Goal: Task Accomplishment & Management: Complete application form

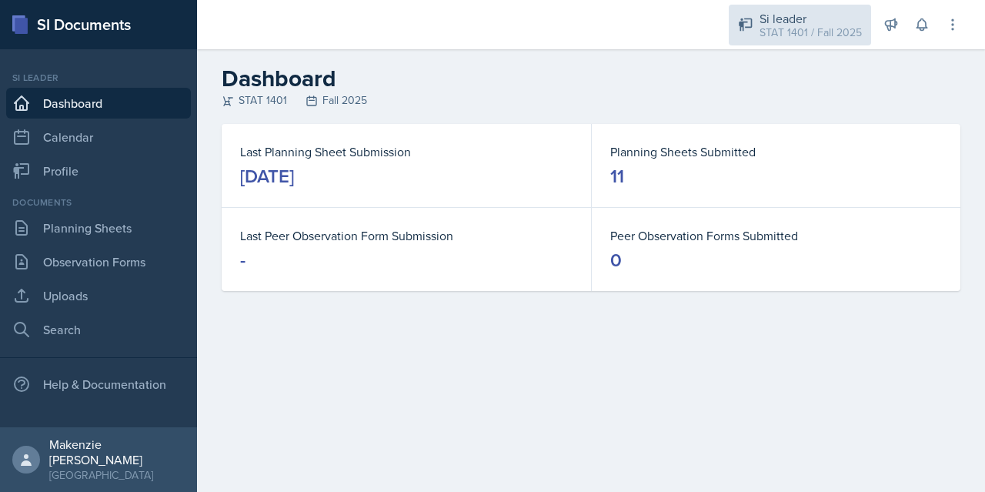
click at [793, 22] on div "Si leader" at bounding box center [811, 18] width 102 height 18
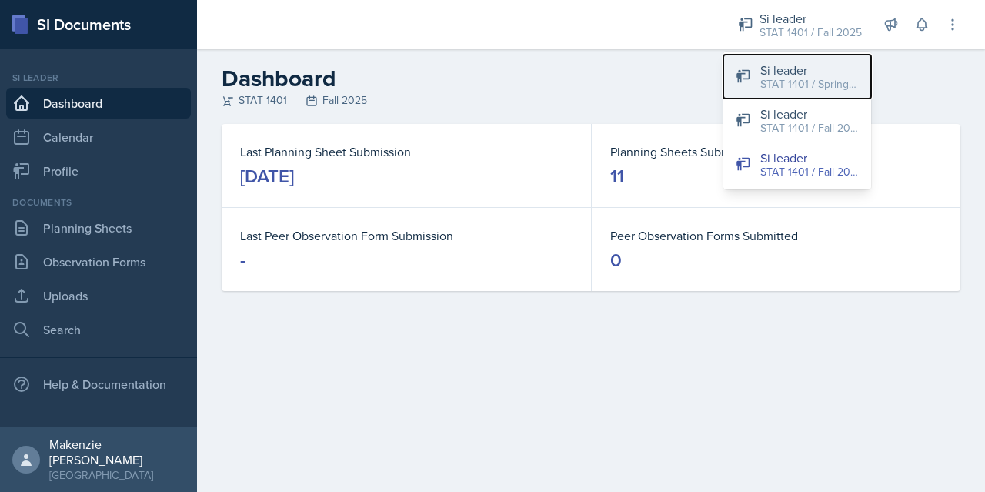
click at [786, 82] on div "STAT 1401 / Spring 2025" at bounding box center [810, 84] width 99 height 16
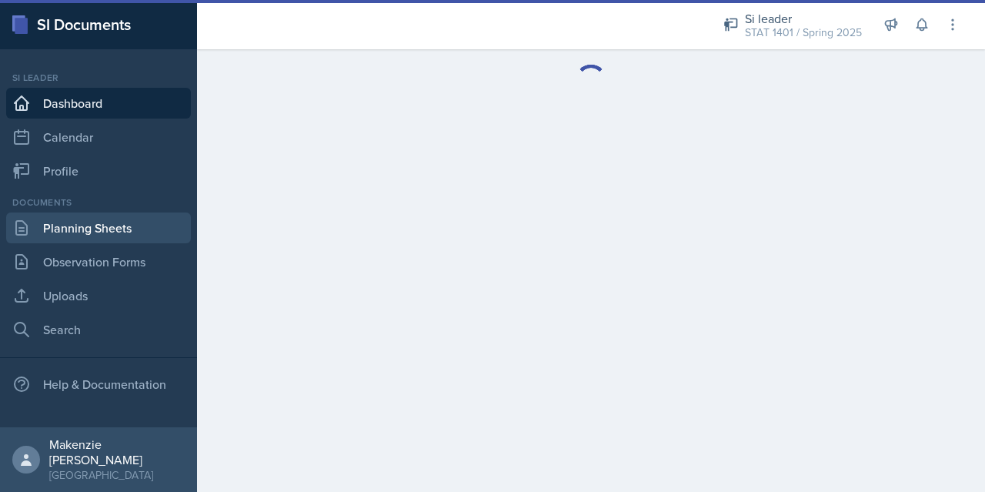
click at [79, 237] on link "Planning Sheets" at bounding box center [98, 227] width 185 height 31
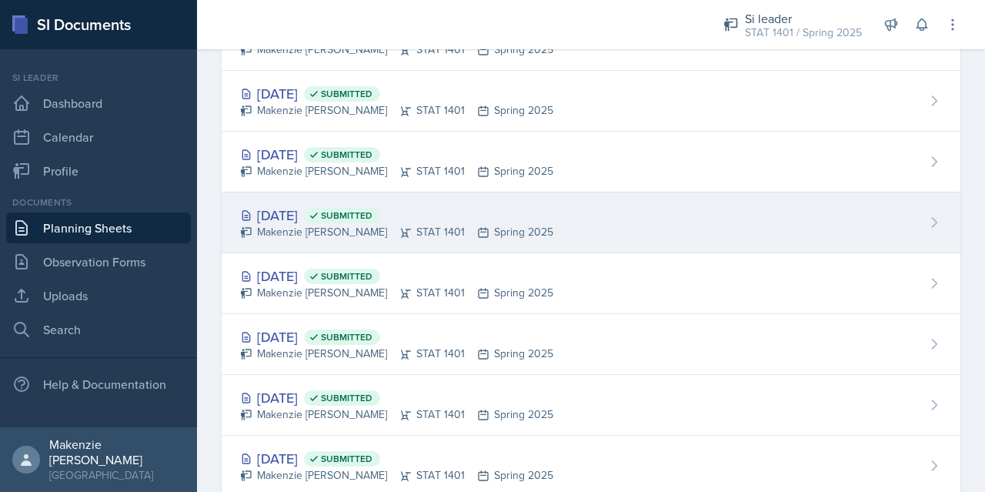
scroll to position [659, 0]
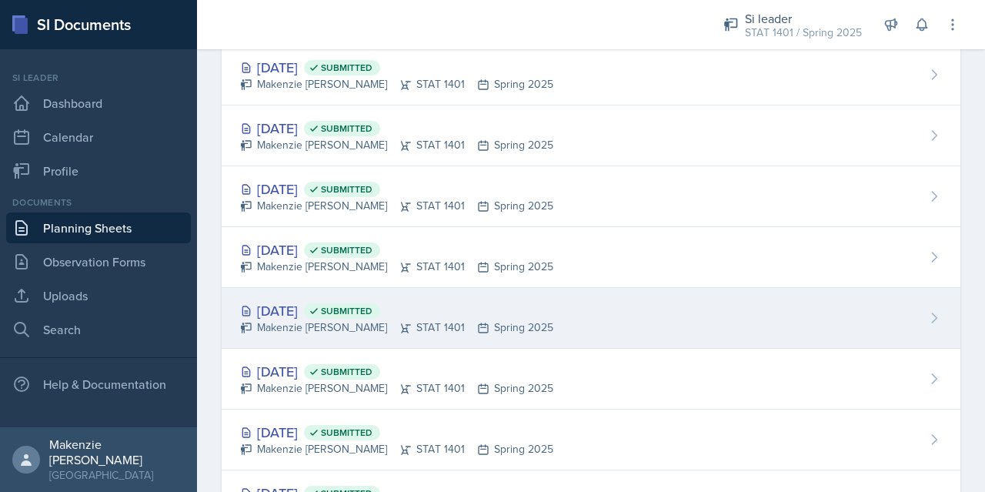
click at [310, 319] on div "Makenzie [PERSON_NAME] STAT 1401 Spring 2025" at bounding box center [396, 327] width 313 height 16
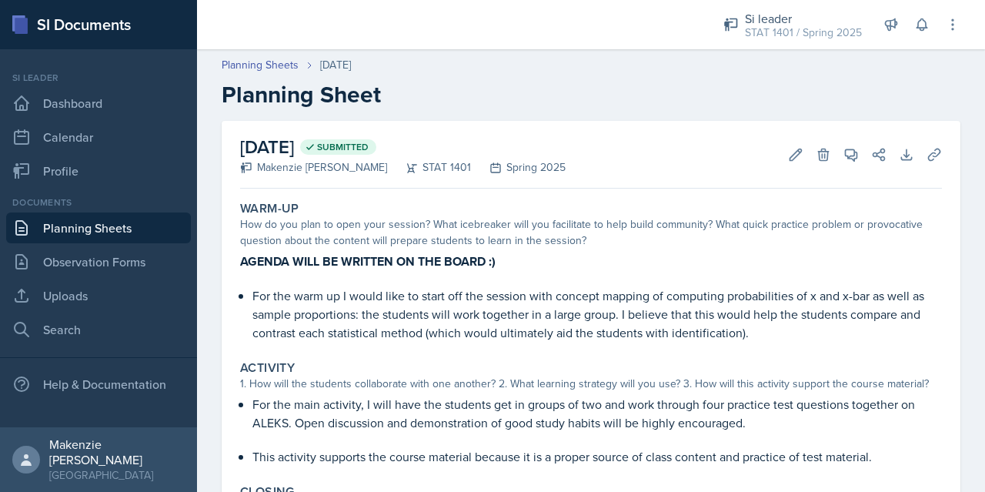
click at [98, 223] on link "Planning Sheets" at bounding box center [98, 227] width 185 height 31
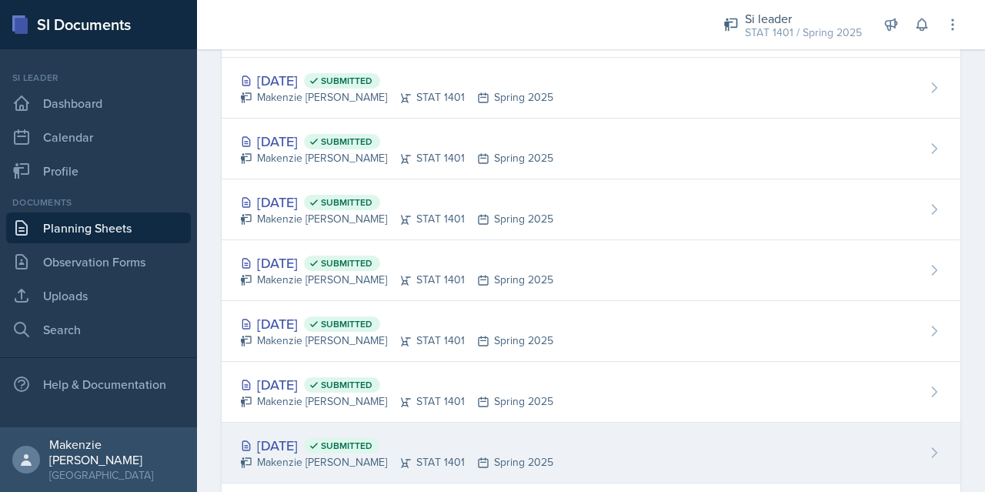
scroll to position [616, 0]
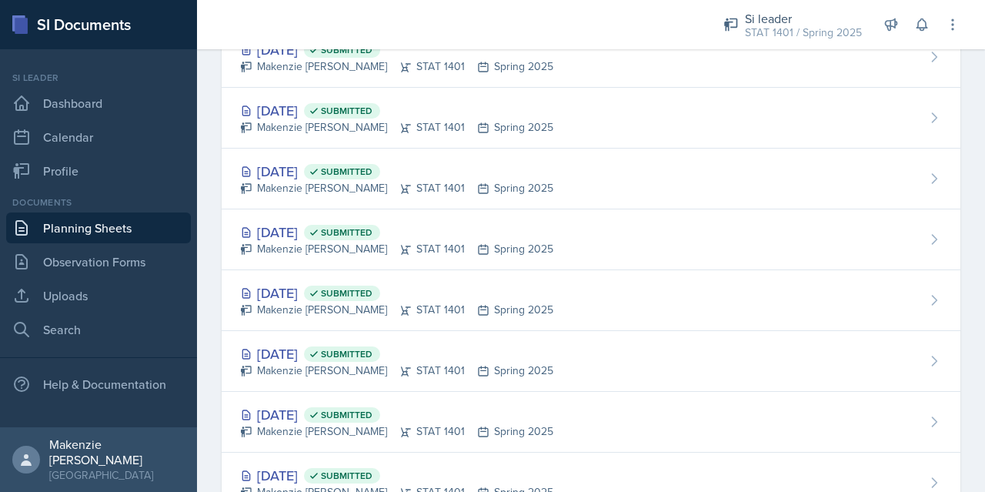
click at [298, 413] on div "[DATE] Submitted" at bounding box center [396, 414] width 313 height 21
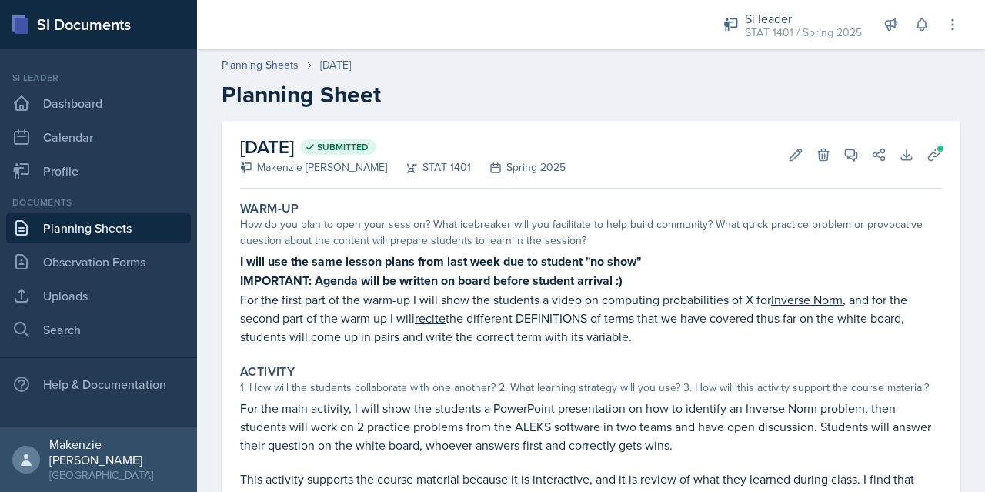
click at [95, 219] on link "Planning Sheets" at bounding box center [98, 227] width 185 height 31
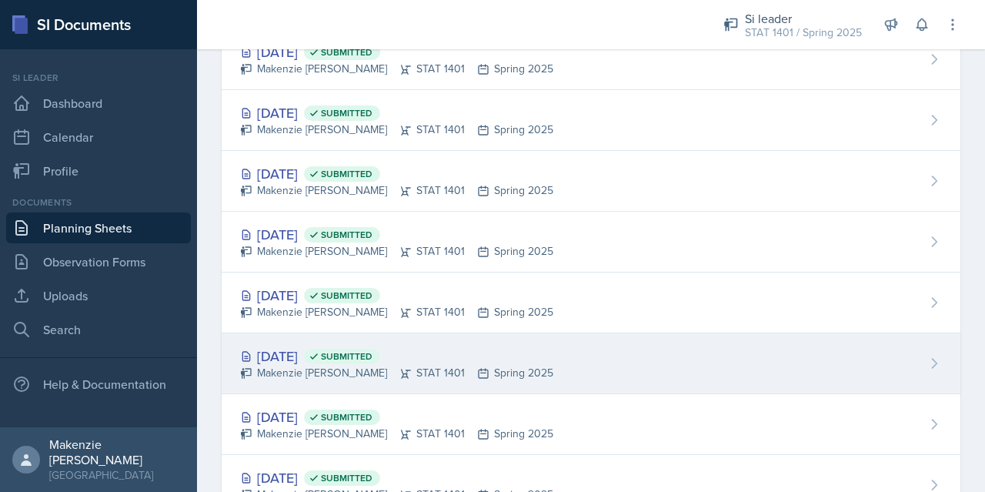
scroll to position [924, 0]
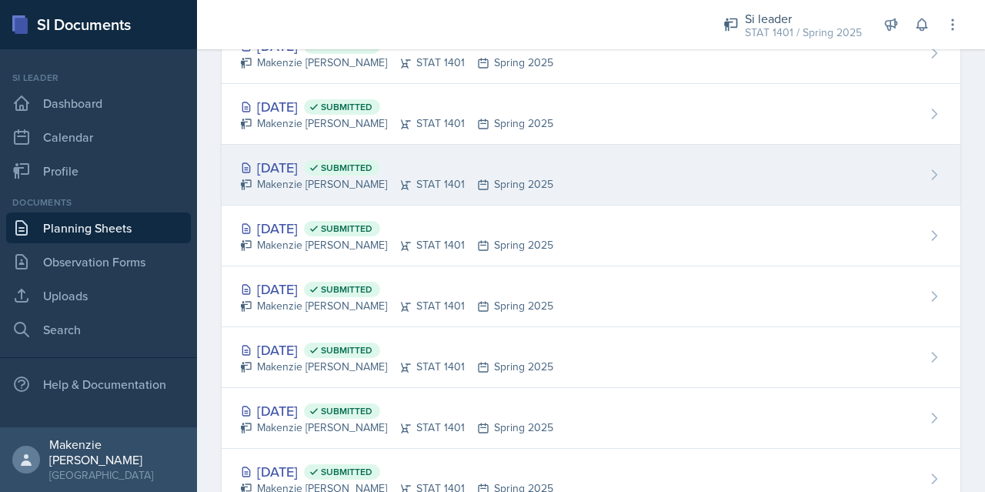
click at [302, 176] on div "Makenzie [PERSON_NAME] STAT 1401 Spring 2025" at bounding box center [396, 184] width 313 height 16
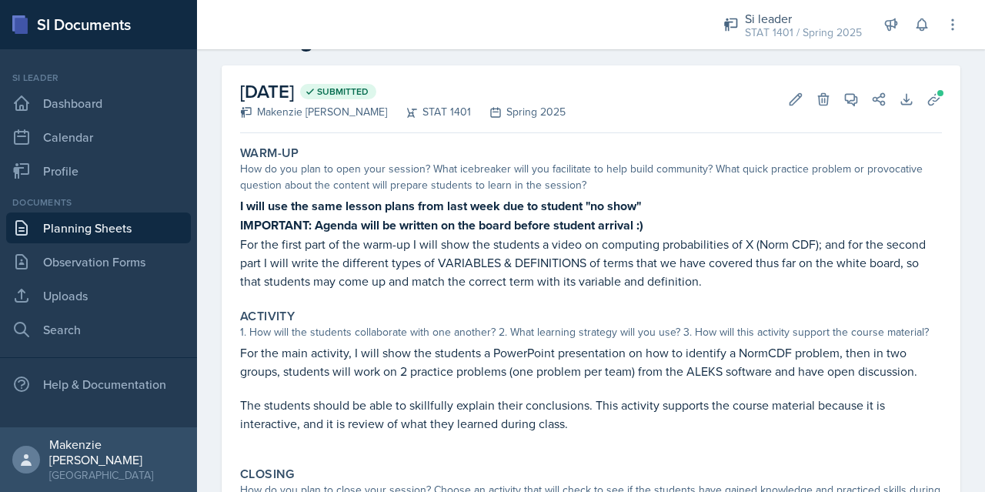
scroll to position [77, 0]
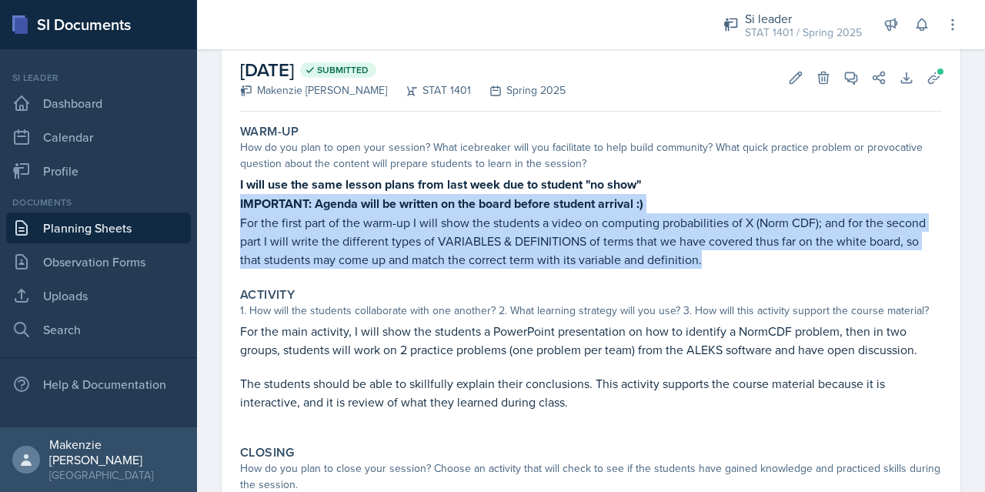
drag, startPoint x: 239, startPoint y: 204, endPoint x: 734, endPoint y: 259, distance: 498.1
click at [734, 259] on div "Warm-Up How do you plan to open your session? What icebreaker will you facilita…" at bounding box center [591, 196] width 714 height 157
copy div "IMPORTANT: Agenda will be written on the board before student arrival :) For th…"
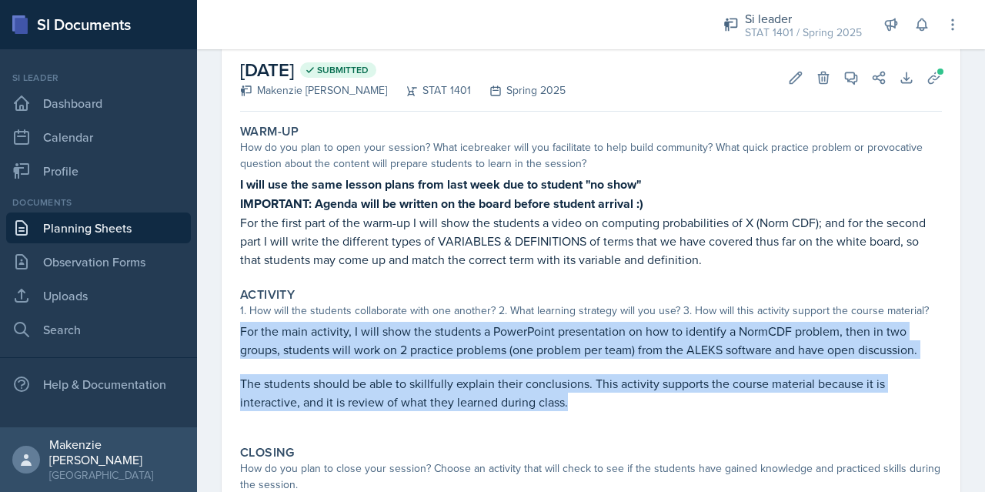
drag, startPoint x: 242, startPoint y: 329, endPoint x: 625, endPoint y: 416, distance: 393.1
click at [625, 416] on div "For the main activity, I will show the students a PowerPoint presentation on ho…" at bounding box center [591, 374] width 702 height 105
copy div "For the main activity, I will show the students a PowerPoint presentation on ho…"
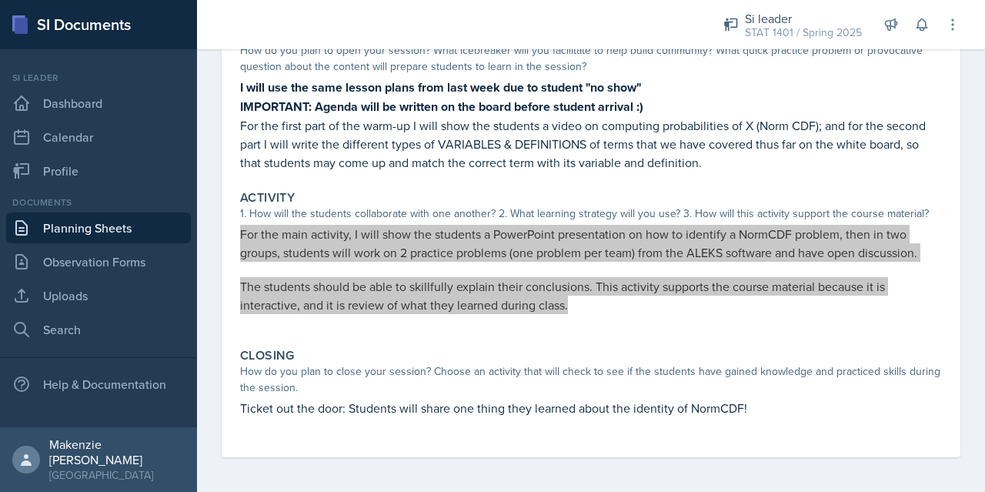
scroll to position [176, 0]
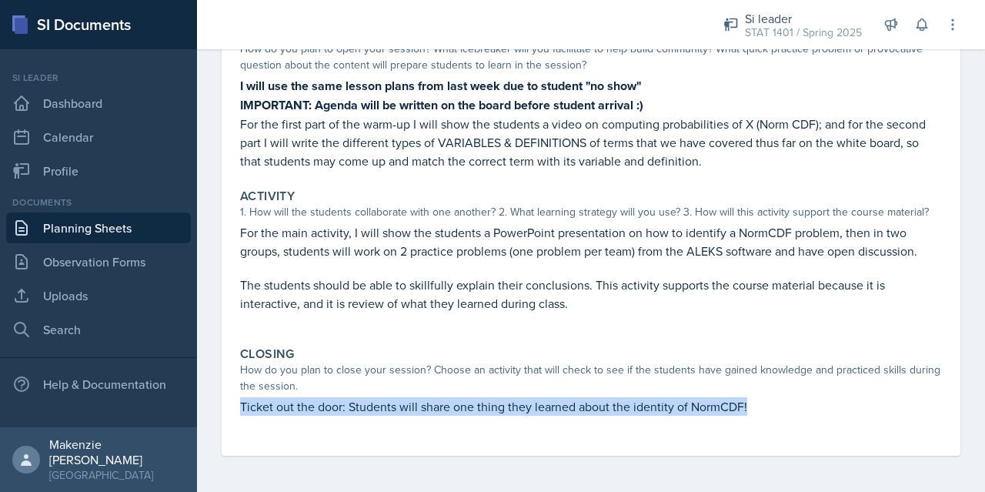
drag, startPoint x: 262, startPoint y: 409, endPoint x: 648, endPoint y: 420, distance: 385.8
click at [648, 420] on div "Ticket out the door: Students will share one thing they learned about the ident…" at bounding box center [591, 414] width 702 height 34
copy p "Ticket out the door: Students will share one thing they learned about the ident…"
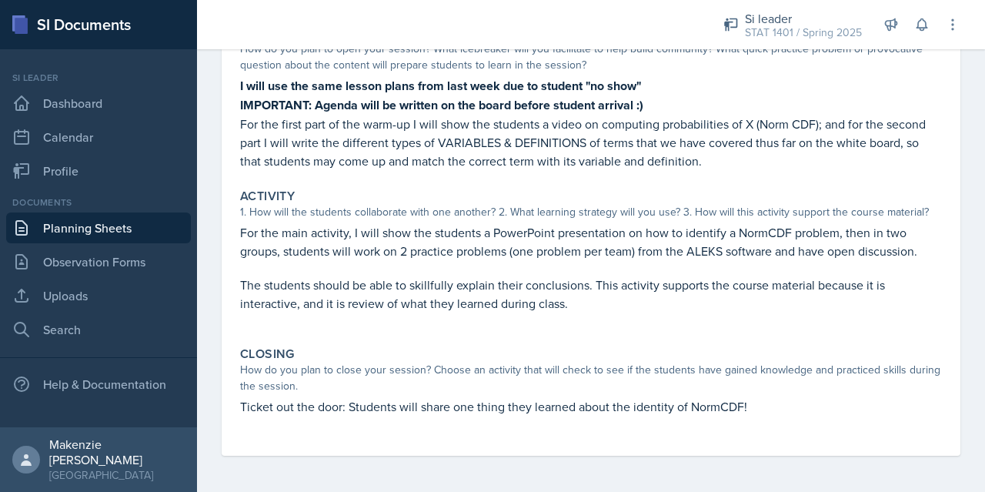
click at [535, 344] on div "Closing How do you plan to close your session? Choose an activity that will che…" at bounding box center [591, 388] width 714 height 97
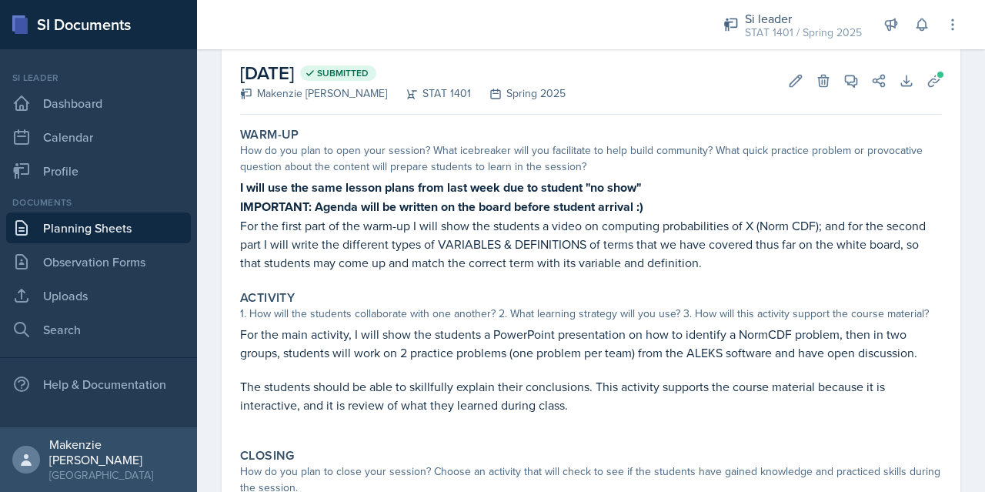
scroll to position [0, 0]
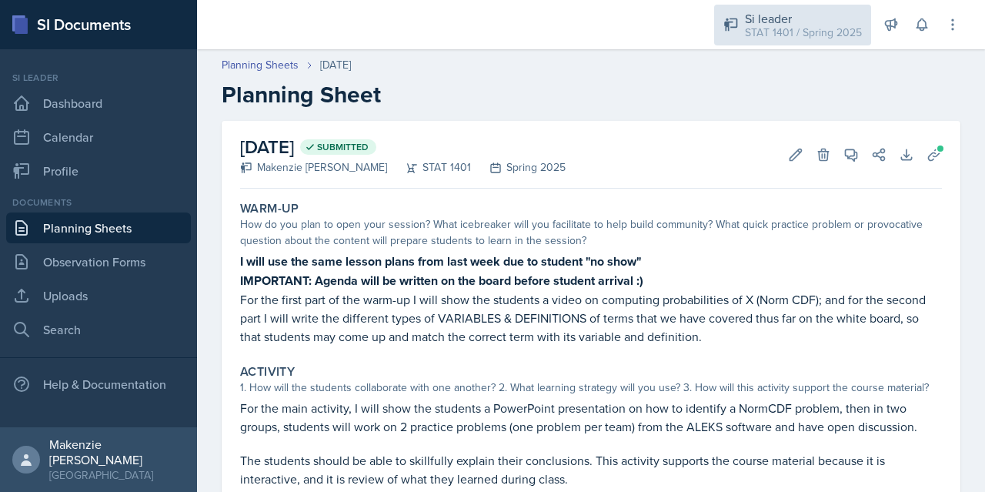
click at [778, 28] on div "STAT 1401 / Spring 2025" at bounding box center [803, 33] width 117 height 16
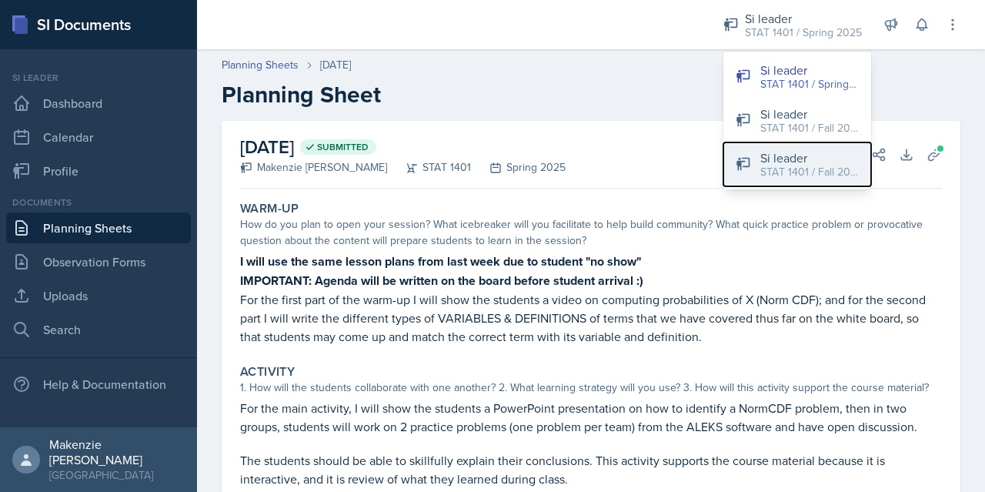
click at [795, 164] on div "STAT 1401 / Fall 2025" at bounding box center [810, 172] width 99 height 16
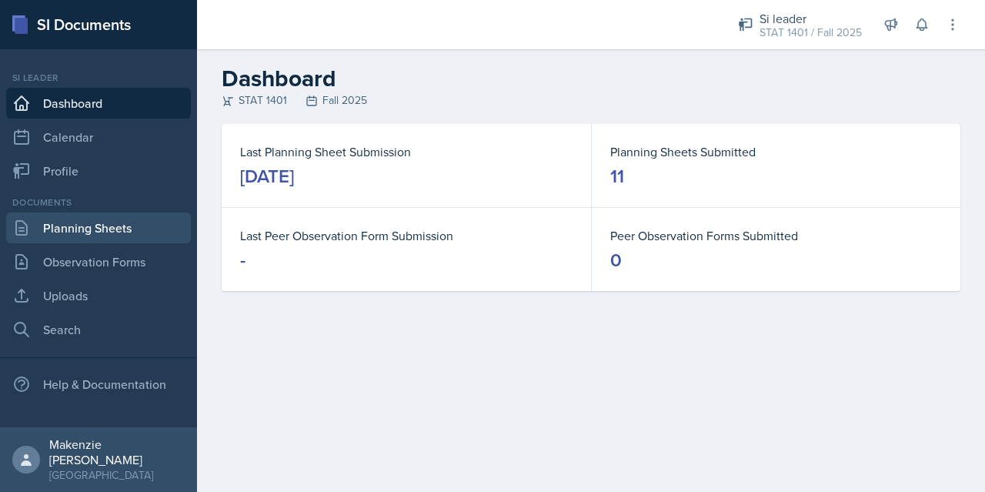
click at [79, 235] on link "Planning Sheets" at bounding box center [98, 227] width 185 height 31
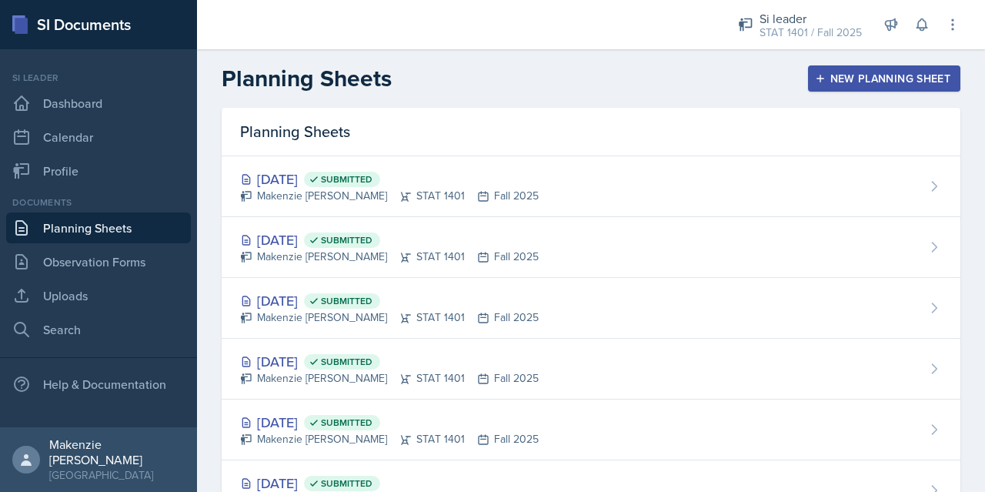
click at [818, 72] on div "New Planning Sheet" at bounding box center [884, 78] width 132 height 12
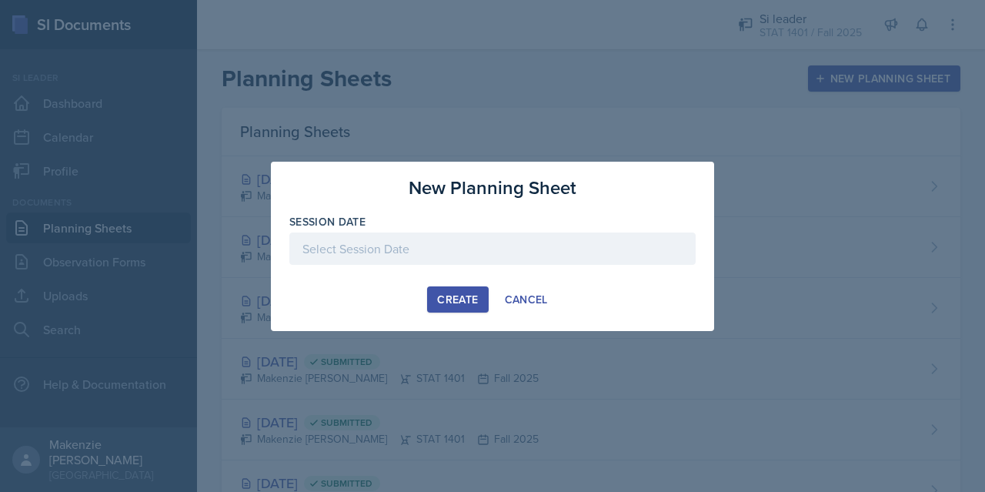
click at [538, 247] on div at bounding box center [492, 248] width 406 height 32
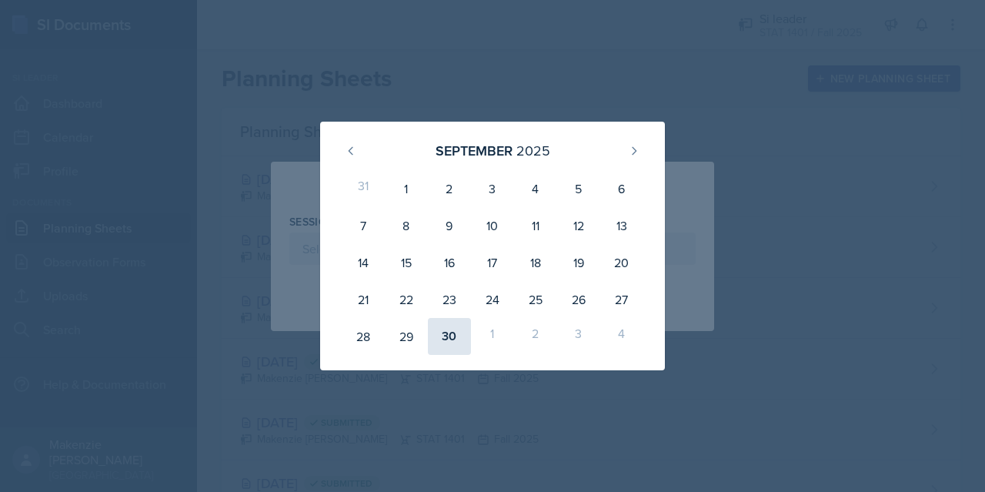
click at [455, 343] on div "30" at bounding box center [449, 336] width 43 height 37
type input "[DATE]"
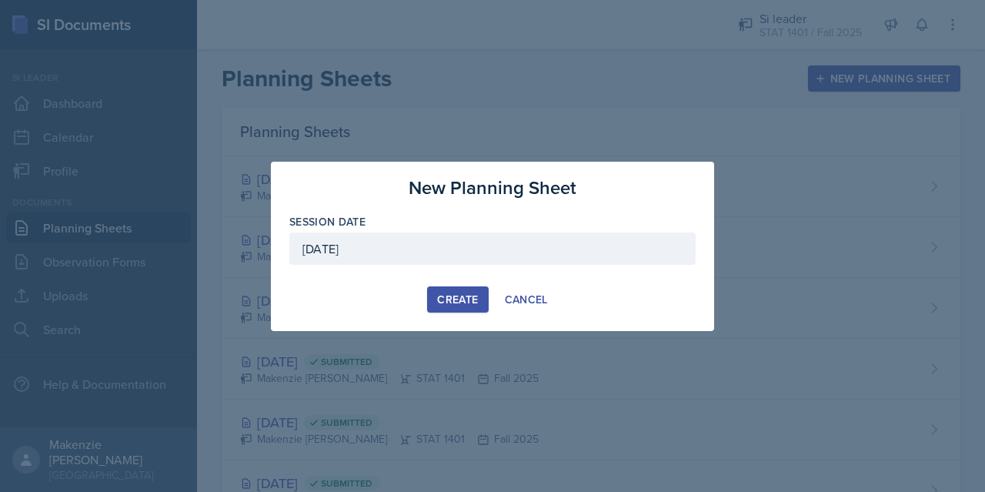
click at [466, 303] on div "Create" at bounding box center [457, 299] width 41 height 12
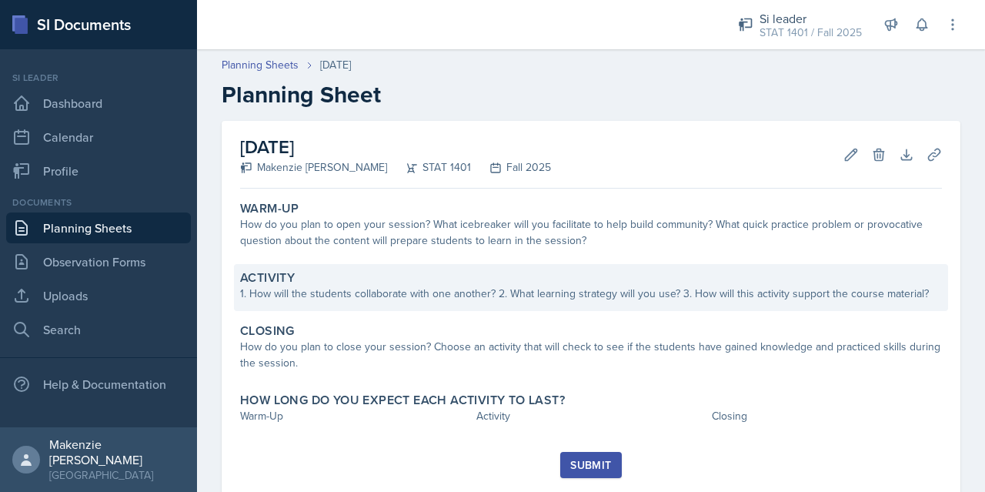
click at [491, 280] on div "Activity" at bounding box center [591, 277] width 702 height 15
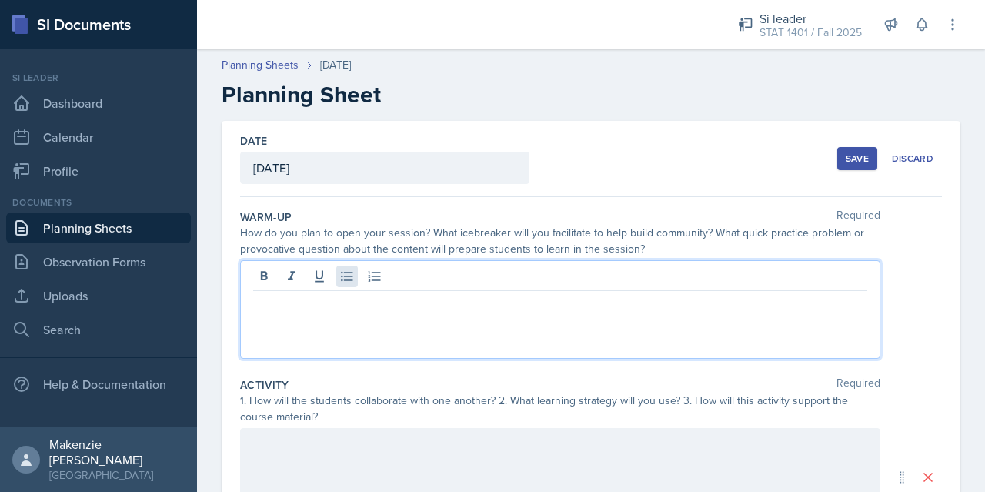
click at [346, 272] on div at bounding box center [560, 309] width 640 height 99
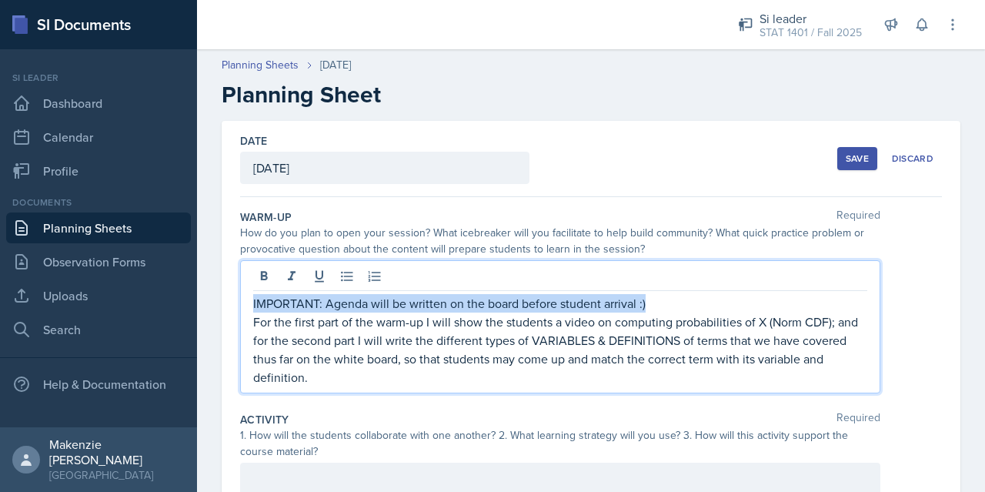
drag, startPoint x: 254, startPoint y: 306, endPoint x: 654, endPoint y: 306, distance: 400.3
click at [654, 306] on p "IMPORTANT: Agenda will be written on the board before student arrival :)" at bounding box center [560, 303] width 614 height 18
click at [262, 273] on icon at bounding box center [264, 275] width 7 height 9
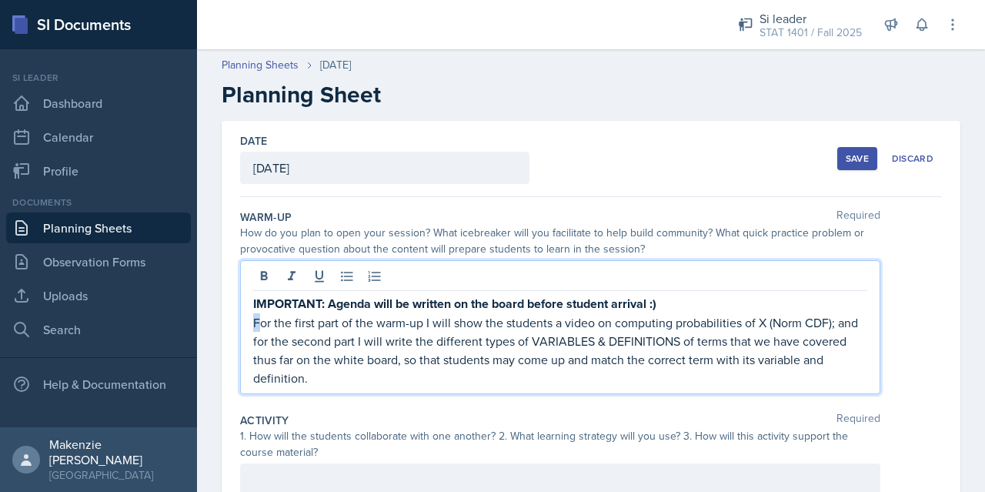
click at [256, 323] on p "For the first part of the warm-up I will show the students a video on computing…" at bounding box center [560, 350] width 614 height 74
click at [254, 325] on p "For the first part of the warm-up I will show the students a video on computing…" at bounding box center [560, 350] width 614 height 74
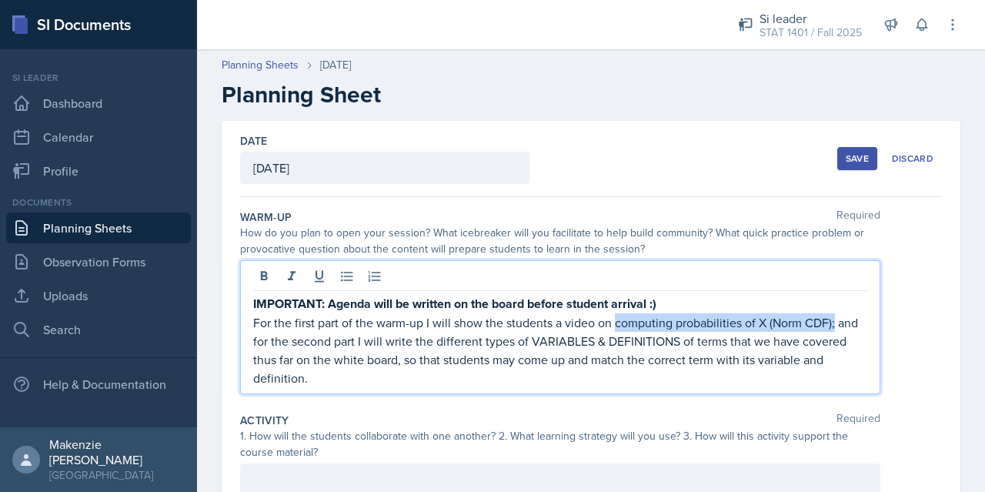
drag, startPoint x: 834, startPoint y: 321, endPoint x: 616, endPoint y: 324, distance: 217.9
click at [615, 324] on p "For the first part of the warm-up I will show the students a video on computing…" at bounding box center [560, 350] width 614 height 74
click at [316, 275] on icon at bounding box center [319, 277] width 9 height 12
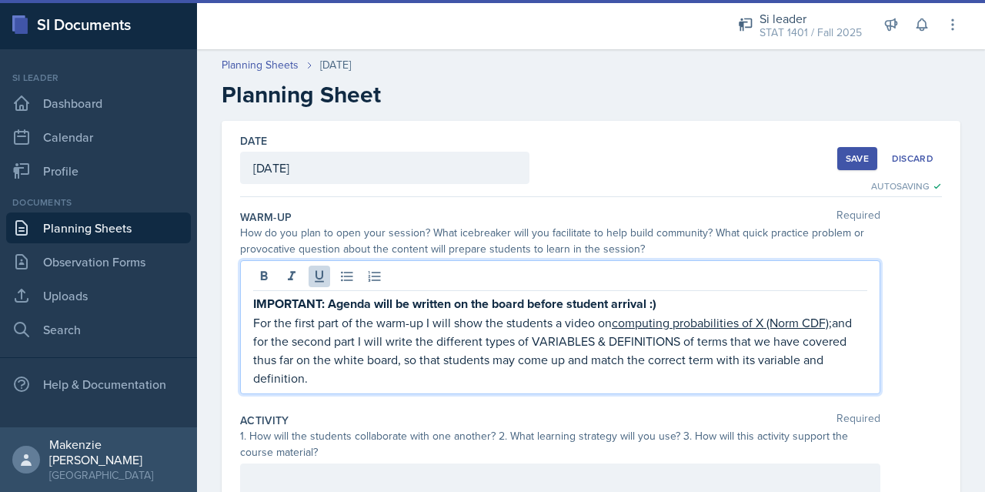
click at [496, 374] on p "For the first part of the warm-up I will show the students a video on computing…" at bounding box center [560, 350] width 614 height 74
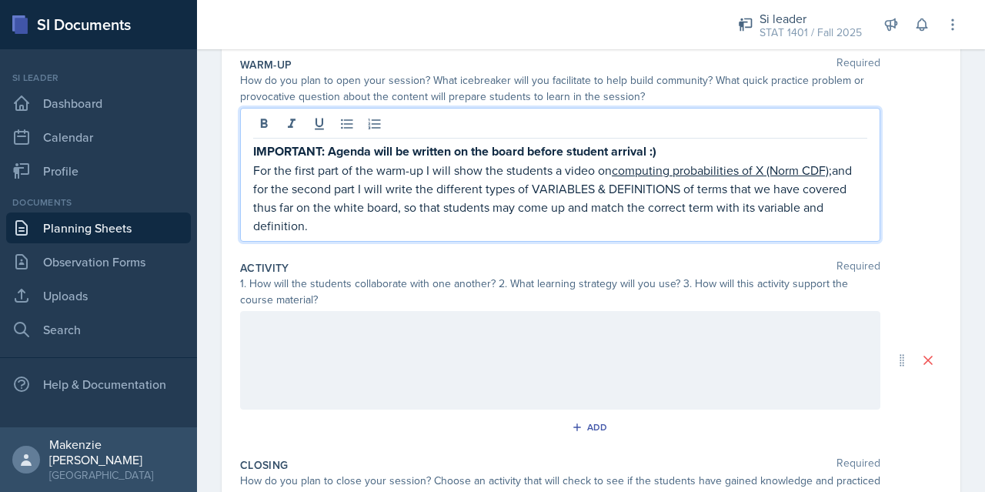
scroll to position [154, 0]
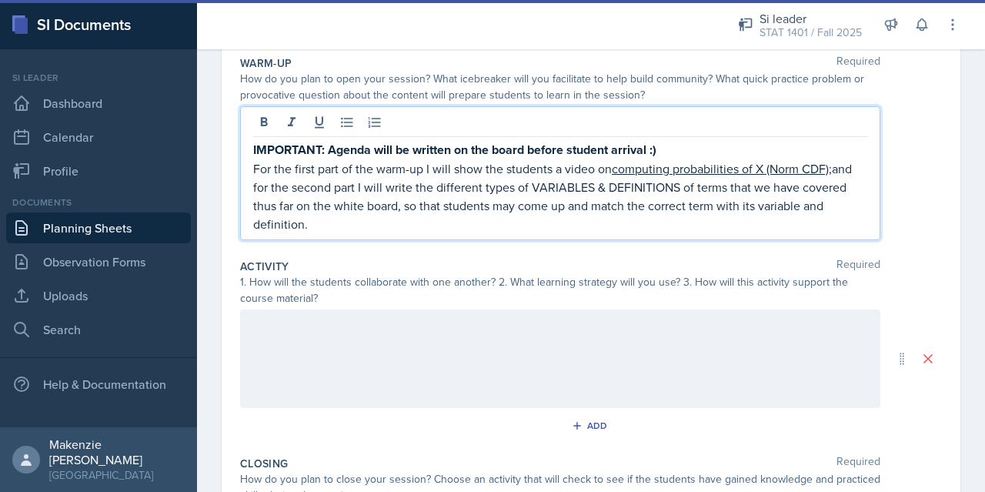
click at [446, 331] on div at bounding box center [560, 358] width 640 height 99
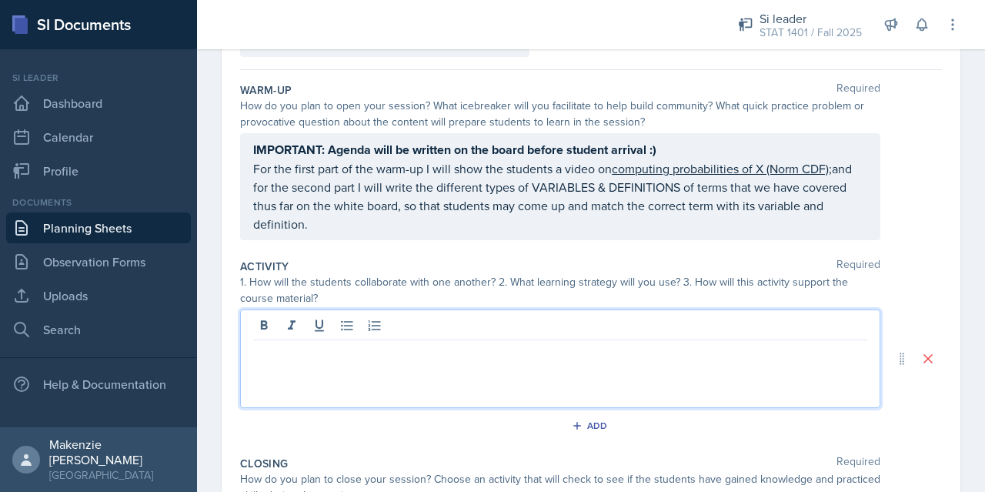
click at [317, 350] on p at bounding box center [560, 352] width 614 height 18
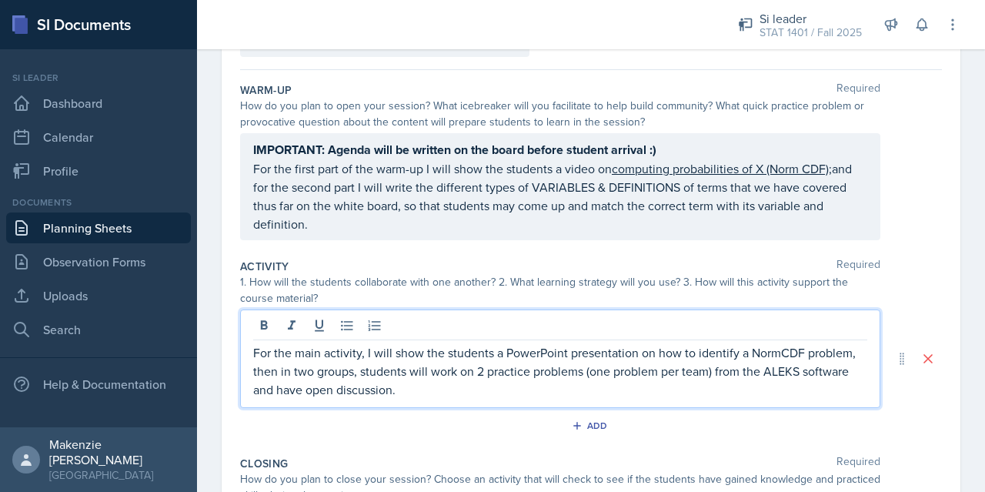
click at [781, 351] on p "For the main activity, I will show the students a PowerPoint presentation on ho…" at bounding box center [560, 370] width 614 height 55
click at [463, 387] on p "For the main activity, I will show the students a PowerPoint presentation on ho…" at bounding box center [560, 370] width 614 height 55
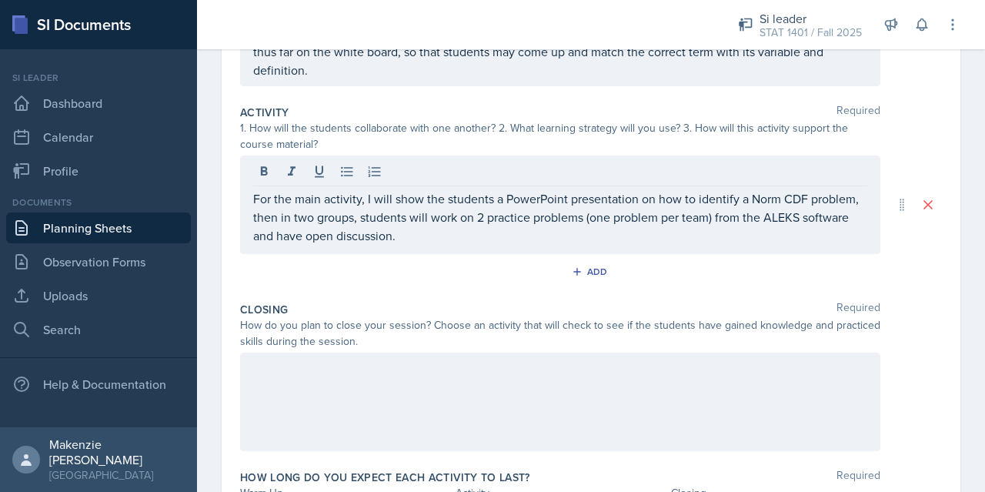
click at [397, 384] on div at bounding box center [560, 402] width 640 height 99
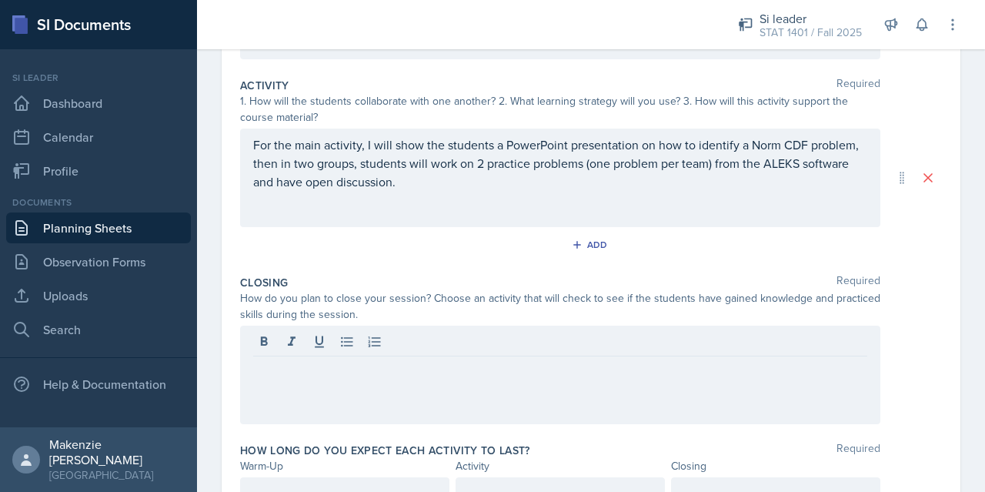
click at [469, 194] on div "For the main activity, I will show the students a PowerPoint presentation on ho…" at bounding box center [560, 178] width 640 height 99
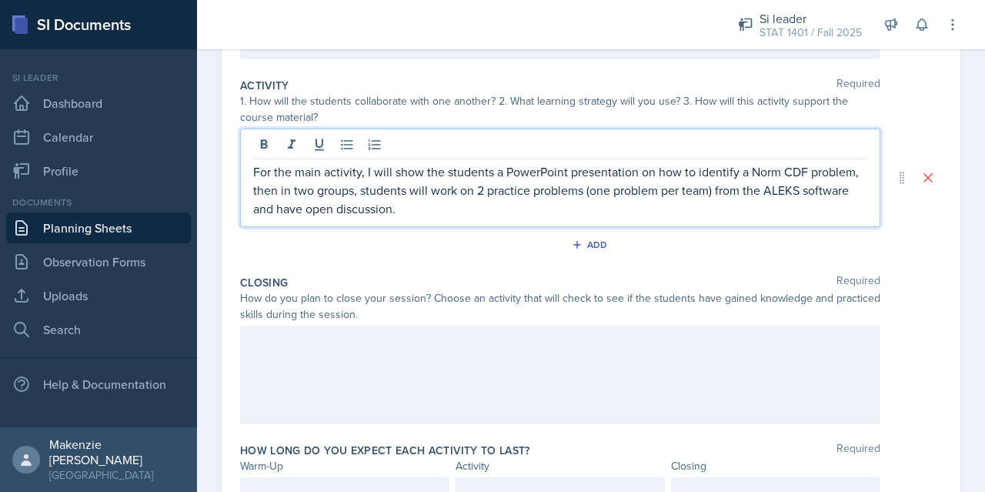
scroll to position [334, 0]
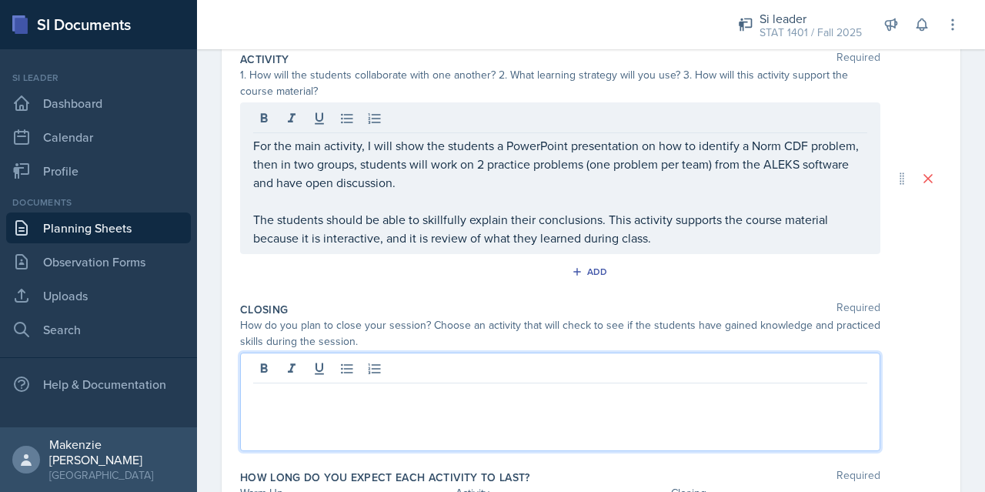
click at [414, 370] on div at bounding box center [560, 402] width 640 height 99
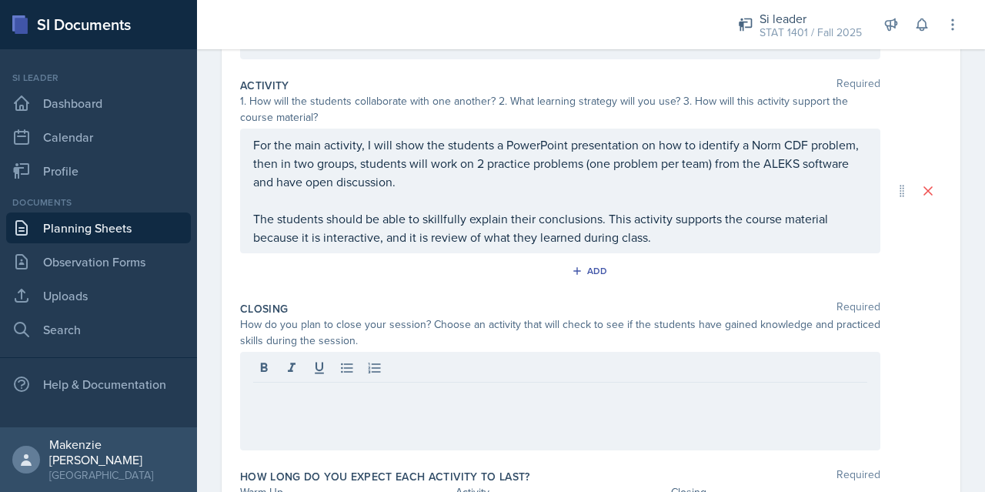
click at [466, 408] on div at bounding box center [560, 401] width 640 height 99
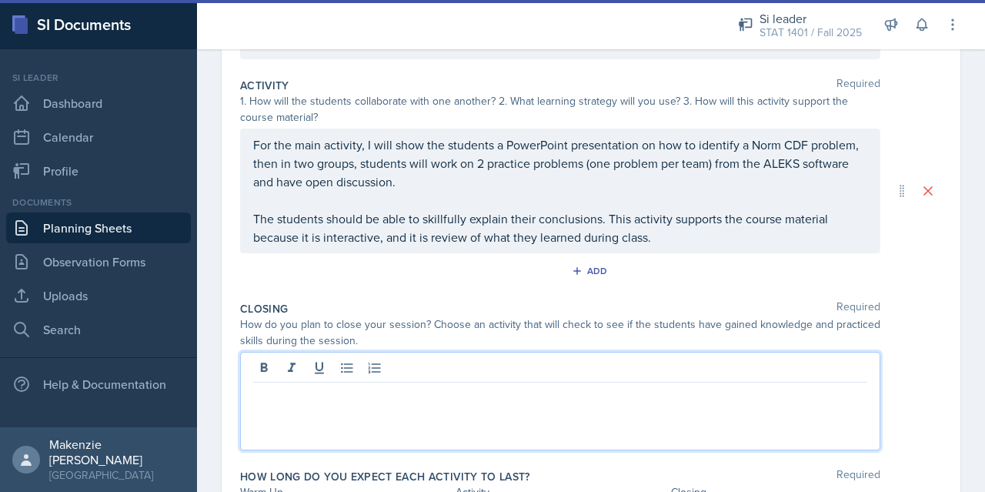
paste div
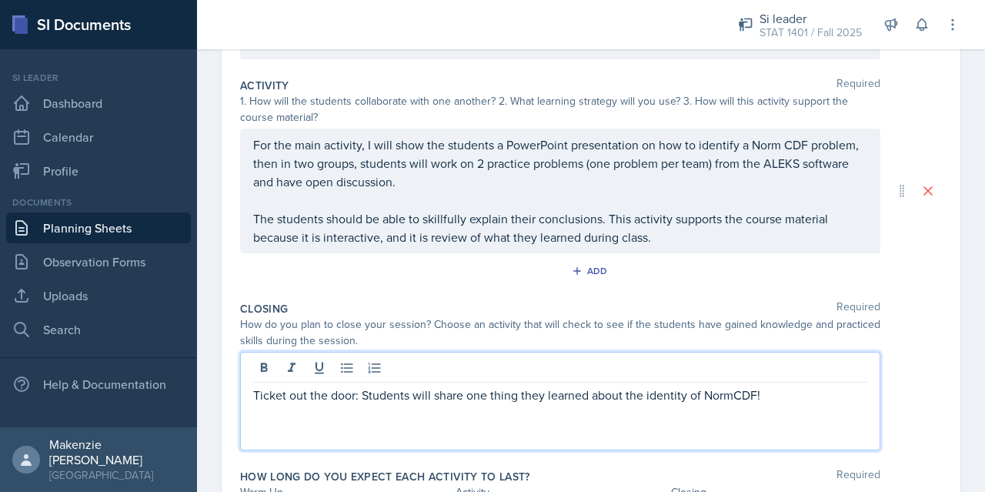
click at [734, 391] on p "Ticket out the door: Students will share one thing they learned about the ident…" at bounding box center [560, 395] width 614 height 18
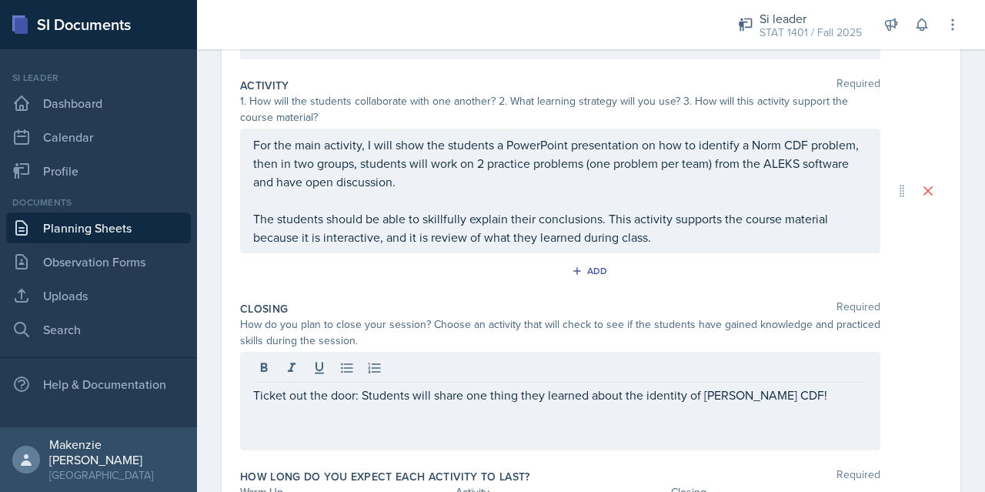
click at [899, 307] on div "Closing Required" at bounding box center [591, 308] width 702 height 15
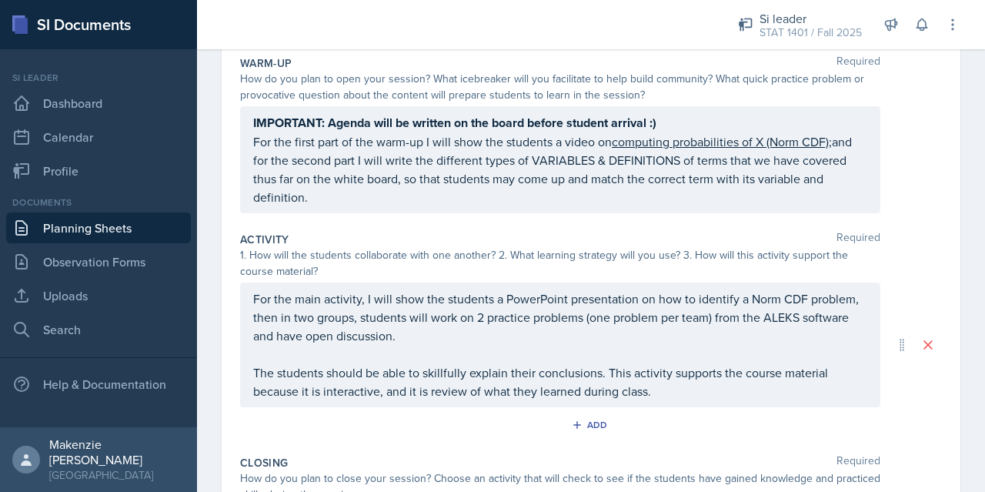
scroll to position [385, 0]
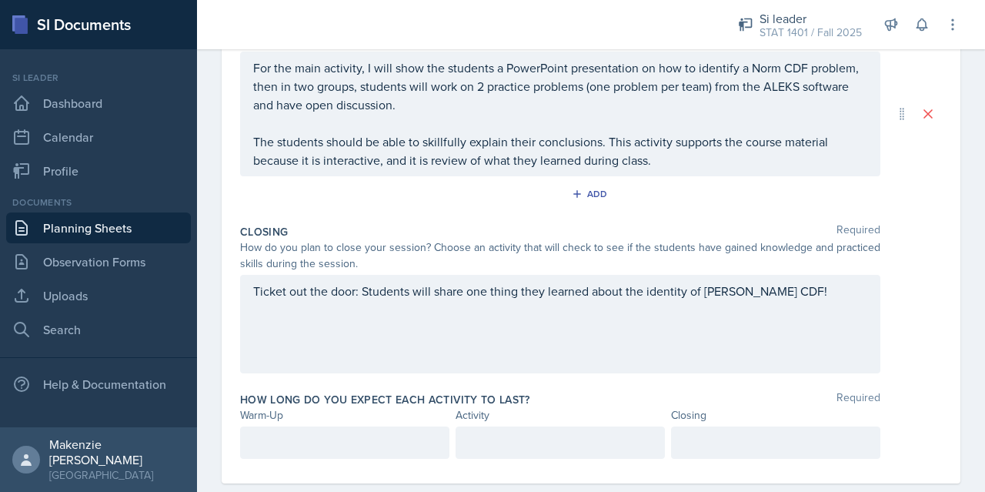
click at [417, 428] on div at bounding box center [344, 442] width 209 height 32
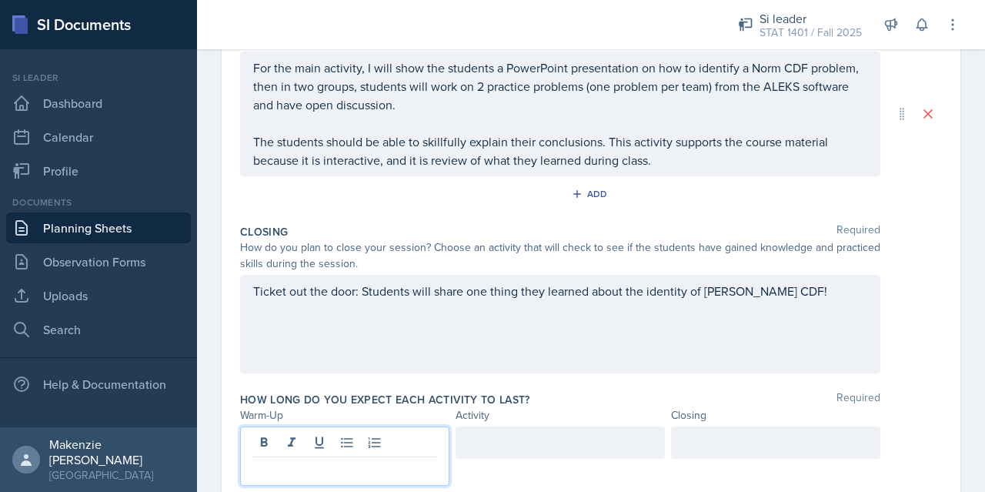
scroll to position [411, 0]
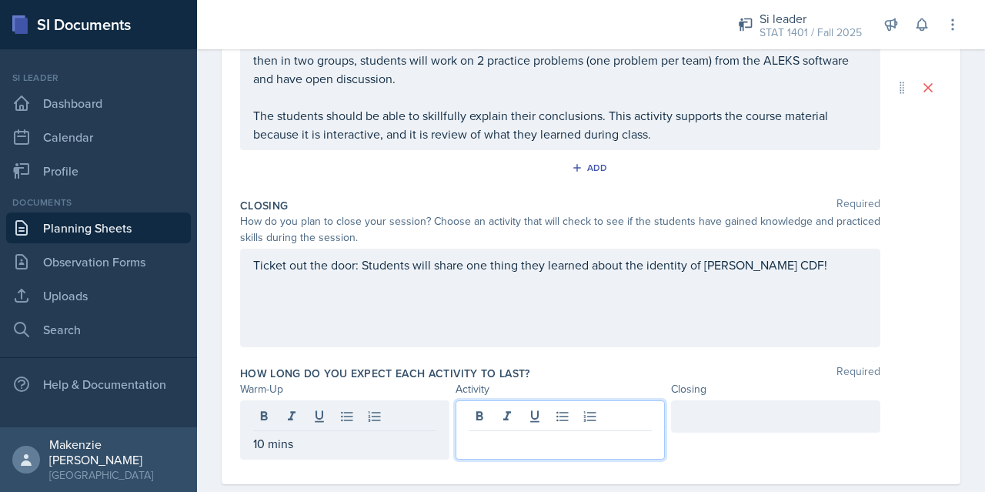
click at [543, 407] on div at bounding box center [560, 429] width 209 height 59
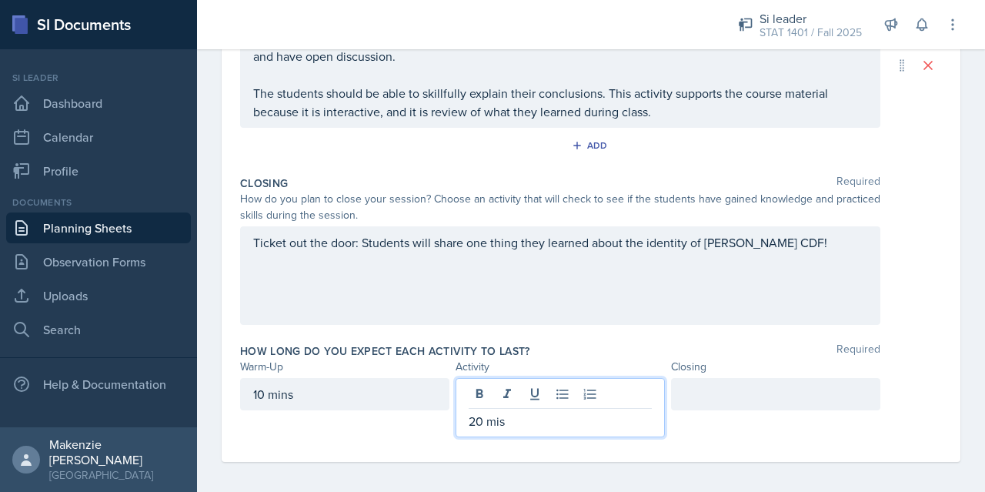
scroll to position [436, 0]
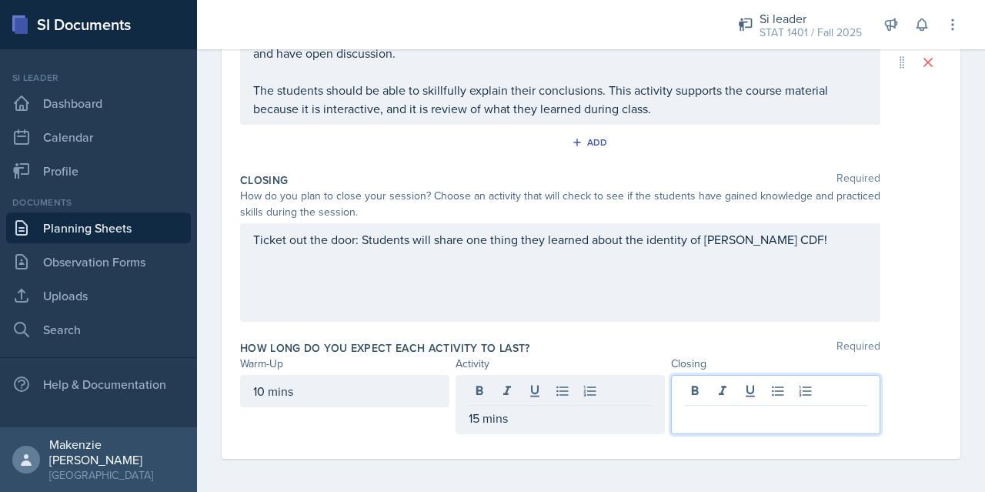
click at [734, 384] on div at bounding box center [775, 404] width 209 height 59
click at [699, 334] on div "How long do you expect each activity to last? Required Warm-Up Activity Closing…" at bounding box center [591, 390] width 702 height 112
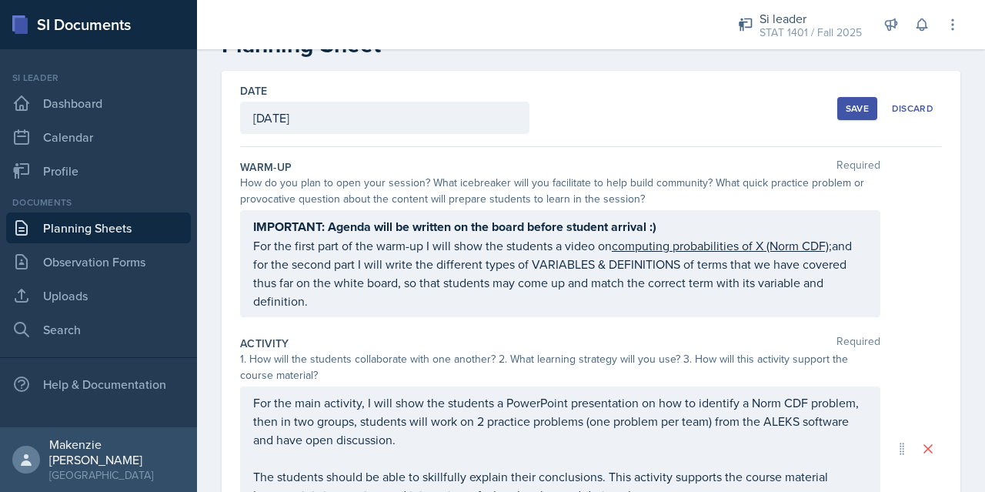
scroll to position [0, 0]
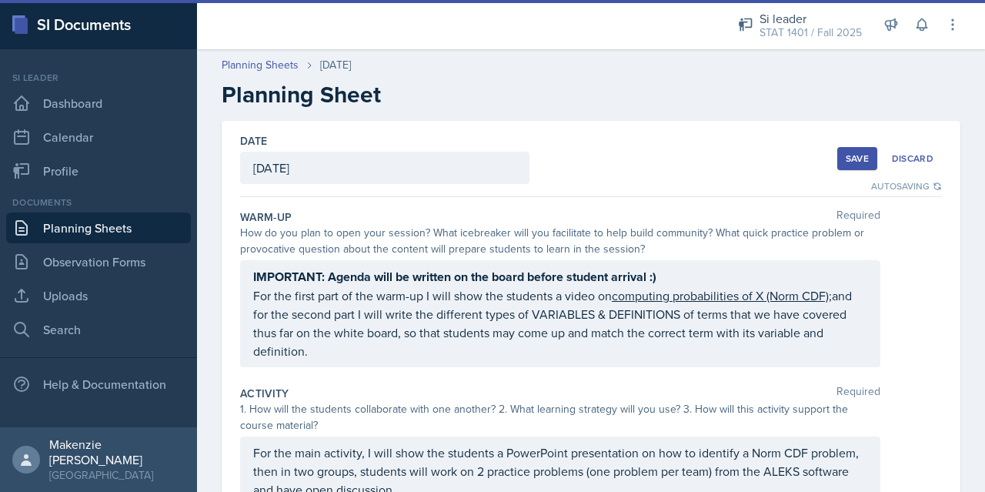
click at [846, 159] on div "Save" at bounding box center [857, 158] width 23 height 12
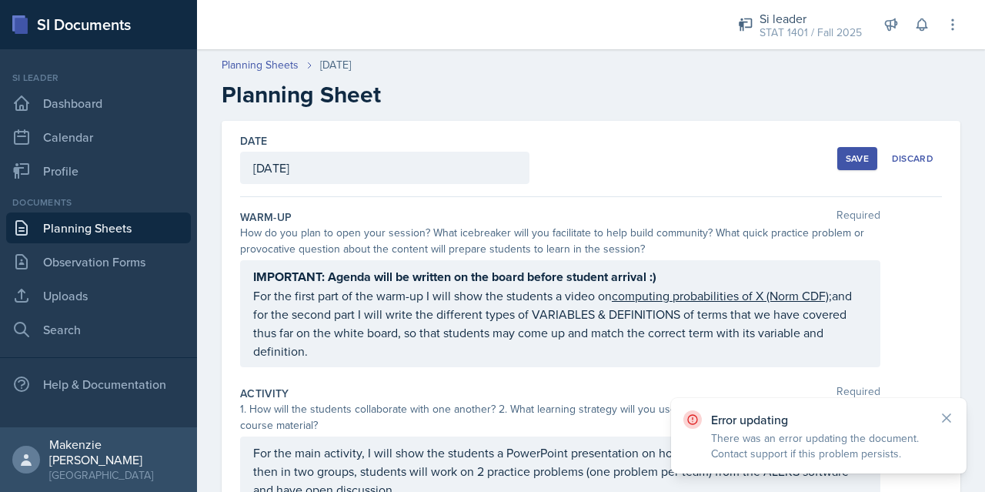
click at [846, 159] on div "Save" at bounding box center [857, 158] width 23 height 12
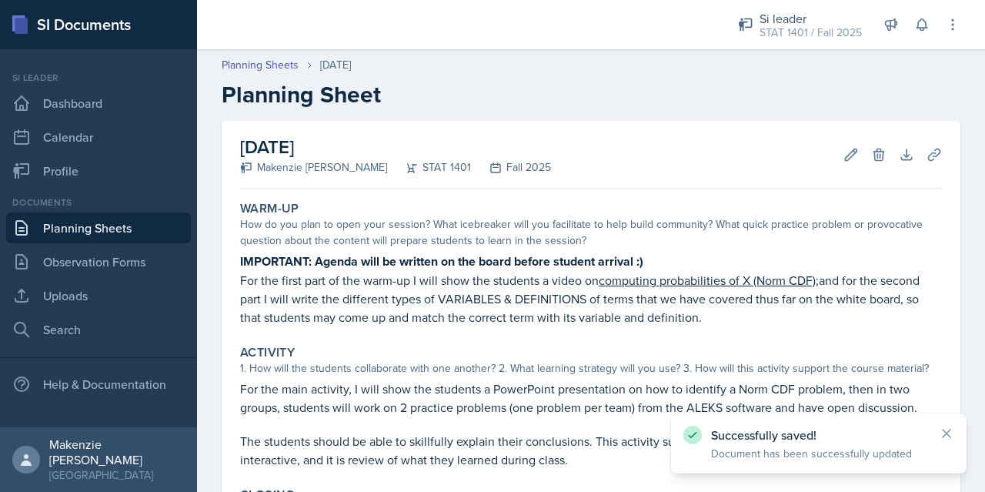
click at [82, 225] on link "Planning Sheets" at bounding box center [98, 227] width 185 height 31
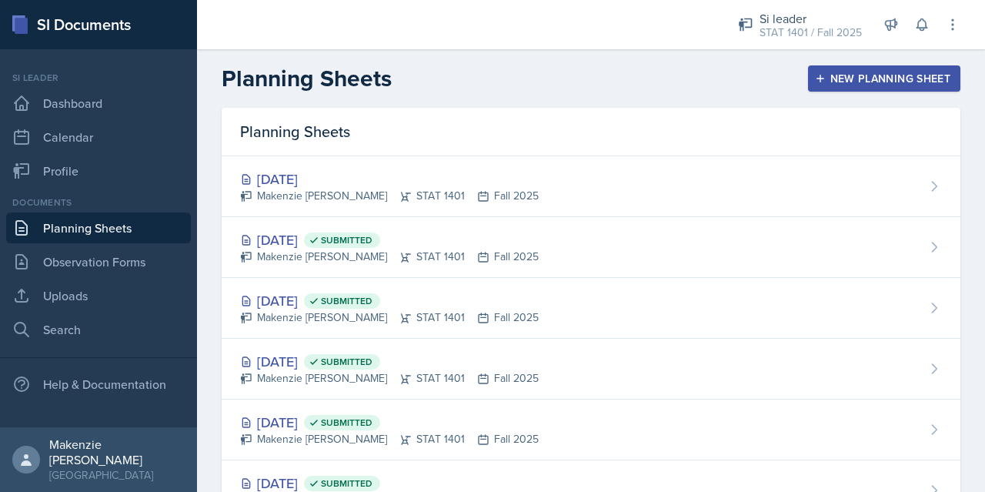
click at [894, 76] on div "New Planning Sheet" at bounding box center [884, 78] width 132 height 12
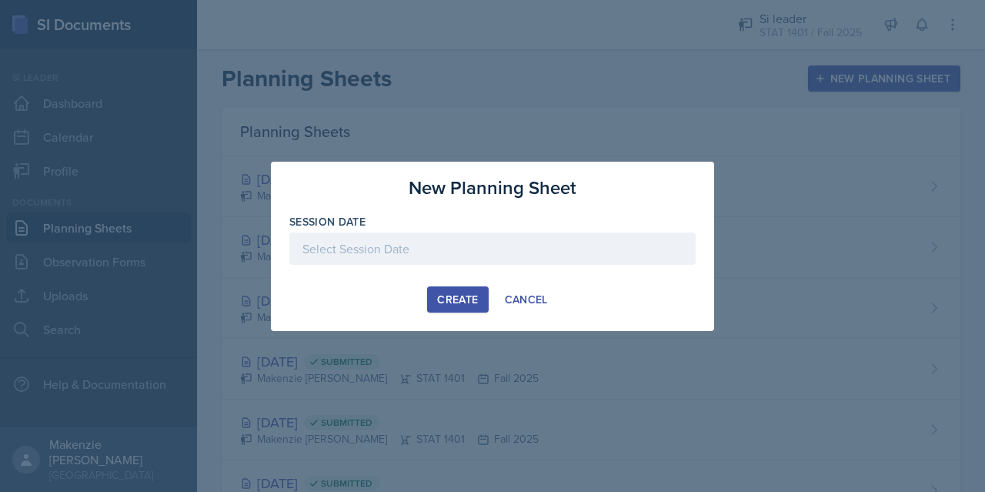
click at [459, 241] on div at bounding box center [492, 248] width 406 height 32
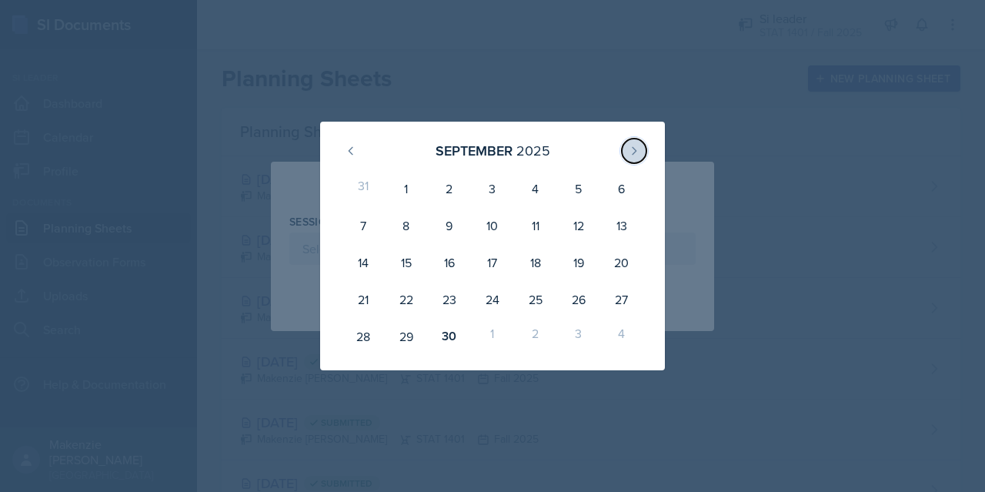
click at [631, 146] on icon at bounding box center [634, 151] width 12 height 12
click at [537, 188] on div "2" at bounding box center [535, 188] width 43 height 37
type input "[DATE]"
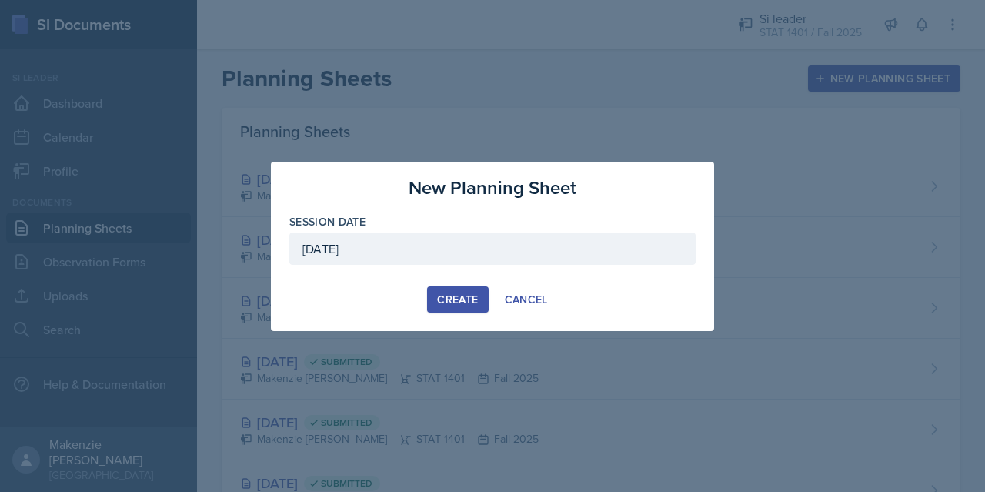
click at [460, 293] on div "Create" at bounding box center [457, 299] width 41 height 12
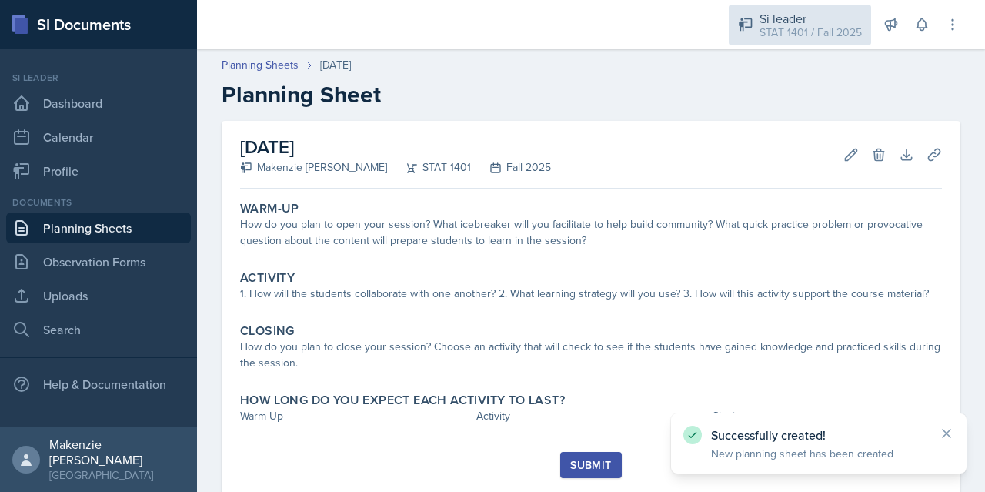
click at [777, 32] on div "STAT 1401 / Fall 2025" at bounding box center [811, 33] width 102 height 16
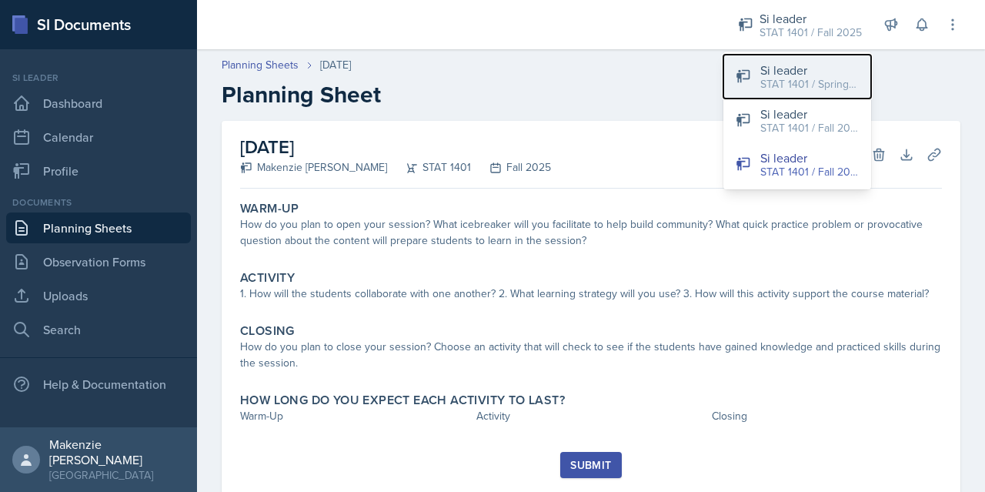
click at [802, 82] on div "STAT 1401 / Spring 2025" at bounding box center [810, 84] width 99 height 16
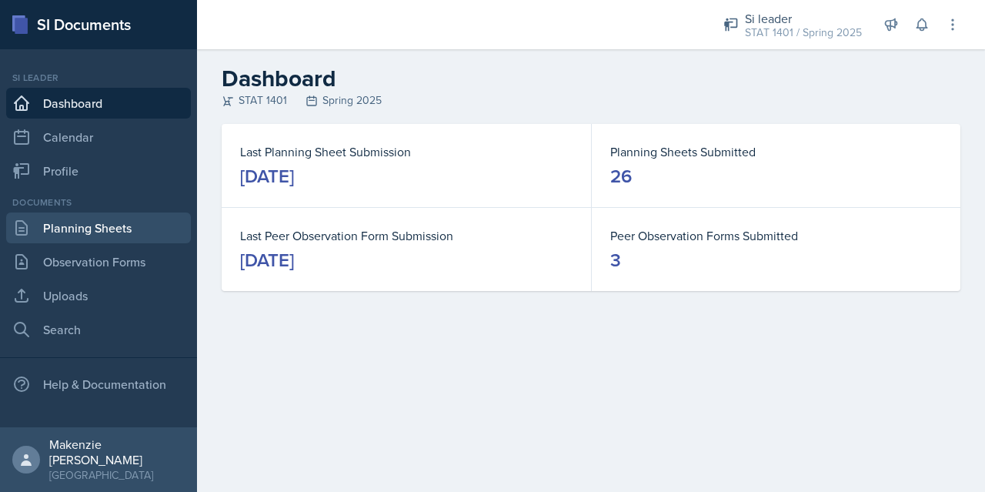
click at [85, 236] on link "Planning Sheets" at bounding box center [98, 227] width 185 height 31
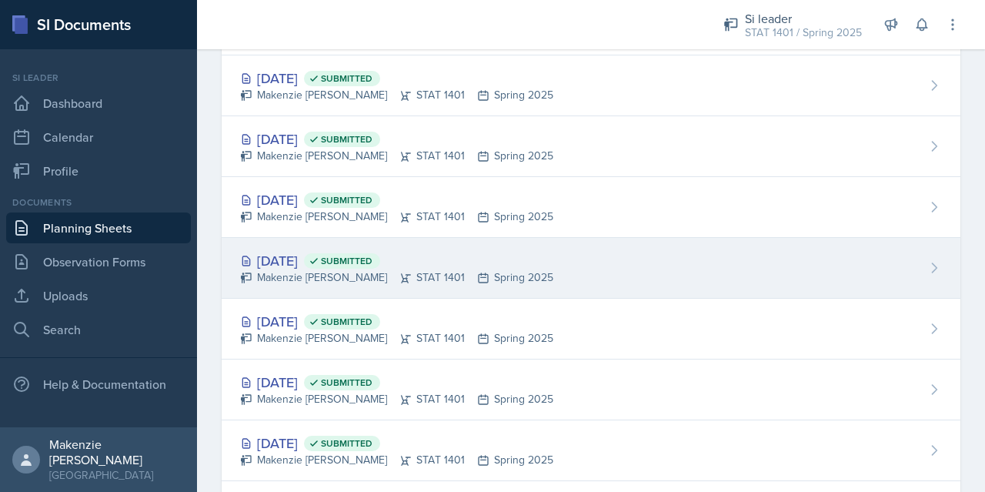
scroll to position [924, 0]
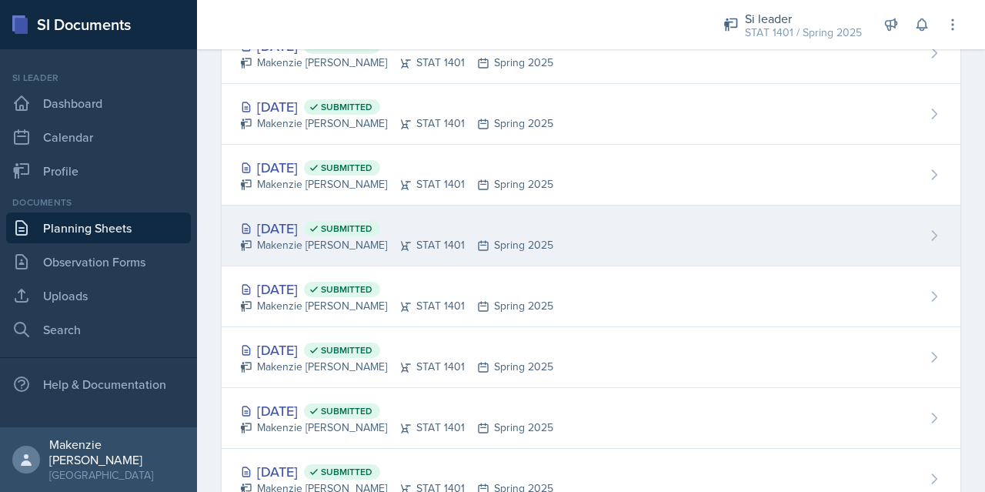
click at [310, 219] on div "[DATE] Submitted" at bounding box center [396, 228] width 313 height 21
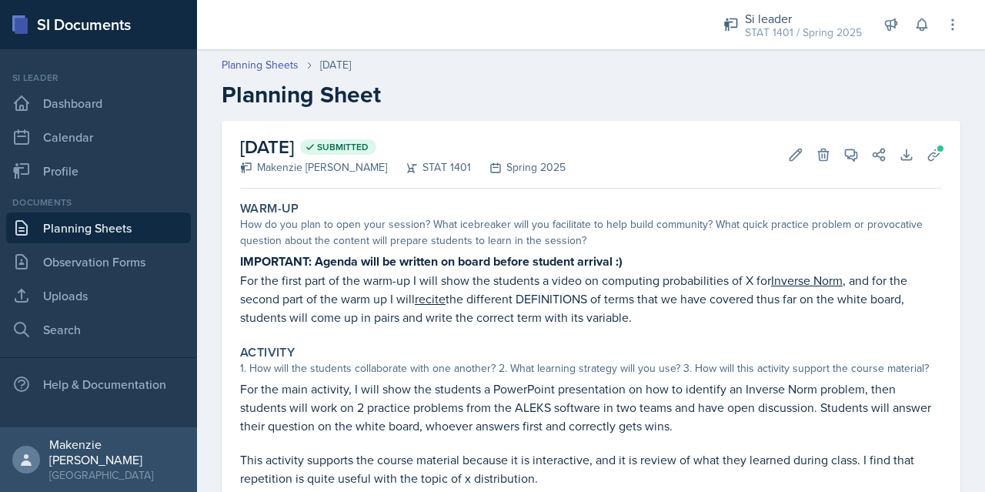
click at [48, 230] on link "Planning Sheets" at bounding box center [98, 227] width 185 height 31
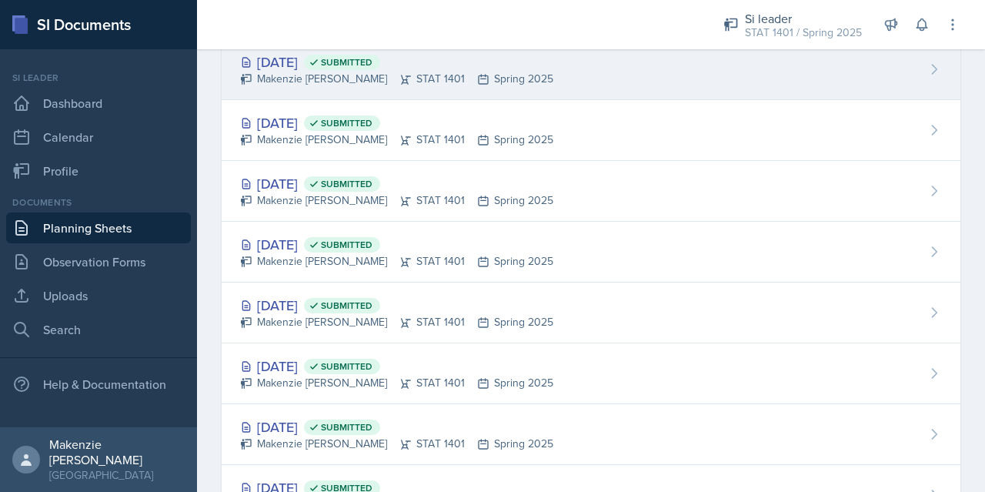
scroll to position [1001, 0]
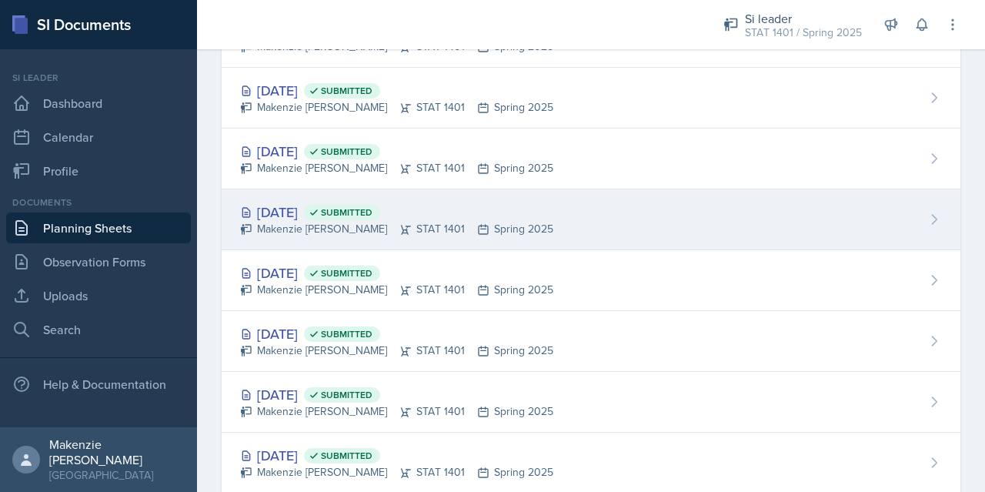
click at [309, 230] on div "Makenzie [PERSON_NAME] STAT 1401 Spring 2025" at bounding box center [396, 229] width 313 height 16
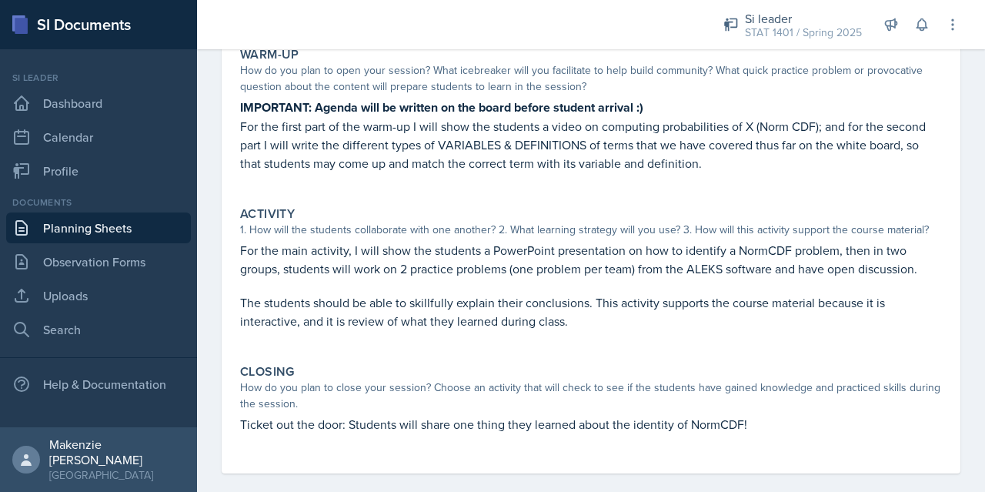
scroll to position [77, 0]
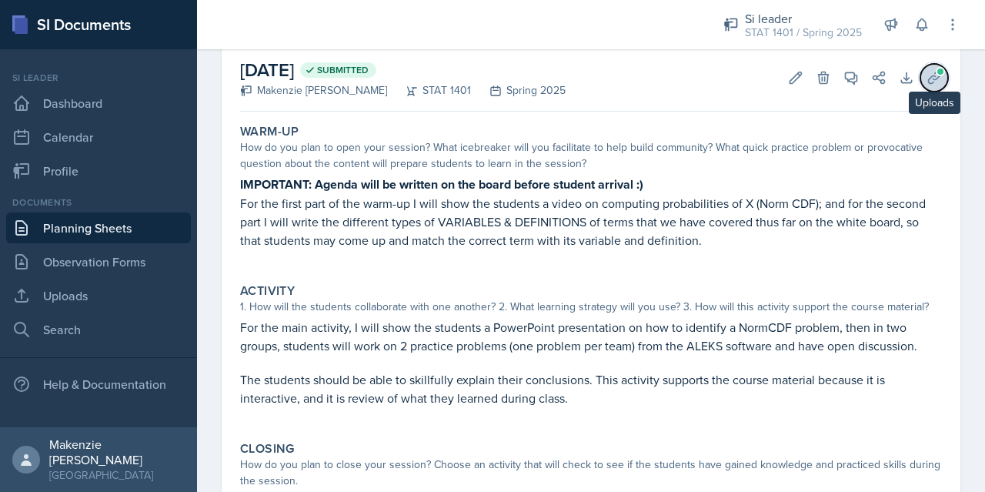
click at [928, 79] on icon at bounding box center [934, 78] width 12 height 12
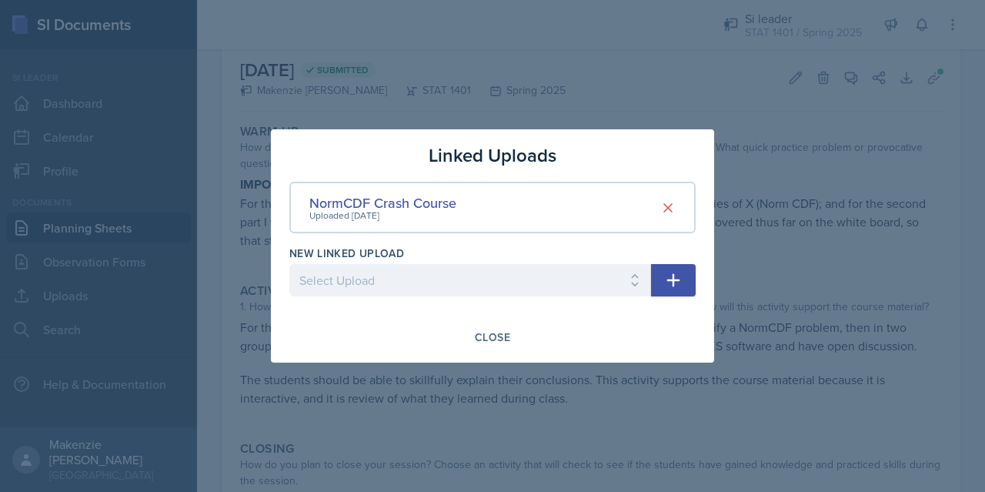
click at [800, 121] on div at bounding box center [492, 246] width 985 height 492
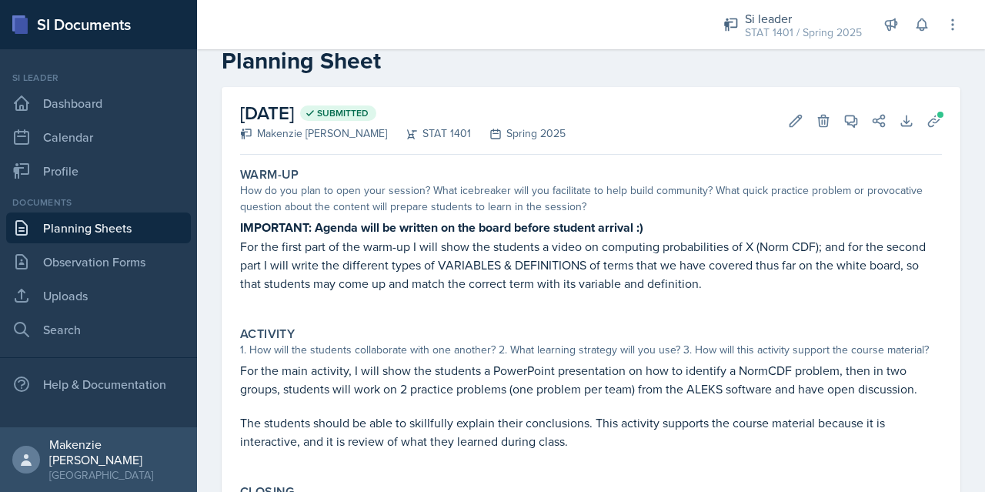
scroll to position [0, 0]
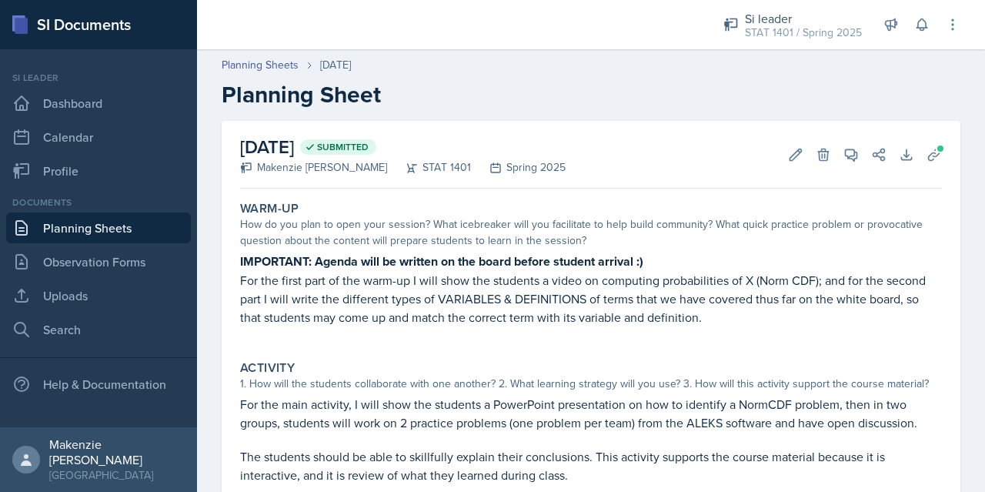
click at [102, 226] on link "Planning Sheets" at bounding box center [98, 227] width 185 height 31
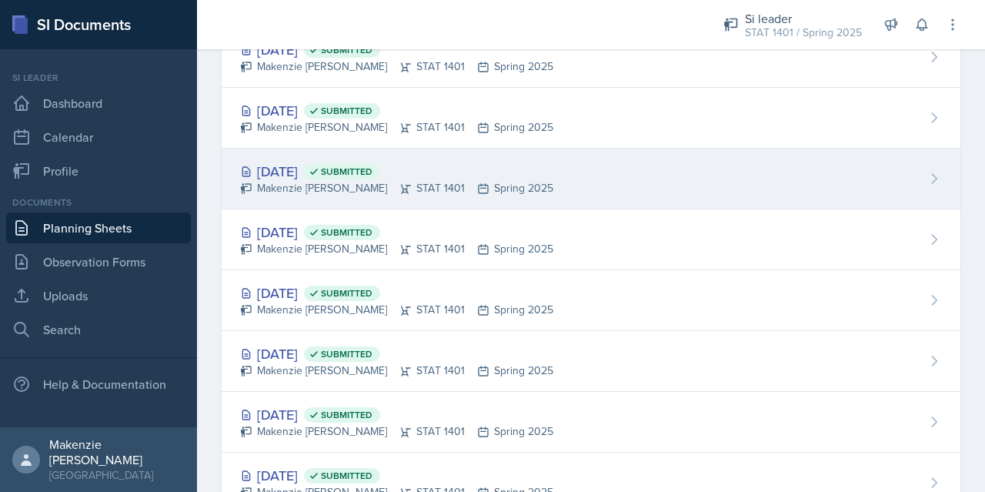
scroll to position [924, 0]
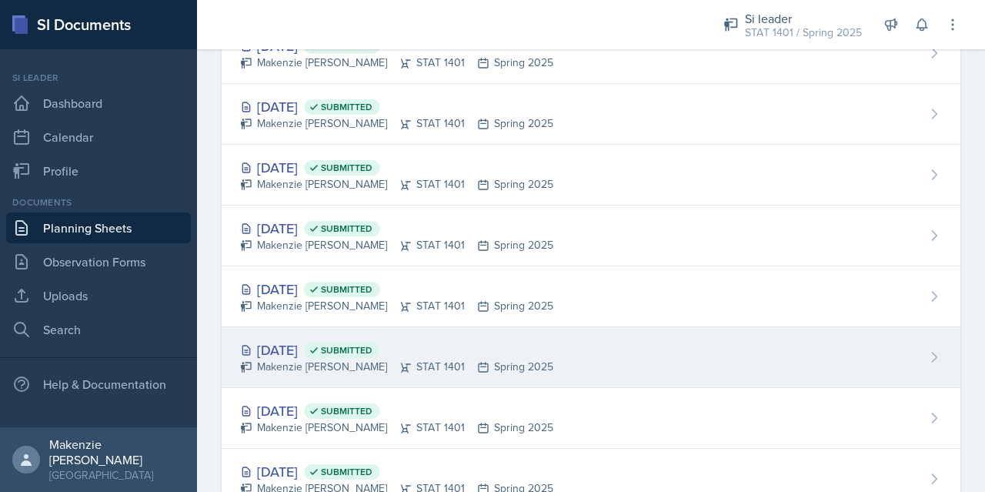
click at [297, 345] on div "[DATE] Submitted" at bounding box center [396, 349] width 313 height 21
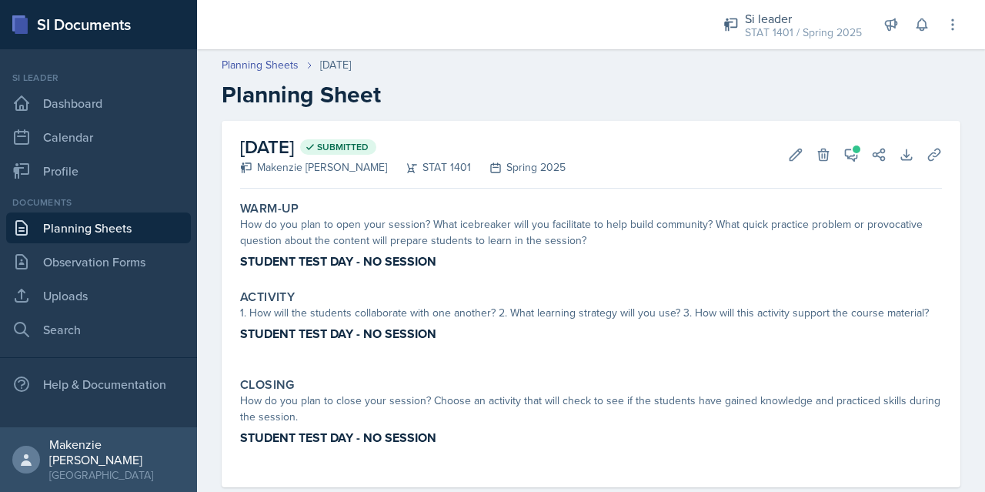
click at [107, 232] on link "Planning Sheets" at bounding box center [98, 227] width 185 height 31
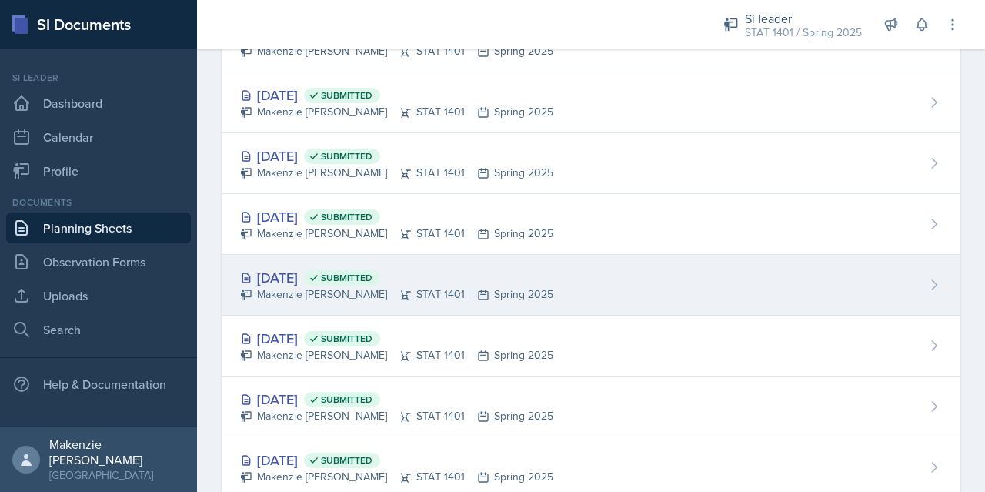
scroll to position [847, 0]
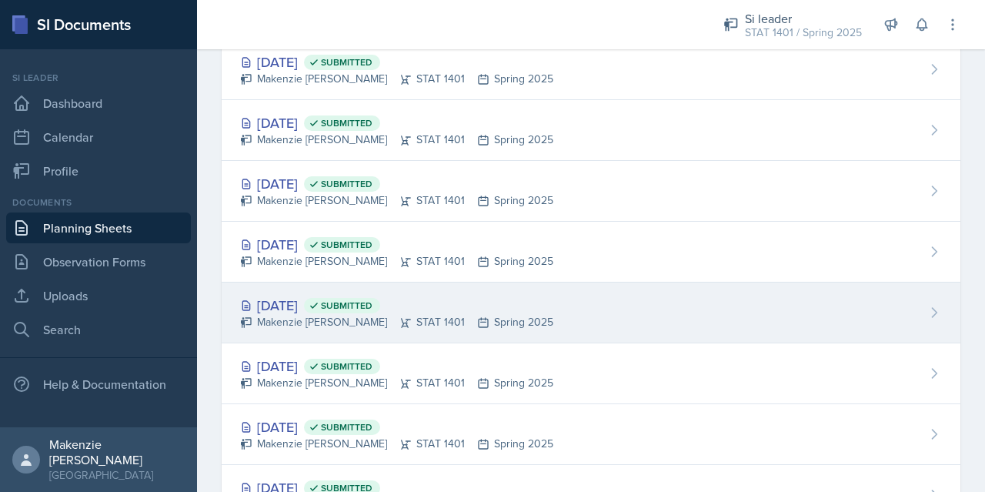
click at [313, 298] on div "[DATE] Submitted" at bounding box center [396, 305] width 313 height 21
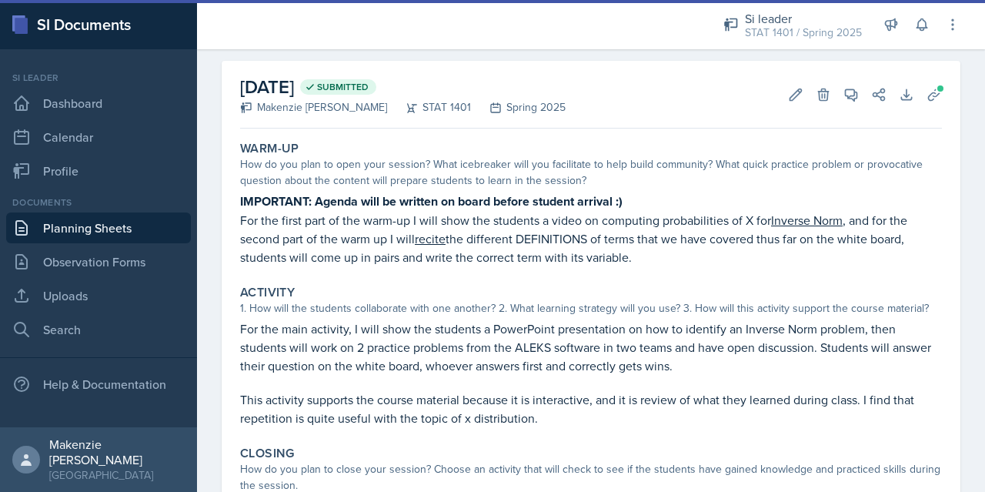
scroll to position [154, 0]
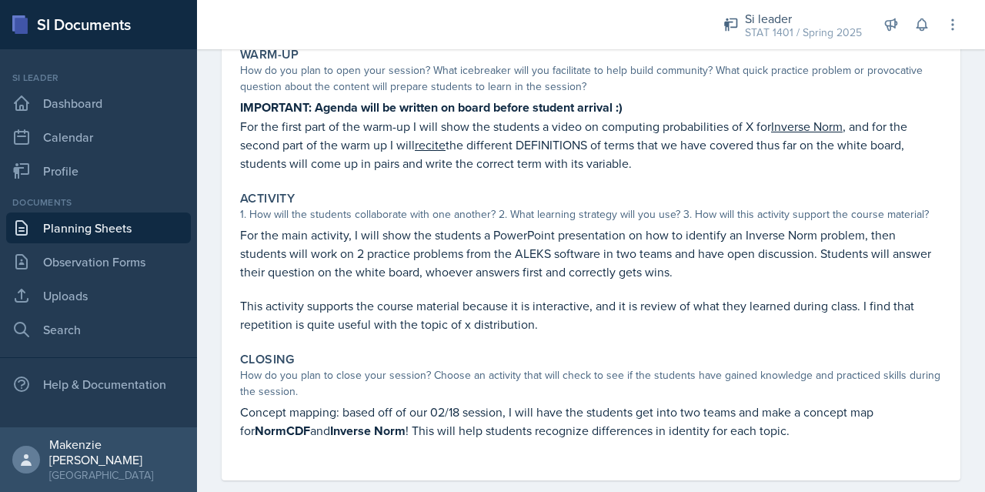
drag, startPoint x: 235, startPoint y: 110, endPoint x: 634, endPoint y: 165, distance: 403.3
click at [632, 166] on div "Warm-Up How do you plan to open your session? What icebreaker will you facilita…" at bounding box center [591, 110] width 714 height 138
copy div "IMPORTANT: Agenda will be written on board before student arrival :) For the fi…"
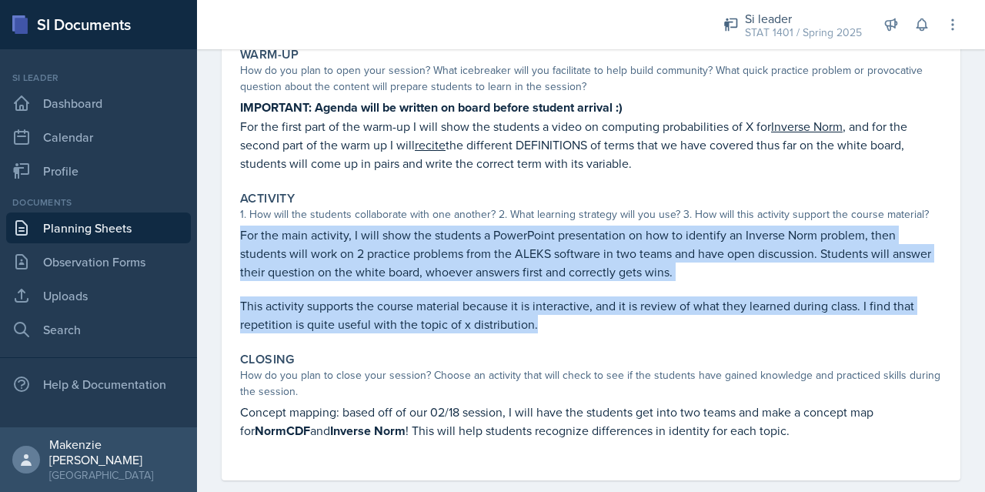
drag, startPoint x: 240, startPoint y: 234, endPoint x: 540, endPoint y: 330, distance: 315.3
click at [540, 330] on div "For the main activity, I will show the students a PowerPoint presentation on ho…" at bounding box center [591, 280] width 702 height 108
copy div "For the main activity, I will show the students a PowerPoint presentation on ho…"
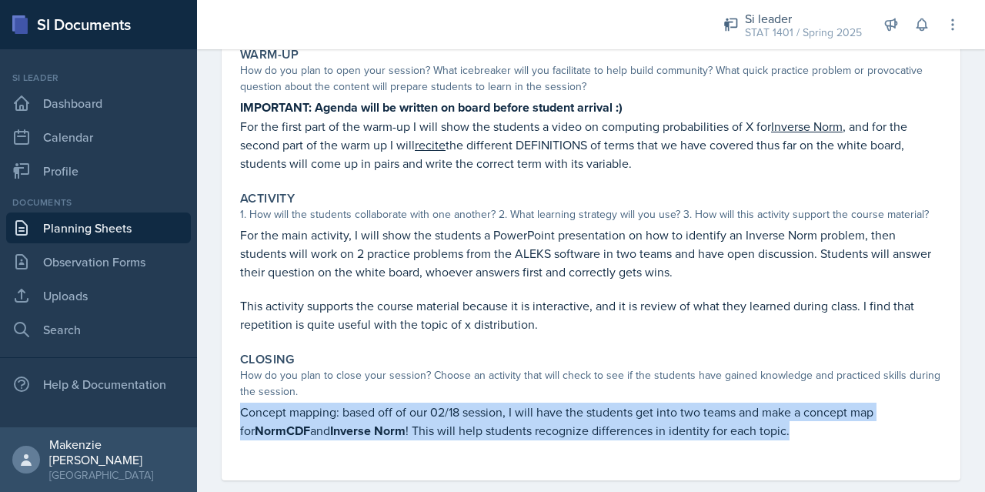
drag, startPoint x: 239, startPoint y: 412, endPoint x: 664, endPoint y: 441, distance: 425.1
click at [660, 441] on div "Closing How do you plan to close your session? Choose an activity that will che…" at bounding box center [591, 404] width 714 height 116
copy p "Concept mapping: based off of our 02/18 session, I will have the students get i…"
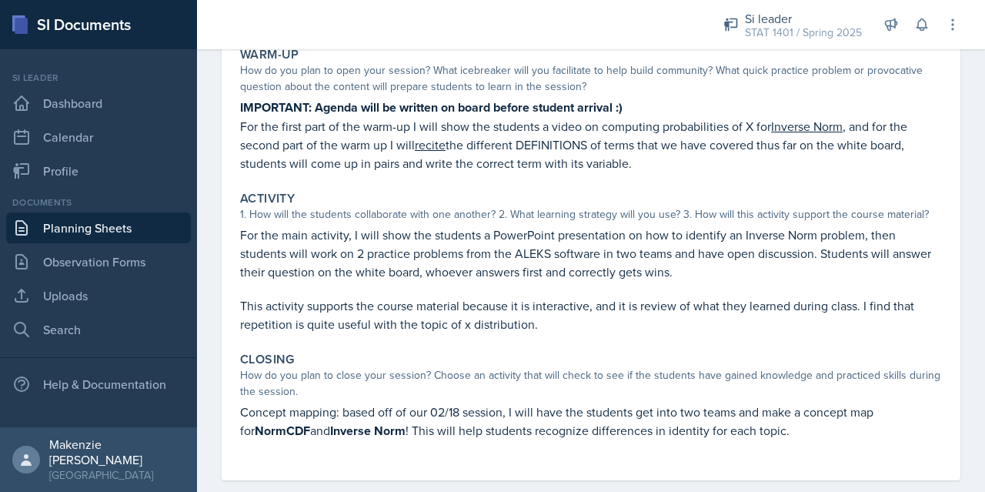
click at [676, 346] on div "Closing How do you plan to close your session? Choose an activity that will che…" at bounding box center [591, 404] width 714 height 116
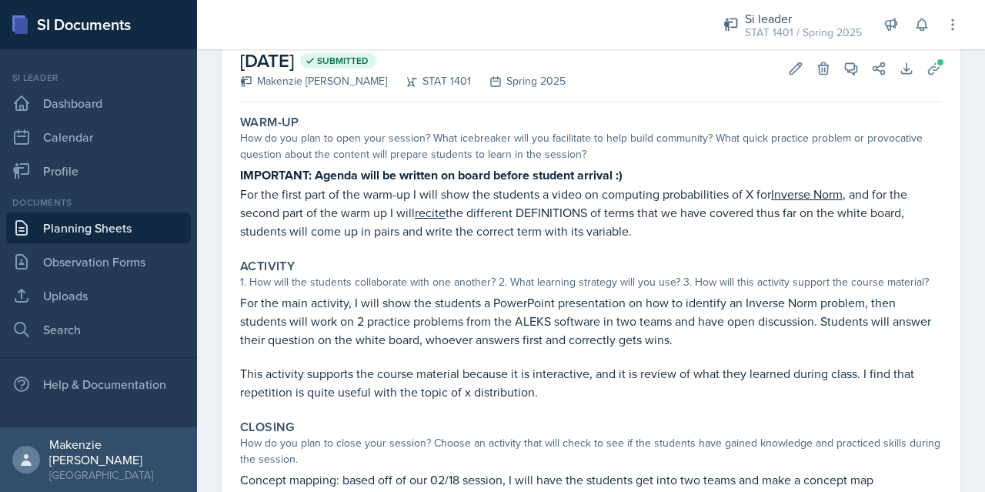
scroll to position [0, 0]
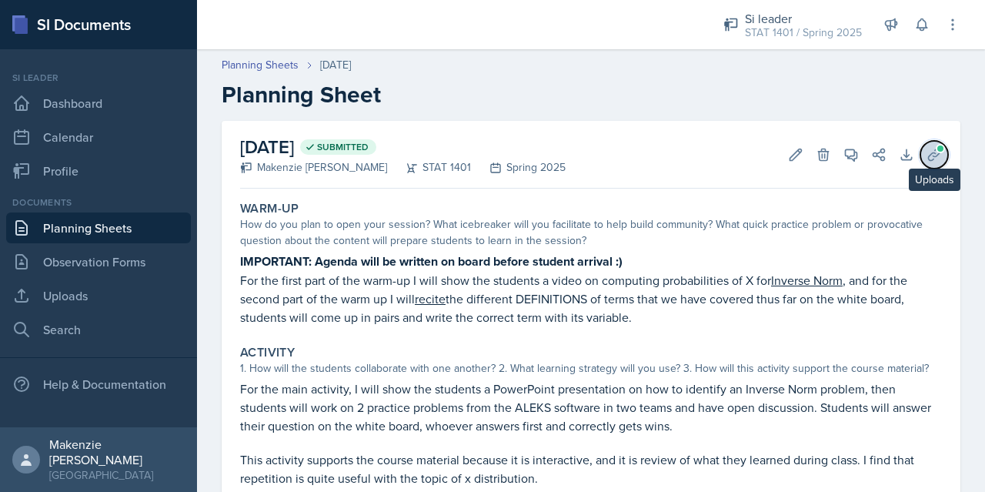
click at [928, 157] on icon at bounding box center [934, 155] width 12 height 12
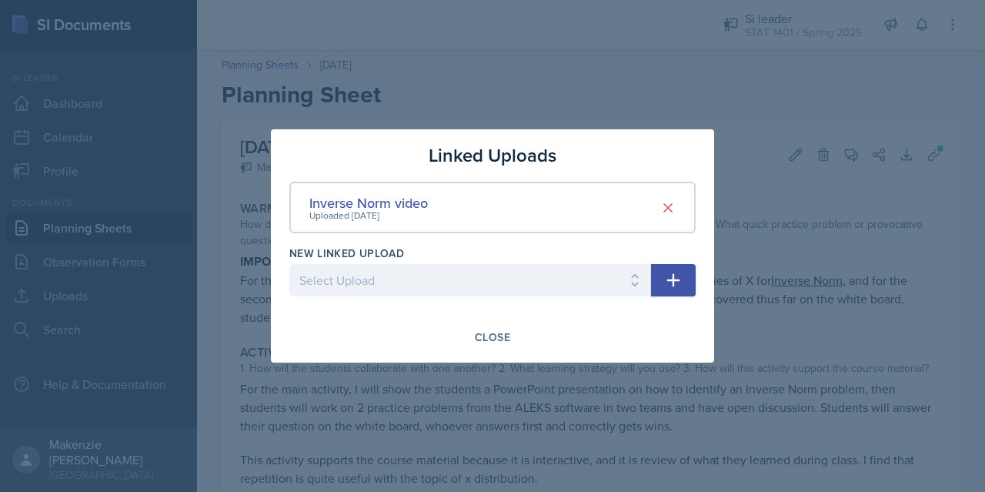
click at [811, 332] on div at bounding box center [492, 246] width 985 height 492
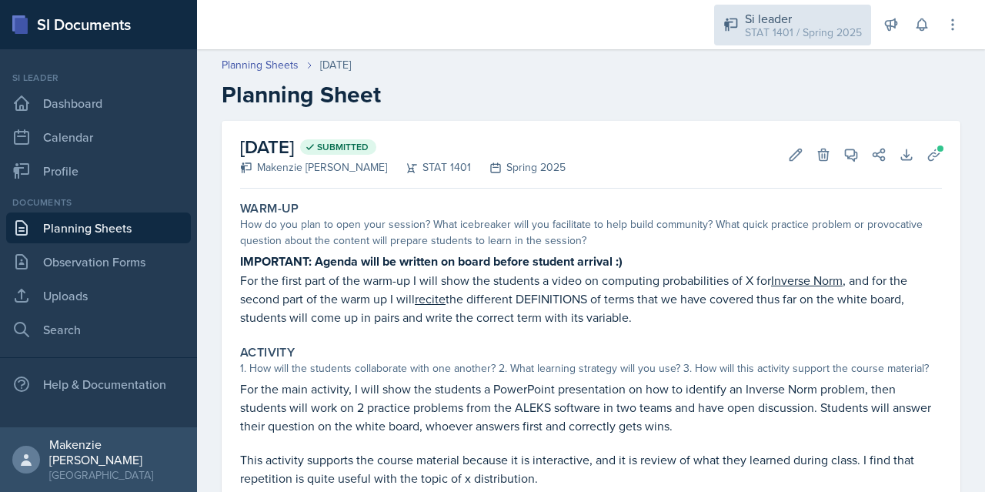
click at [764, 22] on div "Si leader" at bounding box center [803, 18] width 117 height 18
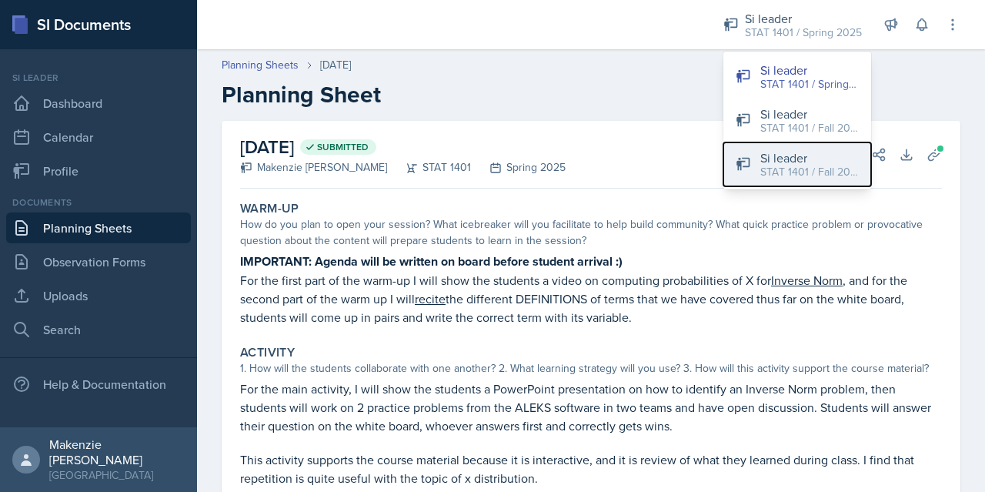
click at [797, 162] on div "Si leader" at bounding box center [810, 158] width 99 height 18
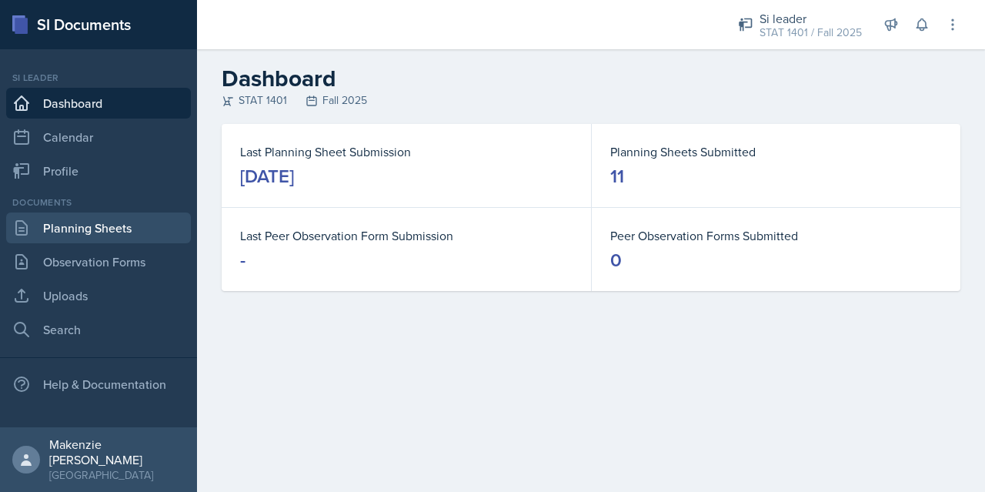
click at [109, 232] on link "Planning Sheets" at bounding box center [98, 227] width 185 height 31
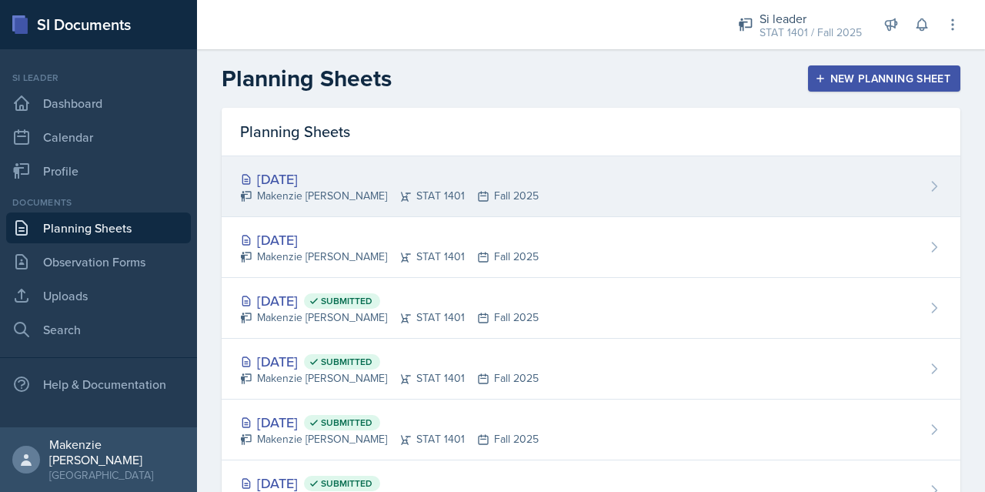
click at [350, 186] on div "[DATE]" at bounding box center [389, 179] width 299 height 21
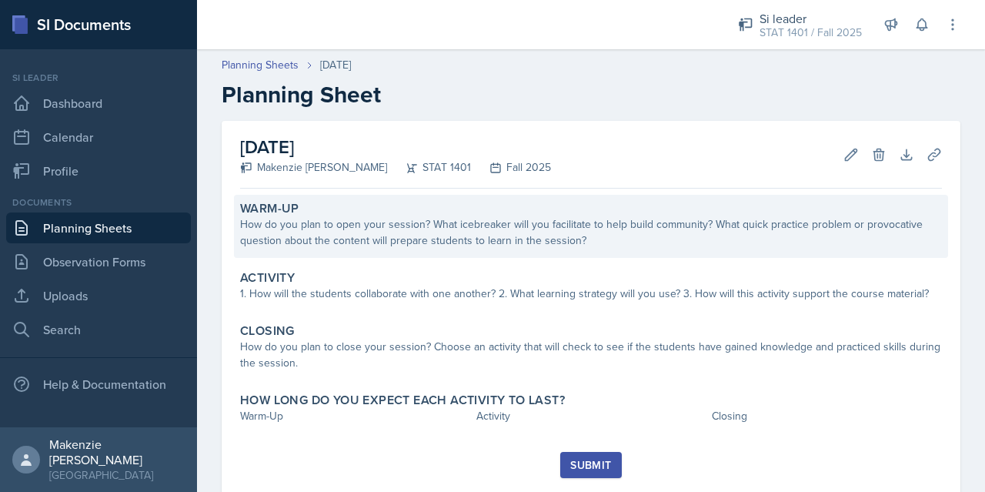
click at [325, 221] on div "How do you plan to open your session? What icebreaker will you facilitate to he…" at bounding box center [591, 232] width 702 height 32
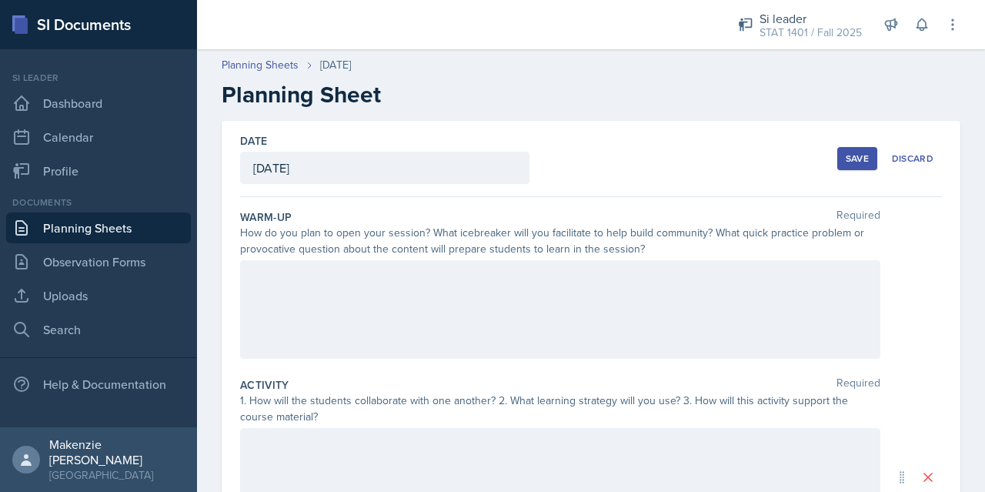
click at [296, 276] on div at bounding box center [560, 309] width 640 height 99
click at [352, 301] on p at bounding box center [560, 303] width 614 height 18
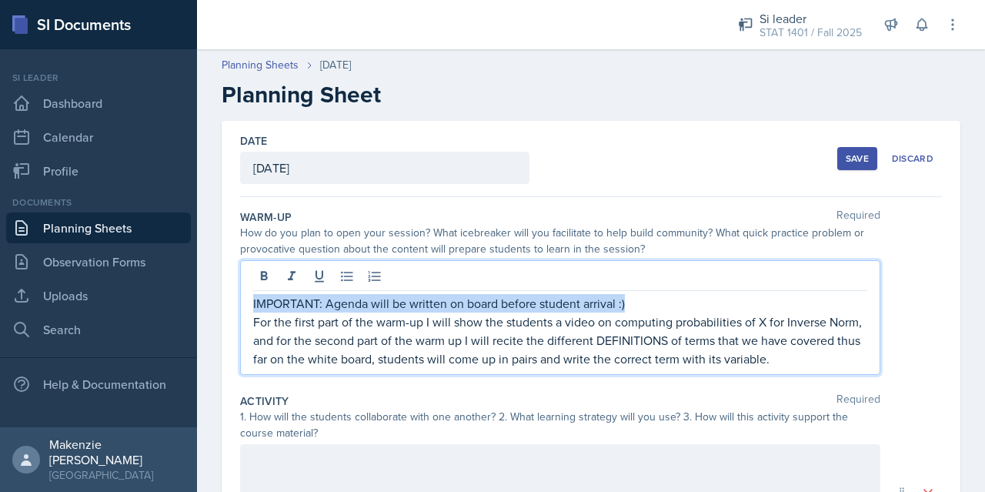
drag, startPoint x: 633, startPoint y: 303, endPoint x: 248, endPoint y: 304, distance: 384.9
click at [248, 304] on div "IMPORTANT: Agenda will be written on board before student arrival :) For the fi…" at bounding box center [560, 317] width 640 height 115
click at [259, 274] on icon at bounding box center [263, 276] width 15 height 15
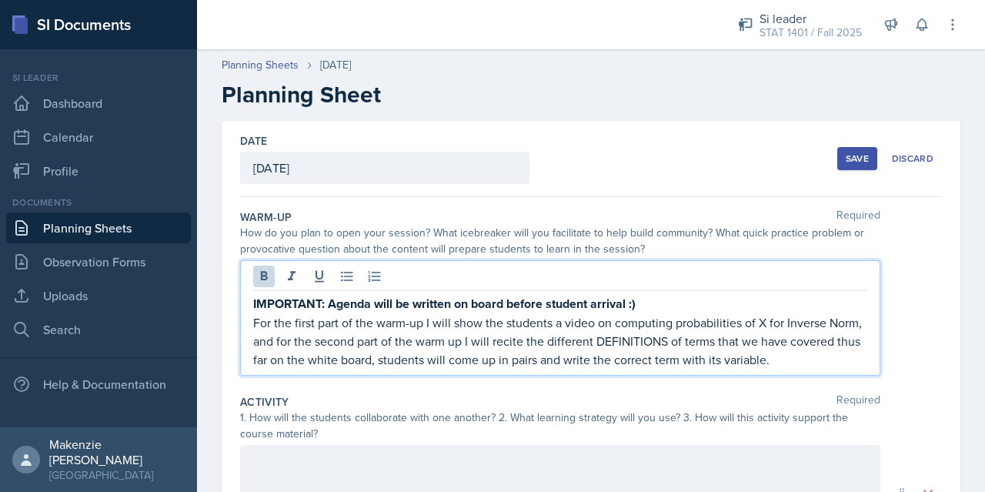
click at [843, 355] on p "For the first part of the warm-up I will show the students a video on computing…" at bounding box center [560, 340] width 614 height 55
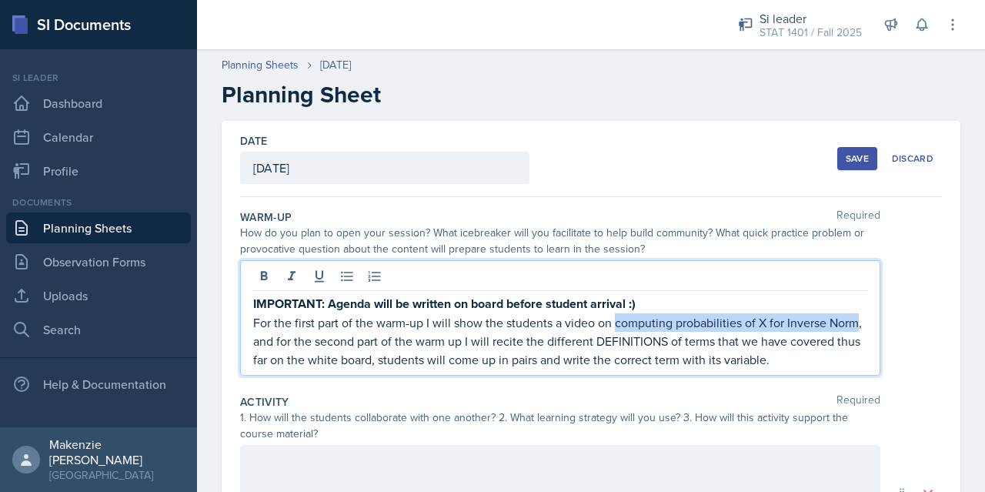
drag, startPoint x: 616, startPoint y: 325, endPoint x: 299, endPoint y: 326, distance: 317.1
click at [283, 344] on p "For the first part of the warm-up I will show the students a video on computing…" at bounding box center [560, 340] width 614 height 55
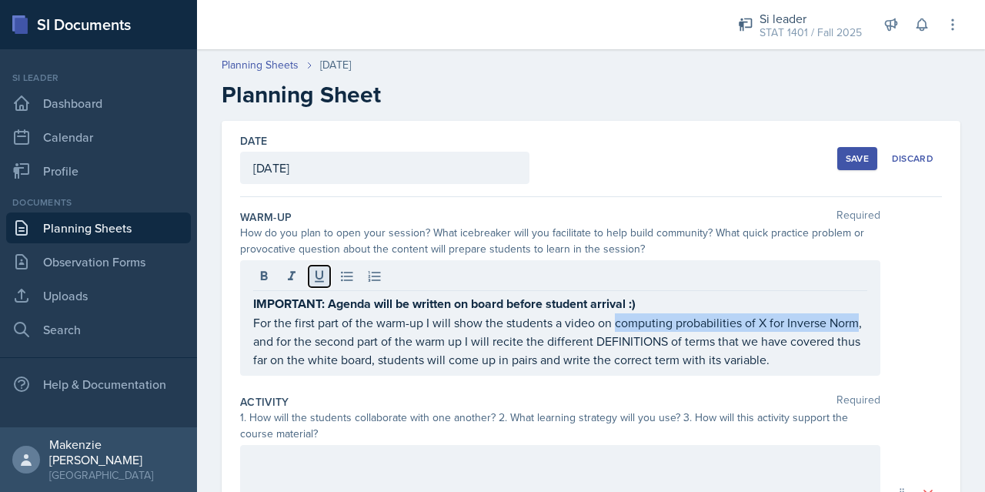
click at [313, 272] on icon at bounding box center [319, 276] width 15 height 15
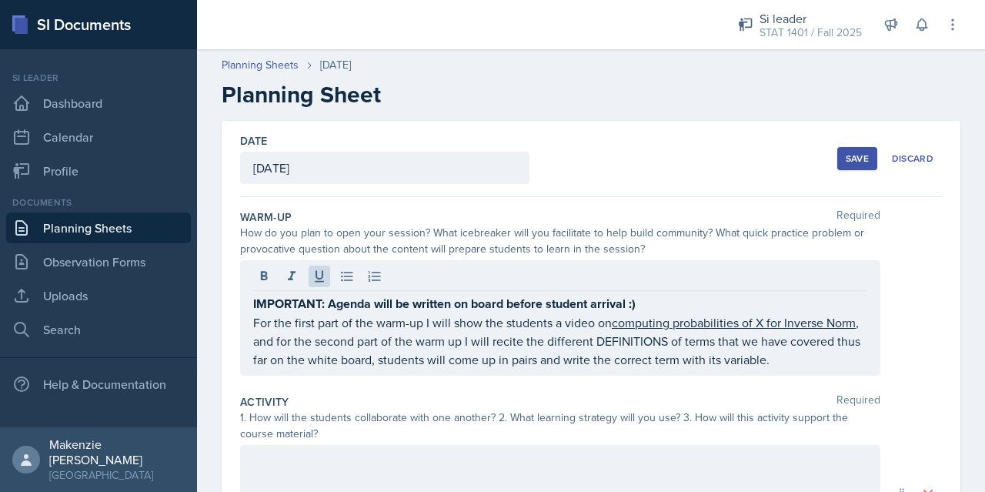
click at [857, 353] on div "IMPORTANT: Agenda will be written on board before student arrival :) For the fi…" at bounding box center [560, 317] width 640 height 115
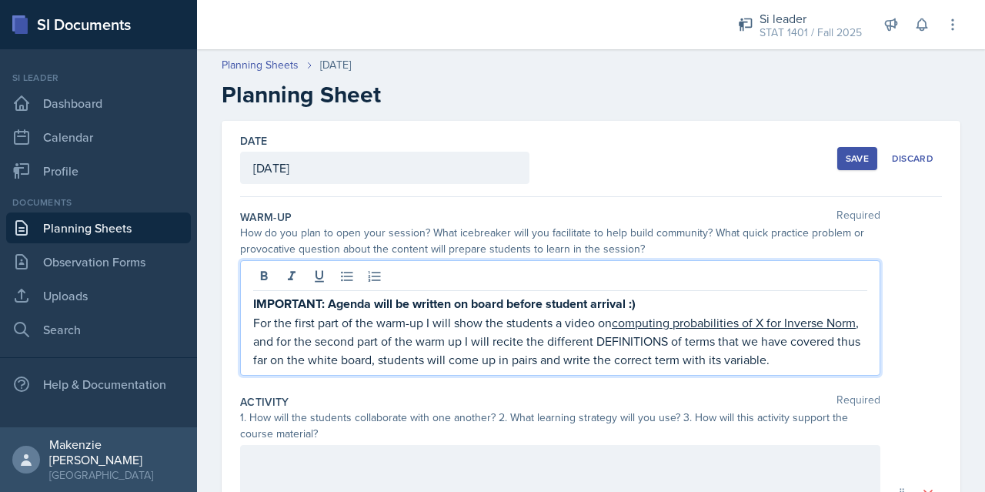
click at [847, 363] on p "For the first part of the warm-up I will show the students a video on computing…" at bounding box center [560, 340] width 614 height 55
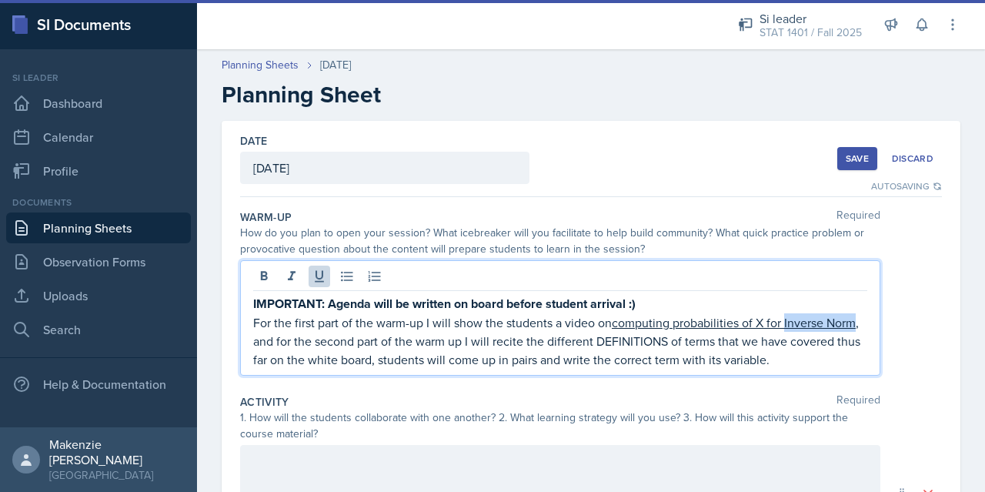
drag, startPoint x: 787, startPoint y: 326, endPoint x: 279, endPoint y: 338, distance: 507.4
click at [612, 331] on u "computing probabilities of X for Inverse Norm" at bounding box center [734, 322] width 244 height 17
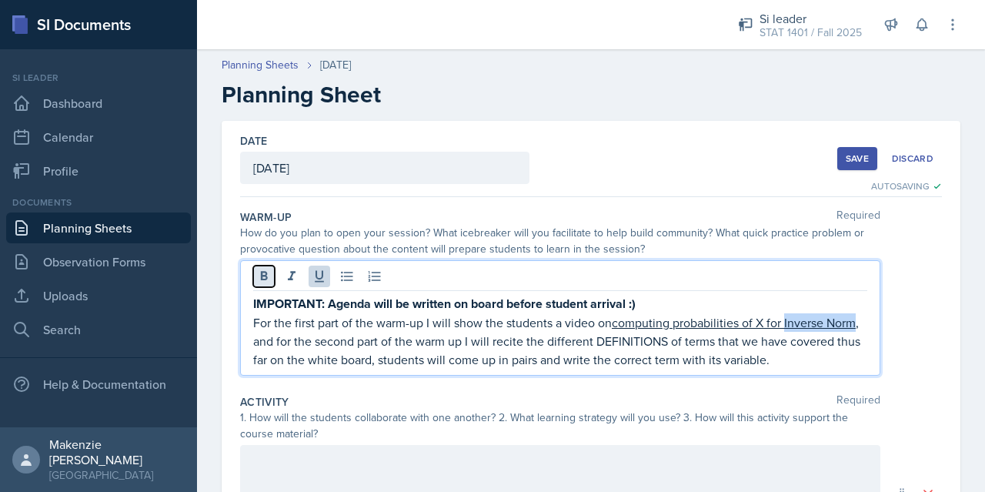
click at [262, 278] on icon at bounding box center [263, 276] width 15 height 15
click at [383, 376] on div "Warm-Up Required How do you plan to open your session? What icebreaker will you…" at bounding box center [591, 296] width 702 height 186
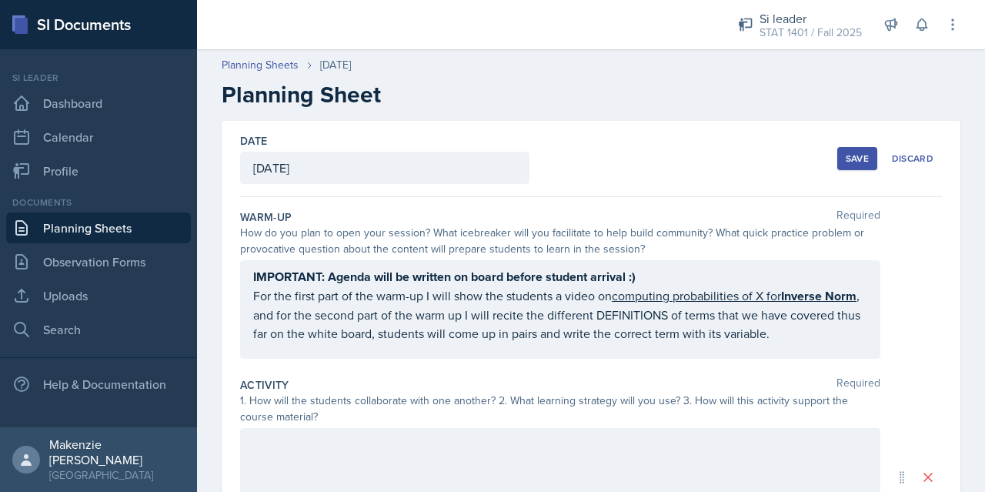
click at [890, 289] on div "IMPORTANT: Agenda will be written on board before student arrival :) For the fi…" at bounding box center [591, 309] width 702 height 99
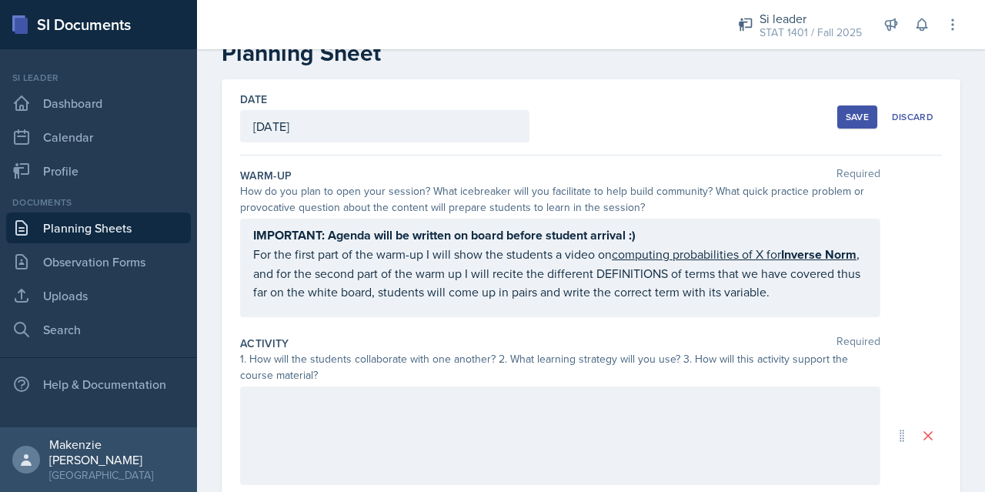
scroll to position [77, 0]
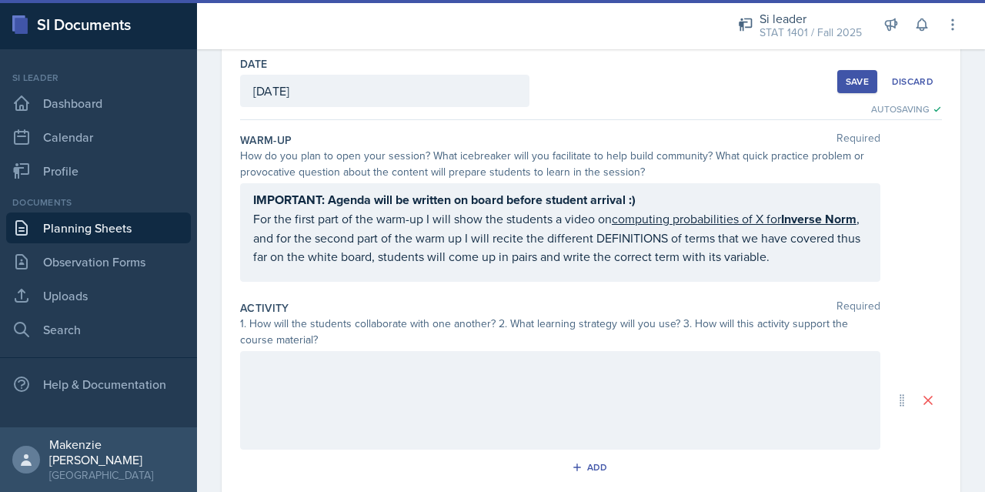
click at [373, 386] on div at bounding box center [560, 400] width 640 height 99
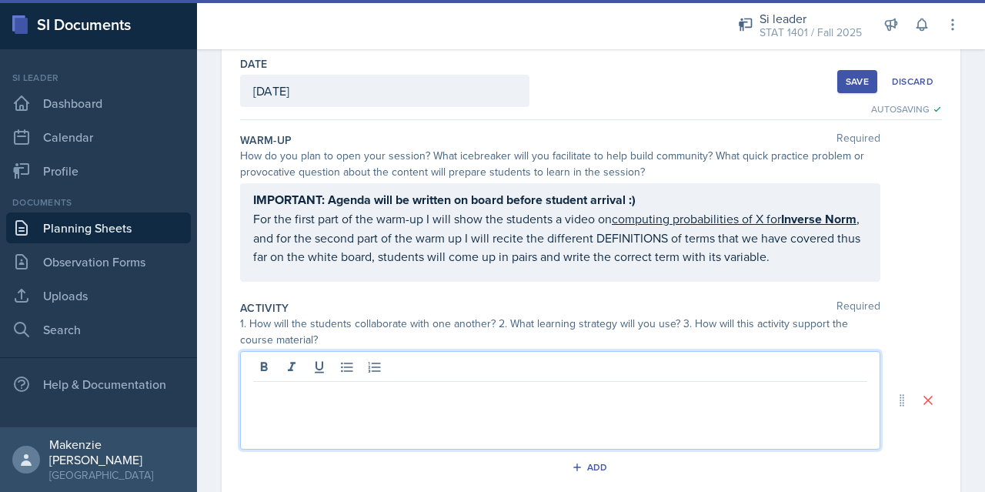
scroll to position [103, 0]
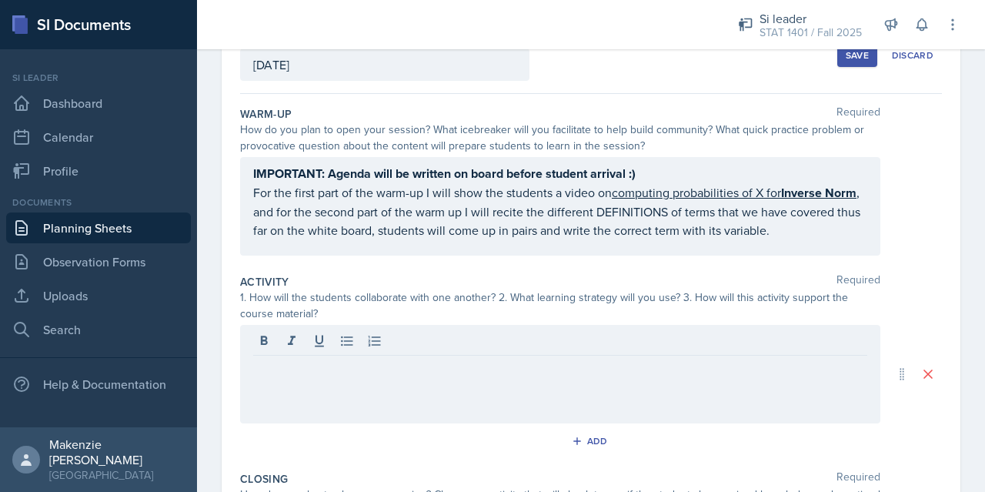
click at [347, 364] on p at bounding box center [560, 368] width 614 height 18
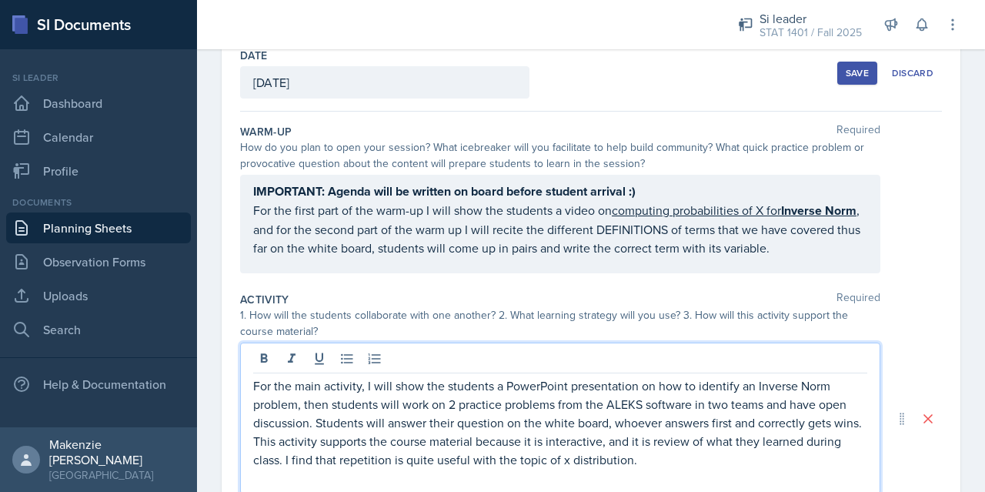
scroll to position [180, 0]
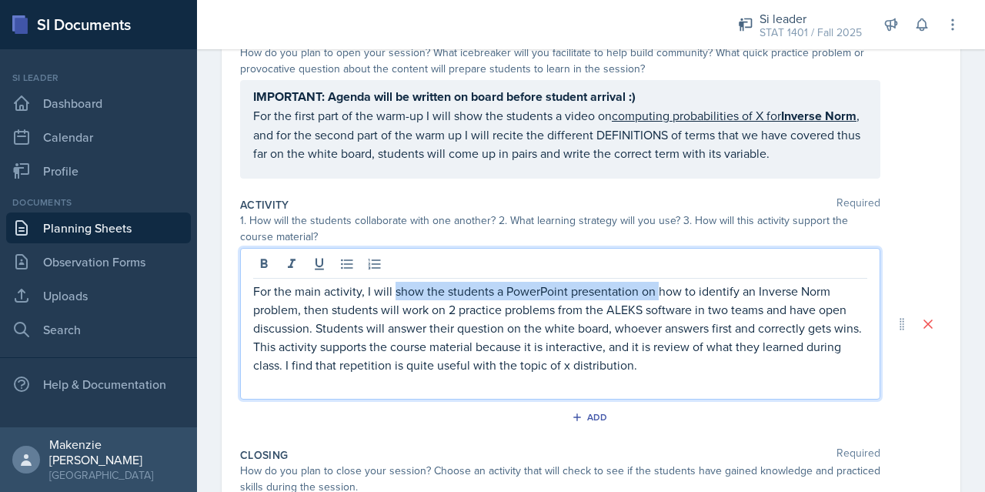
drag, startPoint x: 394, startPoint y: 295, endPoint x: 656, endPoint y: 293, distance: 261.7
click at [656, 293] on p "For the main activity, I will show the students a PowerPoint presentation on ho…" at bounding box center [560, 309] width 614 height 55
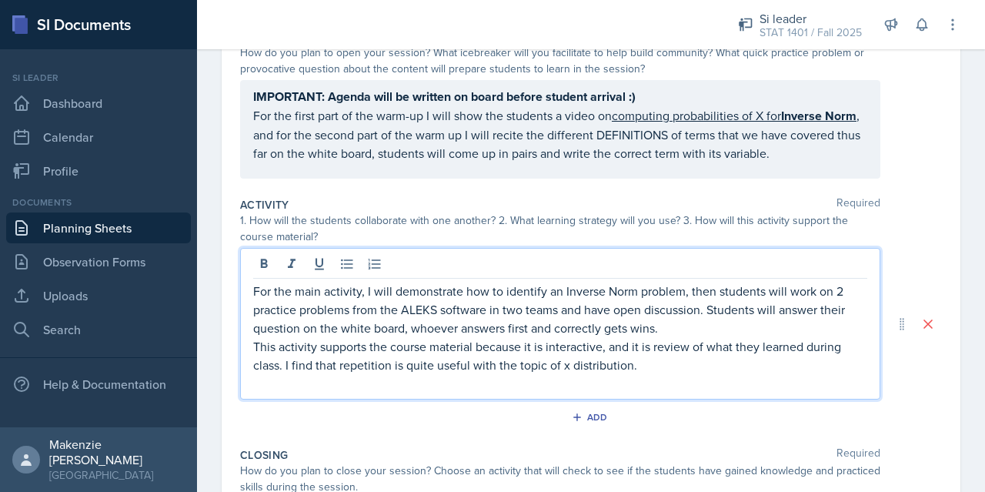
drag, startPoint x: 714, startPoint y: 289, endPoint x: 722, endPoint y: 288, distance: 7.7
click at [716, 289] on p "For the main activity, I will demonstrate how to identify an Inverse Norm probl…" at bounding box center [560, 309] width 614 height 55
drag, startPoint x: 717, startPoint y: 299, endPoint x: 725, endPoint y: 302, distance: 8.0
click at [717, 303] on p "For the main activity, I will demonstrate how to identify an Inverse Norm probl…" at bounding box center [560, 309] width 614 height 55
click at [719, 284] on p "For the main activity, I will demonstrate how to identify an Inverse Norm probl…" at bounding box center [560, 309] width 614 height 55
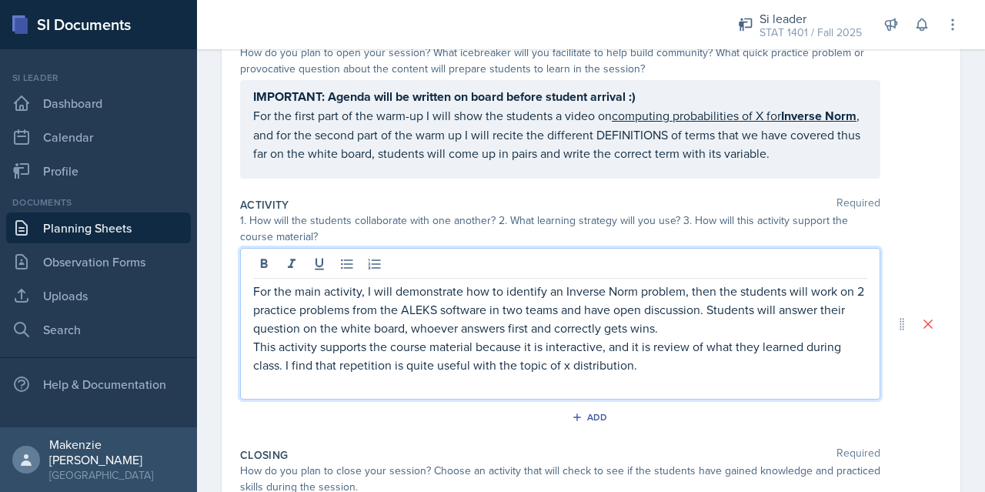
click at [254, 343] on p "This activity supports the course material because it is interactive, and it is…" at bounding box center [560, 355] width 614 height 37
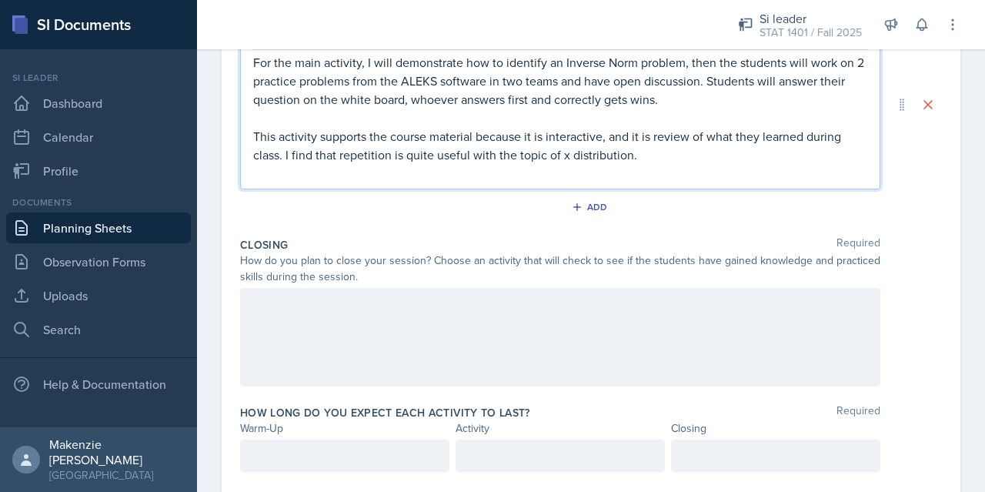
scroll to position [411, 0]
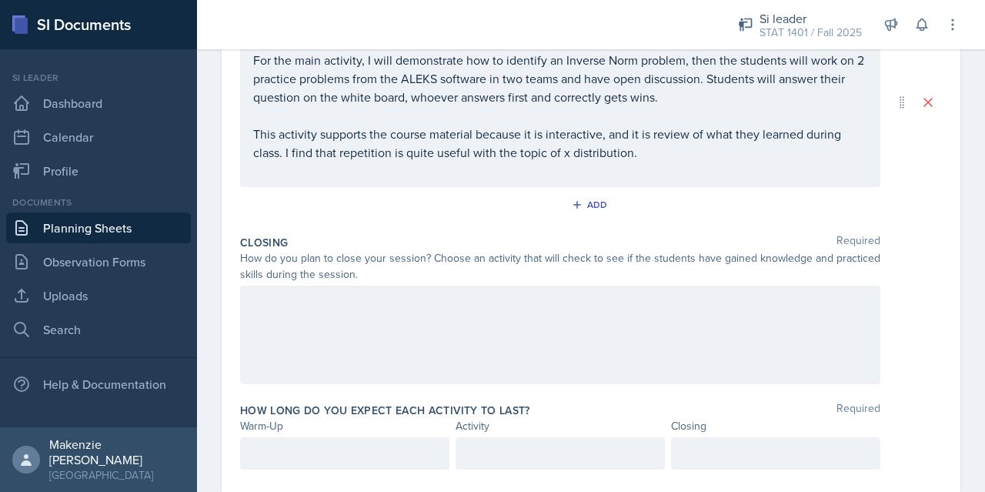
click at [431, 293] on div at bounding box center [560, 335] width 640 height 99
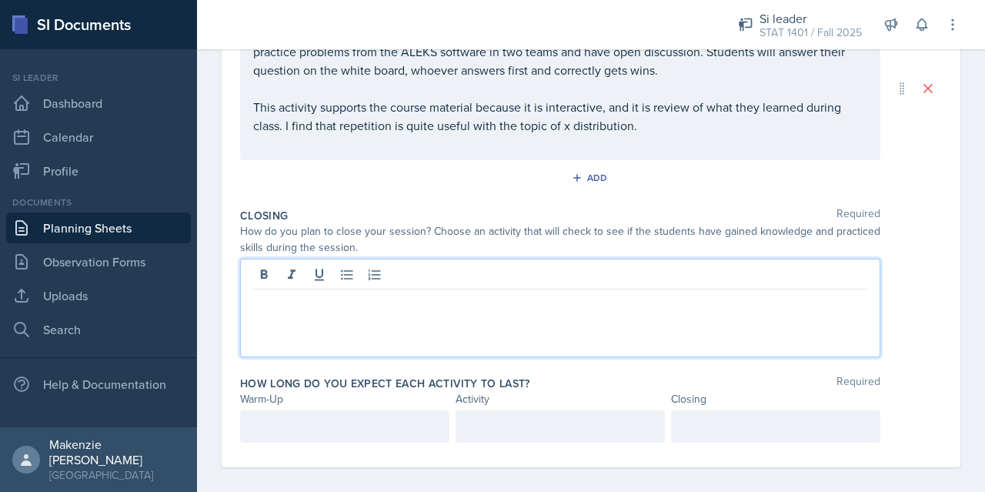
scroll to position [385, 0]
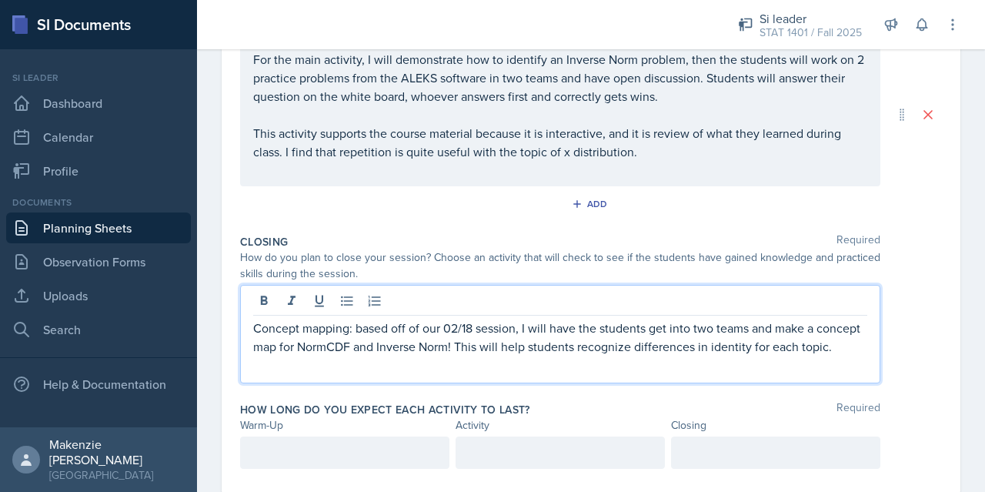
click at [522, 329] on p "Concept mapping: based off of our 02/18 session, I will have the students get i…" at bounding box center [560, 337] width 614 height 37
drag, startPoint x: 771, startPoint y: 329, endPoint x: 784, endPoint y: 332, distance: 12.7
click at [773, 329] on p "Concept mapping: I will have the students get into two teams and make a concept…" at bounding box center [560, 337] width 614 height 37
drag, startPoint x: 799, startPoint y: 327, endPoint x: 744, endPoint y: 329, distance: 55.4
click at [744, 329] on p "Concept mapping: I will have the students get into two teams and make a concept…" at bounding box center [560, 337] width 614 height 37
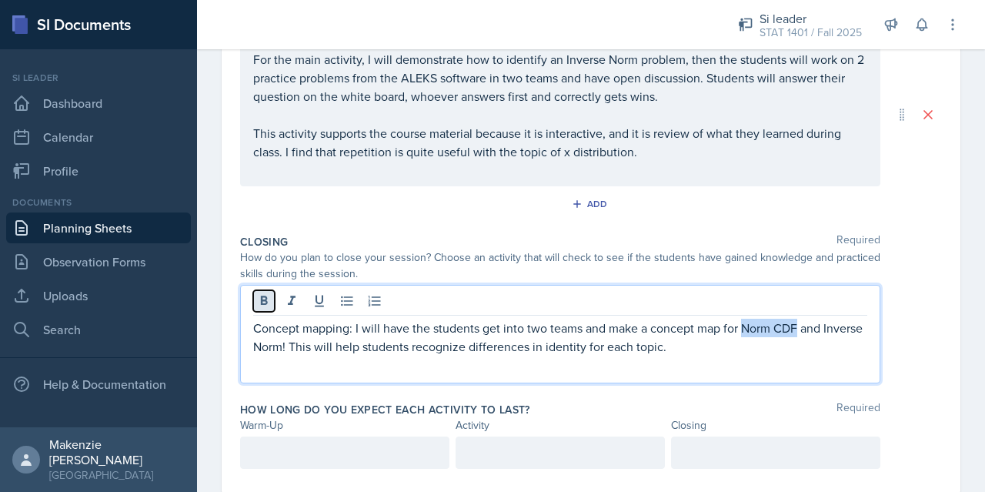
click at [265, 299] on icon at bounding box center [263, 300] width 15 height 15
drag, startPoint x: 325, startPoint y: 344, endPoint x: 249, endPoint y: 323, distance: 78.5
click at [254, 345] on p "Concept mapping: I will have the students get into two teams and make a concept…" at bounding box center [560, 338] width 614 height 38
click at [262, 301] on icon at bounding box center [263, 300] width 15 height 15
click at [714, 350] on p "Concept mapping: I will have the students get into two teams and make a concept…" at bounding box center [560, 338] width 614 height 38
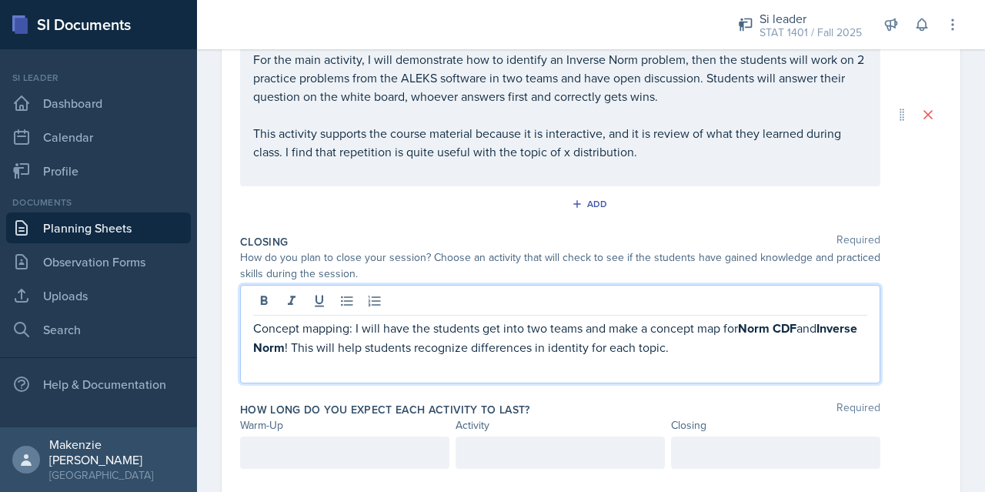
scroll to position [420, 0]
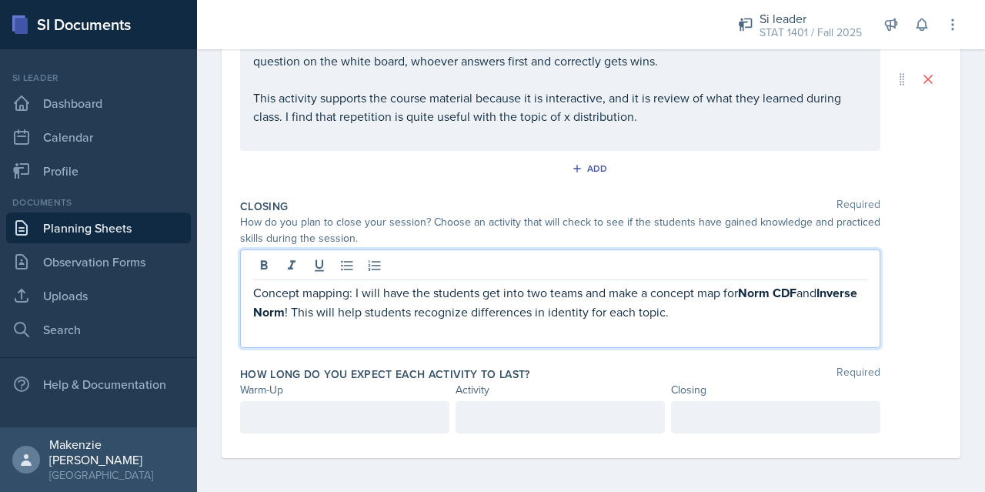
click at [404, 410] on p at bounding box center [344, 417] width 183 height 18
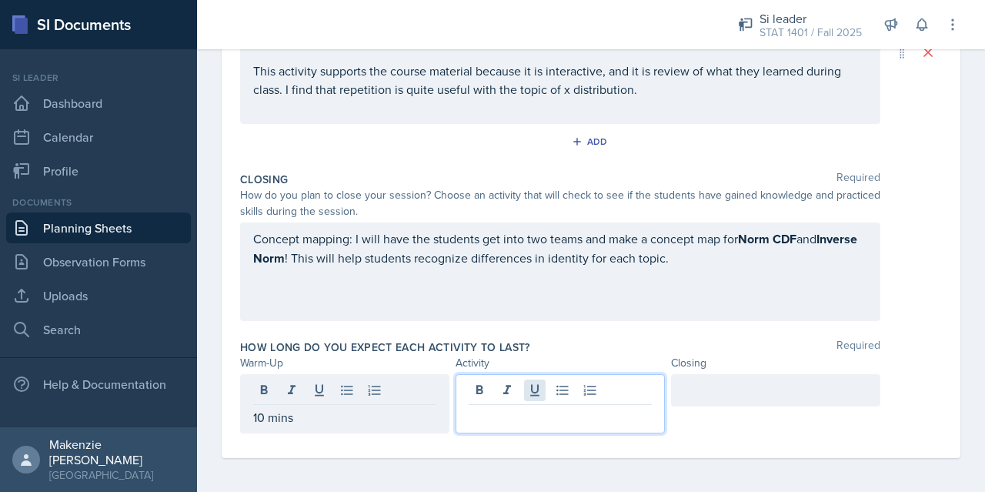
click at [535, 394] on div at bounding box center [560, 403] width 209 height 59
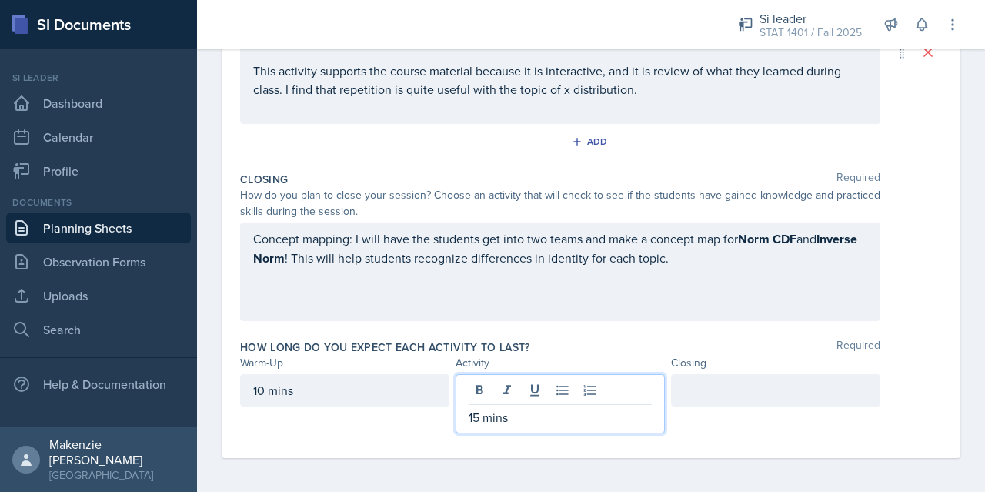
click at [714, 403] on div at bounding box center [775, 390] width 209 height 32
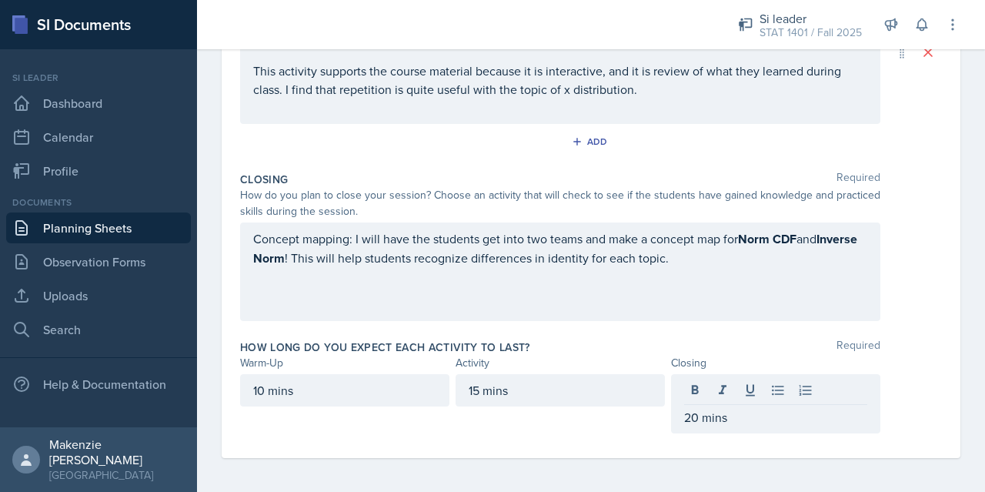
click at [891, 290] on div "Concept mapping: I will have the students get into two teams and make a concept…" at bounding box center [591, 271] width 702 height 99
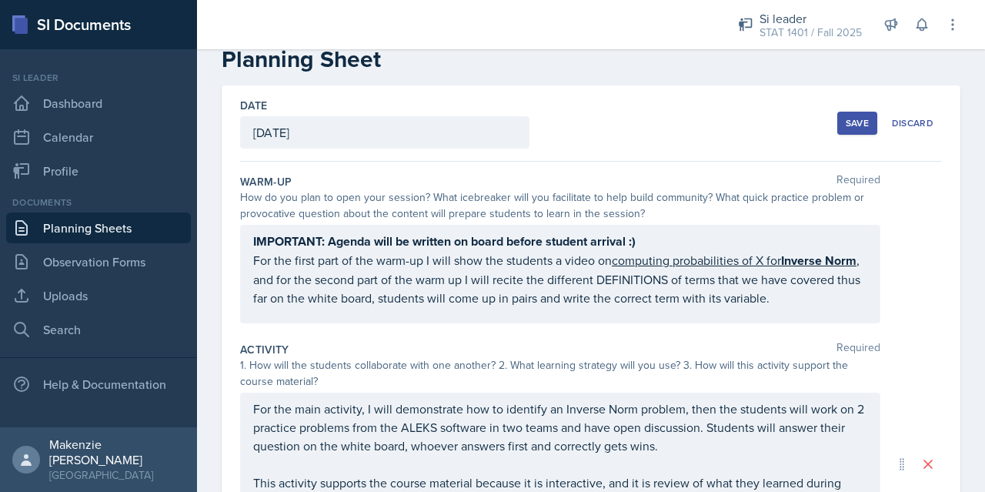
scroll to position [0, 0]
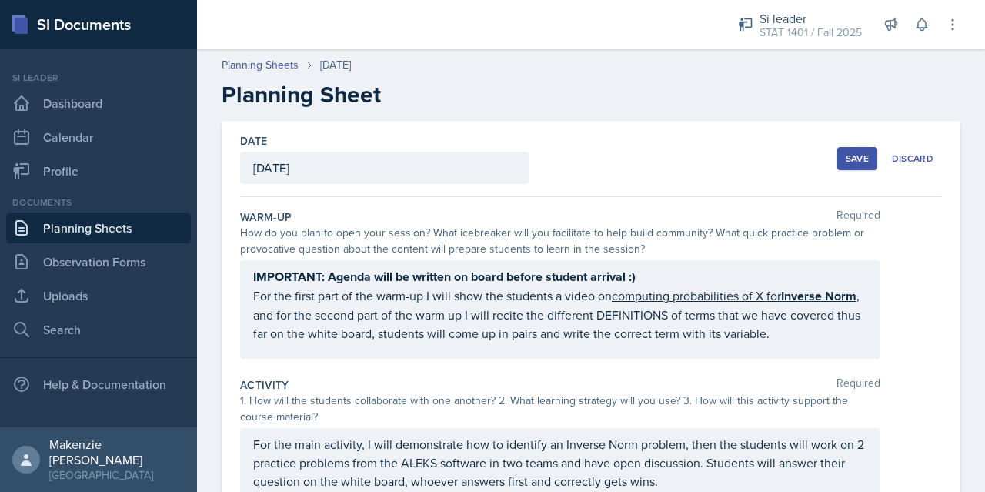
click at [846, 157] on div "Save" at bounding box center [857, 158] width 23 height 12
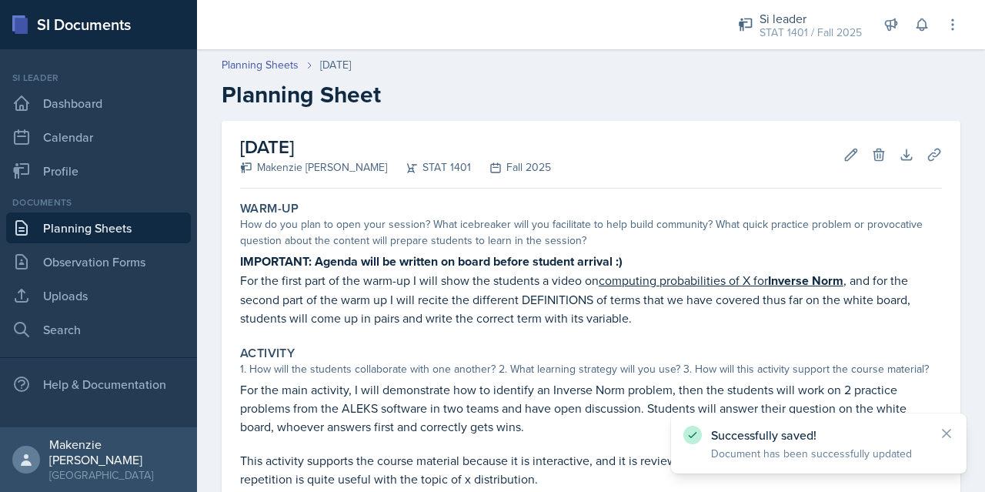
click at [98, 226] on link "Planning Sheets" at bounding box center [98, 227] width 185 height 31
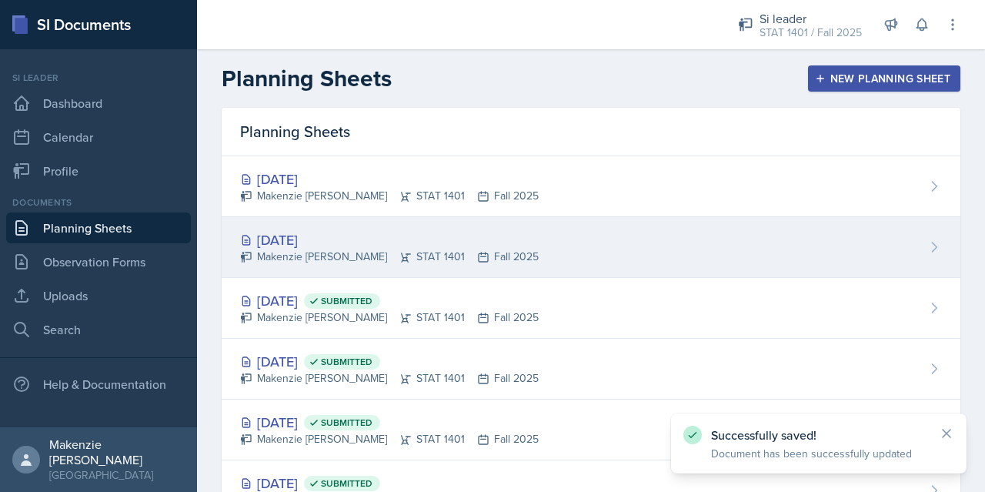
click at [370, 226] on div "[DATE] [PERSON_NAME] STAT 1401 Fall 2025" at bounding box center [591, 247] width 739 height 61
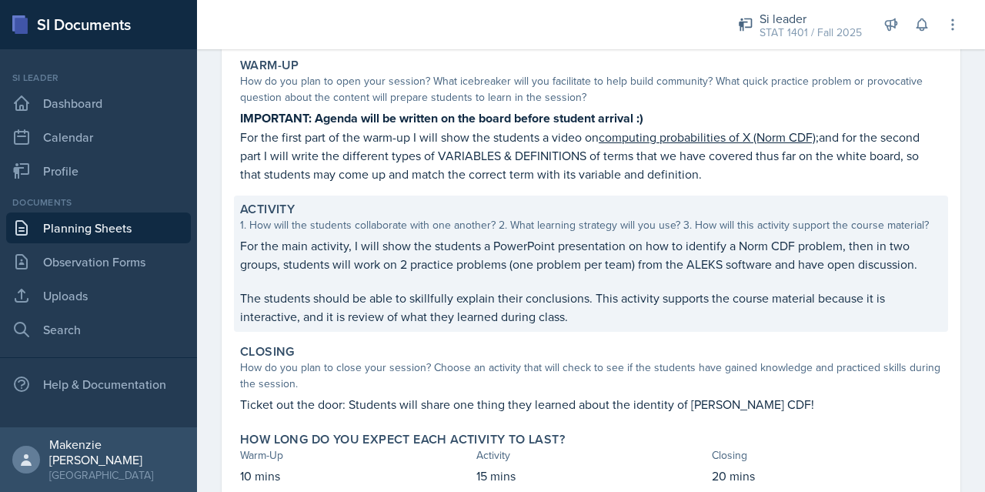
scroll to position [154, 0]
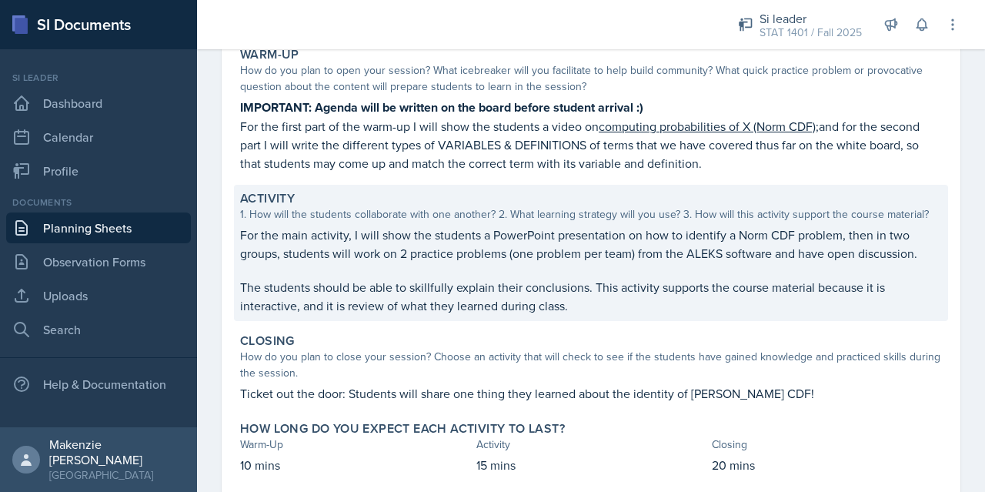
click at [479, 275] on p at bounding box center [591, 269] width 702 height 15
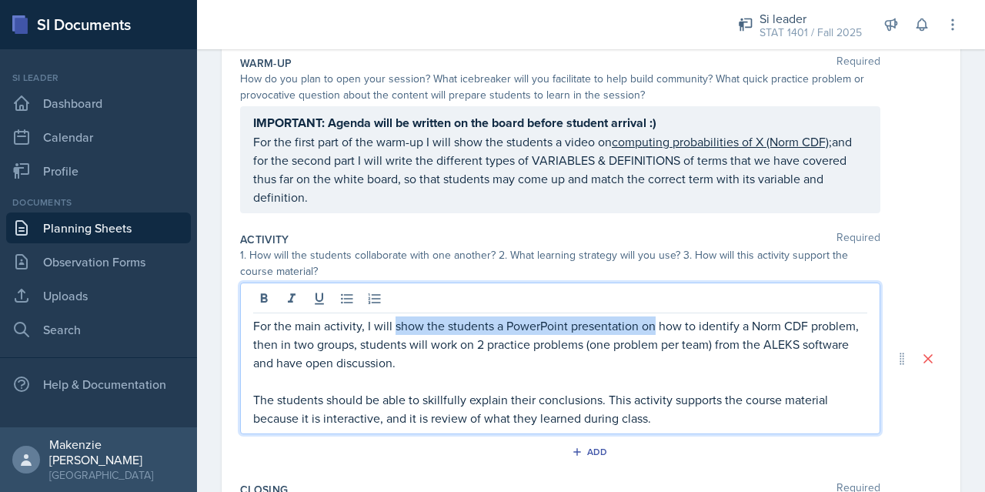
drag, startPoint x: 393, startPoint y: 303, endPoint x: 654, endPoint y: 307, distance: 261.0
click at [654, 307] on div "For the main activity, I will show the students a PowerPoint presentation on ho…" at bounding box center [560, 359] width 640 height 152
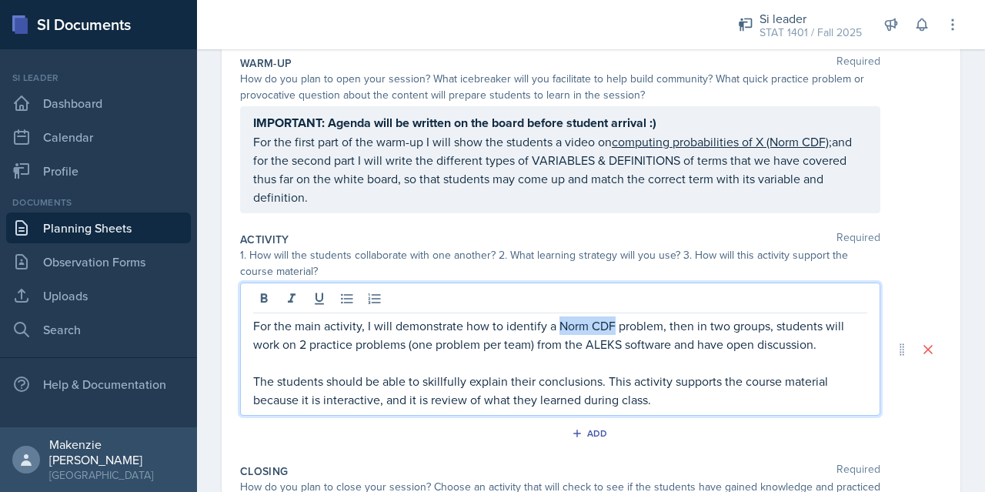
drag, startPoint x: 612, startPoint y: 327, endPoint x: 558, endPoint y: 329, distance: 53.9
click at [558, 329] on p "For the main activity, I will demonstrate how to identify a Norm CDF problem, t…" at bounding box center [560, 334] width 614 height 37
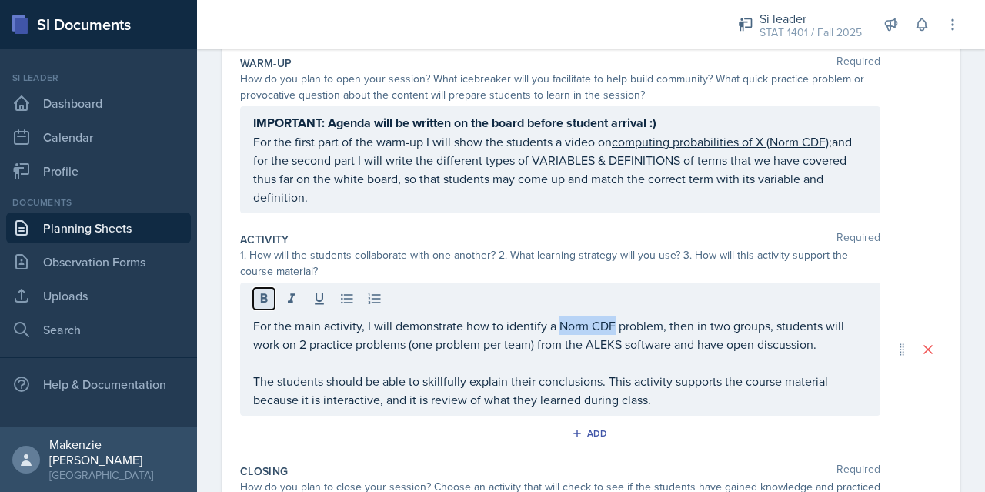
click at [255, 295] on button at bounding box center [264, 299] width 22 height 22
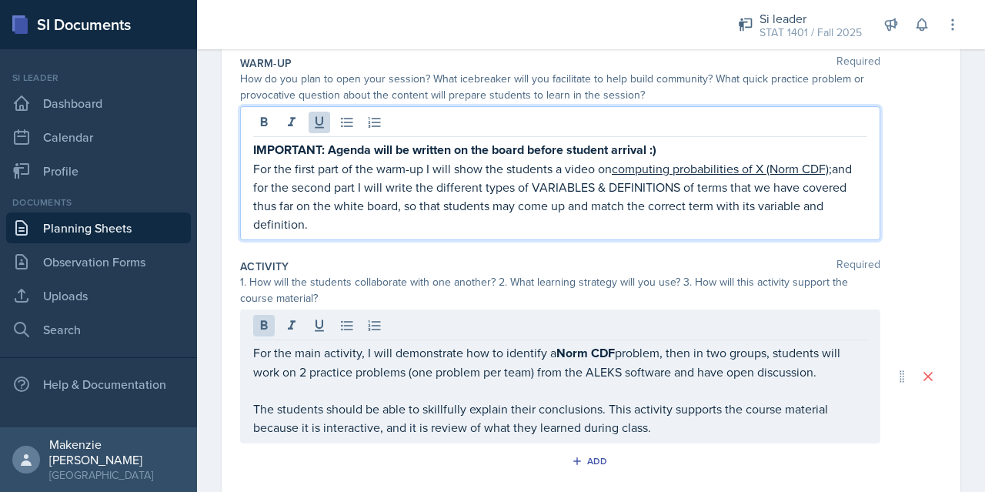
scroll to position [180, 0]
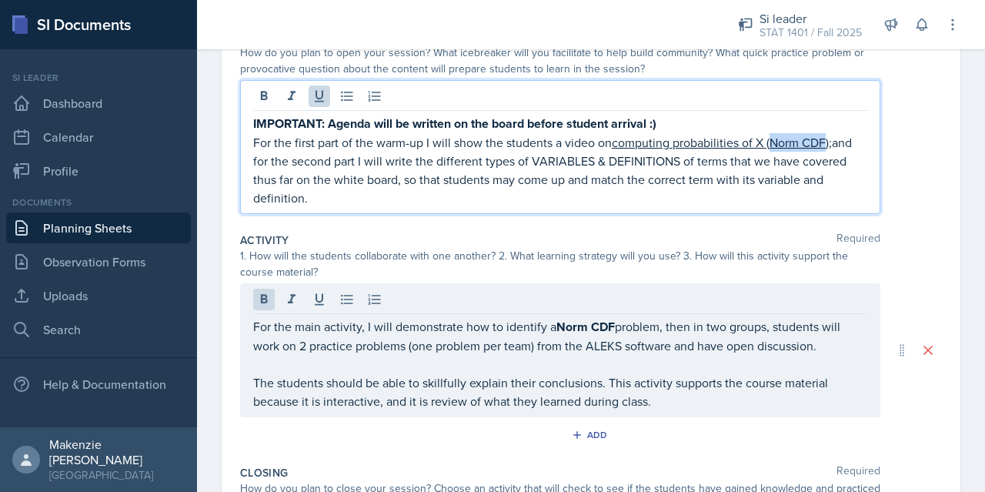
drag, startPoint x: 771, startPoint y: 144, endPoint x: 828, endPoint y: 139, distance: 57.9
click at [828, 139] on u "computing probabilities of X (Norm CDF);" at bounding box center [722, 142] width 220 height 17
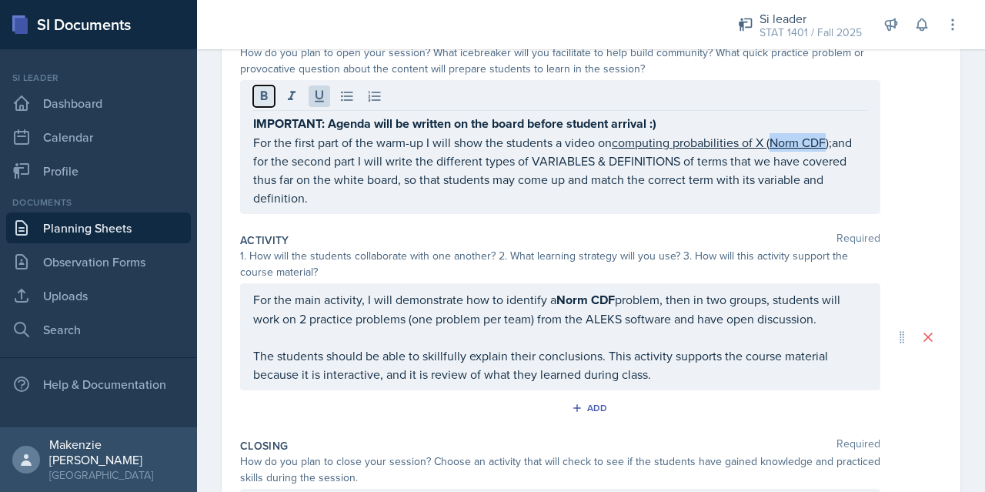
click at [270, 98] on icon at bounding box center [263, 96] width 15 height 15
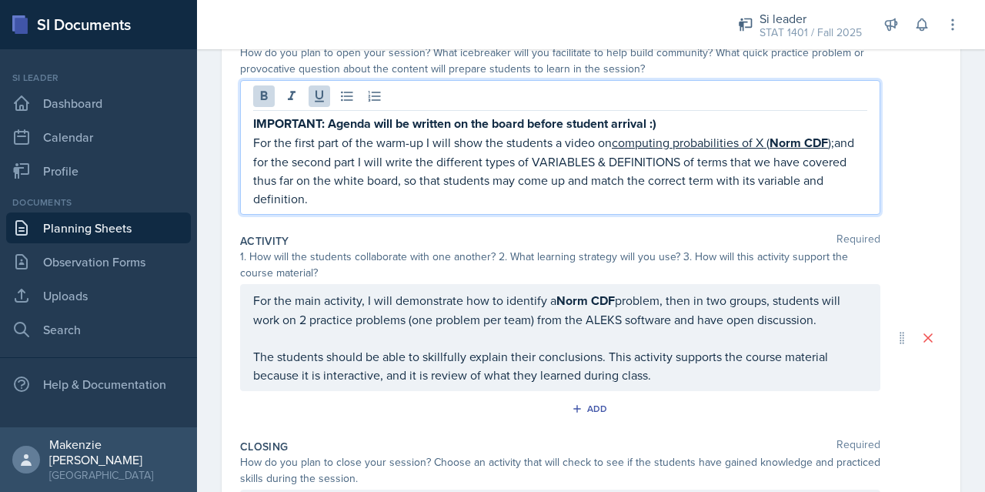
click at [848, 383] on div "For the main activity, I will demonstrate how to identify a Norm CDF problem, t…" at bounding box center [560, 337] width 640 height 107
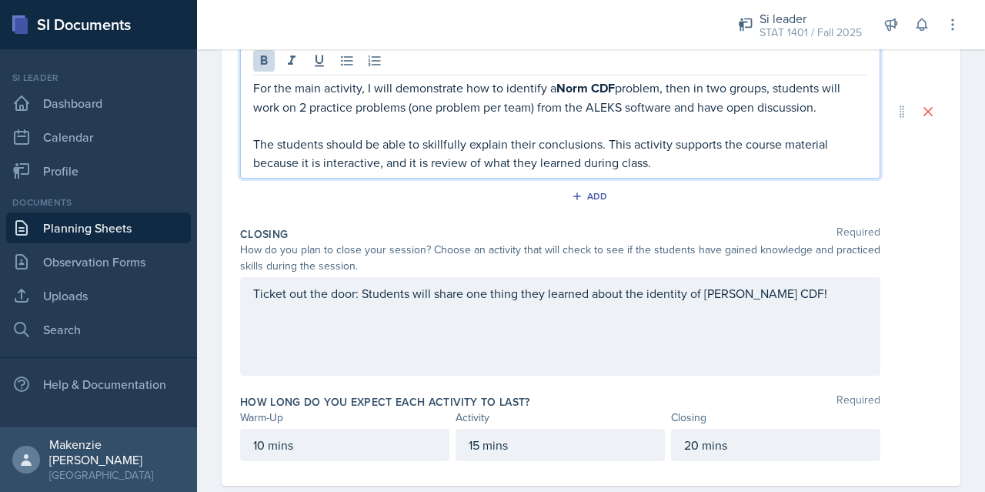
scroll to position [419, 0]
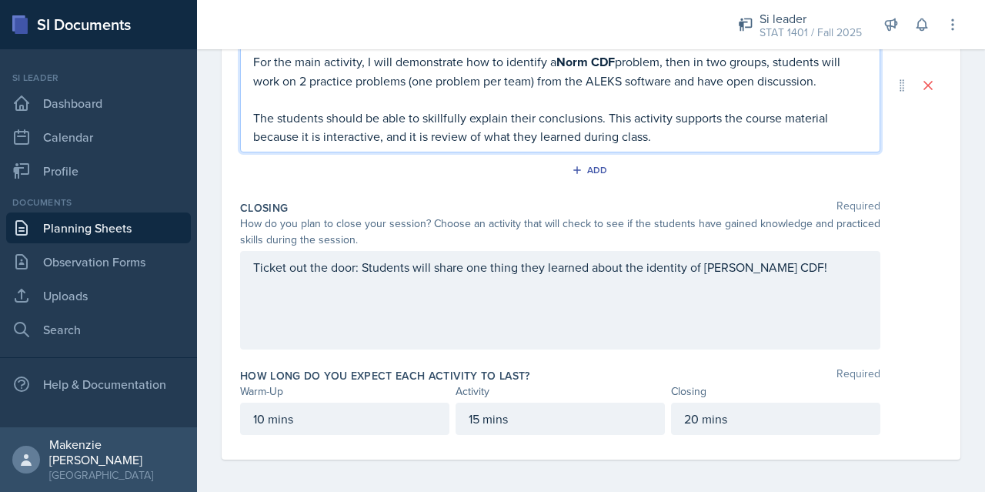
click at [896, 266] on div "Ticket out the door: Students will share one thing they learned about the ident…" at bounding box center [591, 300] width 702 height 99
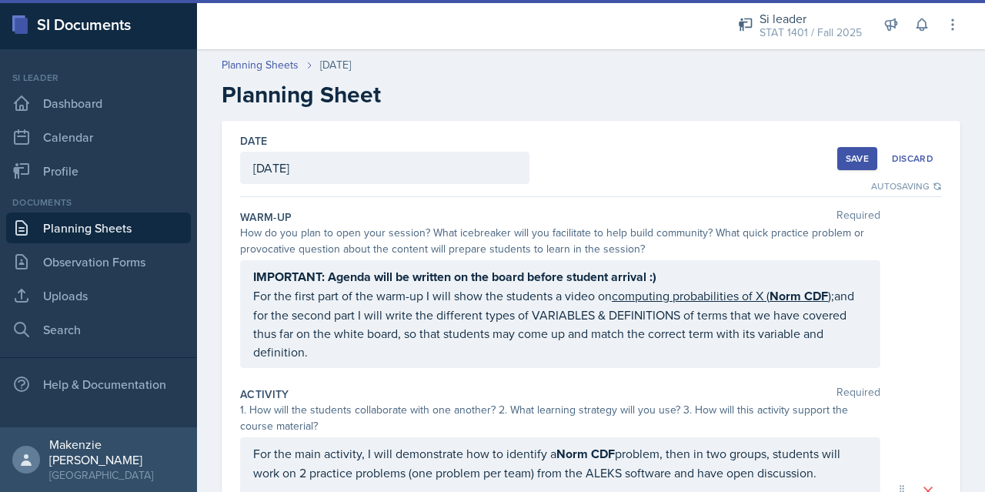
scroll to position [0, 0]
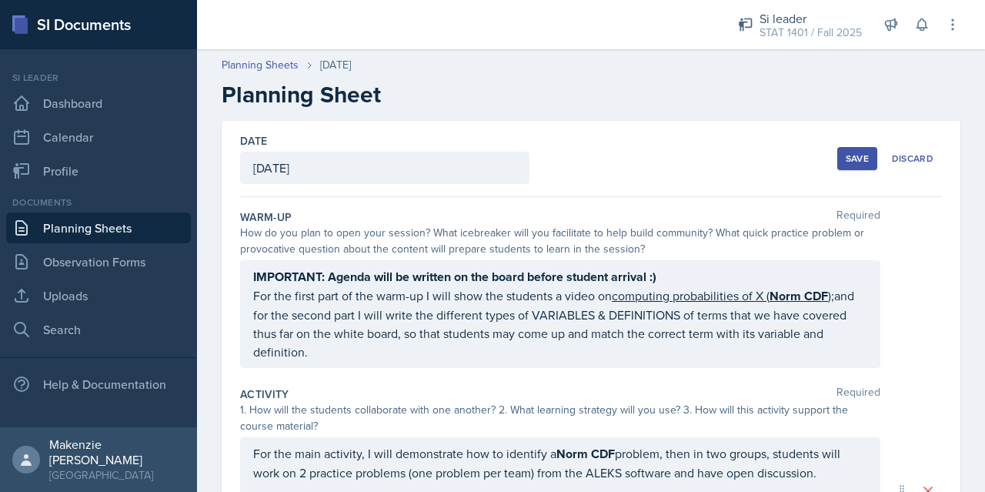
click at [546, 453] on div "For the main activity, I will demonstrate how to identify a Norm CDF problem, t…" at bounding box center [560, 490] width 640 height 107
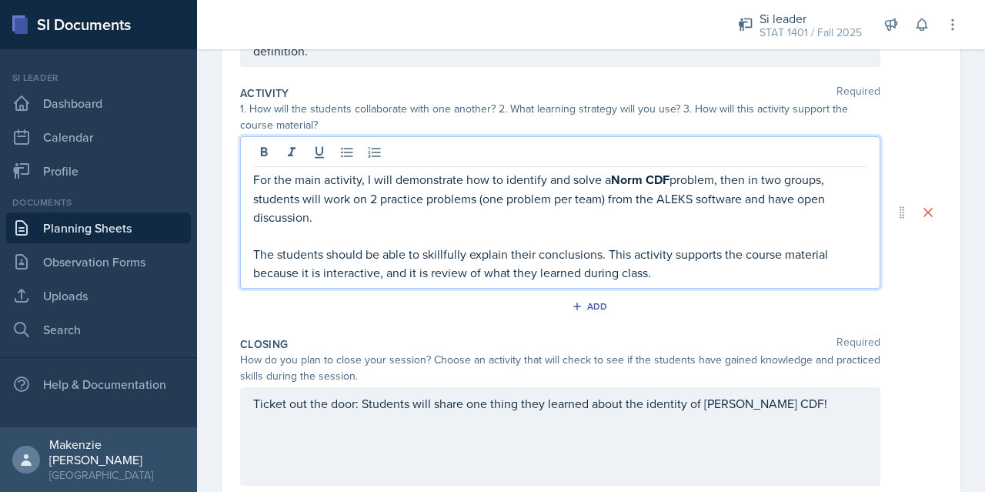
scroll to position [308, 0]
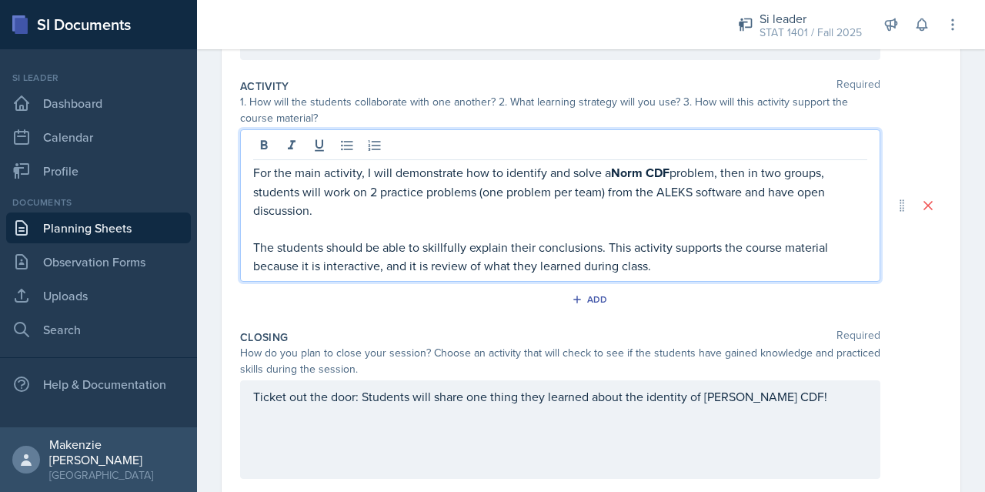
click at [328, 211] on p "For the main activity, I will demonstrate how to identify and solve a Norm CDF …" at bounding box center [560, 191] width 614 height 56
click at [714, 212] on p "For the main activity, I will demonstrate how to identify and solve a Norm CDF …" at bounding box center [560, 191] width 614 height 56
click at [797, 207] on p "For the main activity, I will demonstrate how to identify and solve a Norm CDF …" at bounding box center [560, 191] width 614 height 56
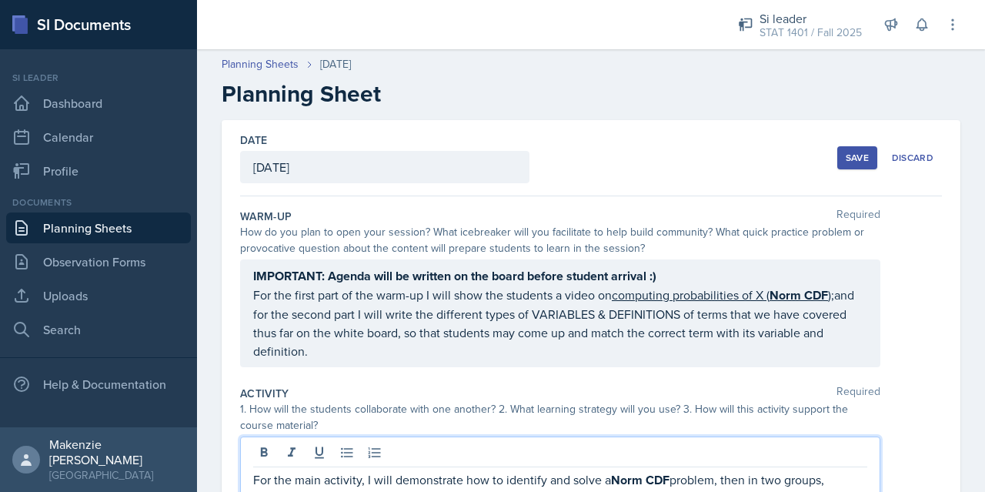
scroll to position [0, 0]
click at [838, 150] on button "Save" at bounding box center [858, 158] width 40 height 23
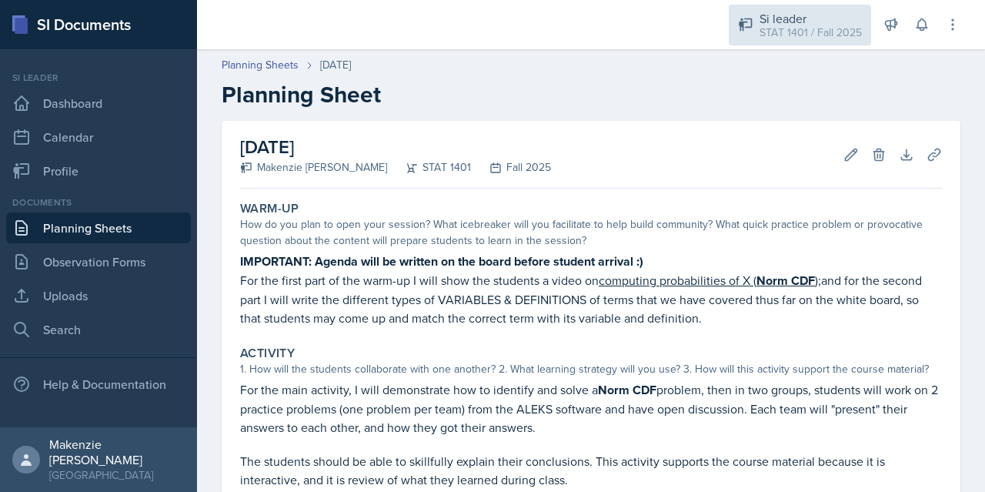
click at [782, 21] on div "Si leader" at bounding box center [811, 18] width 102 height 18
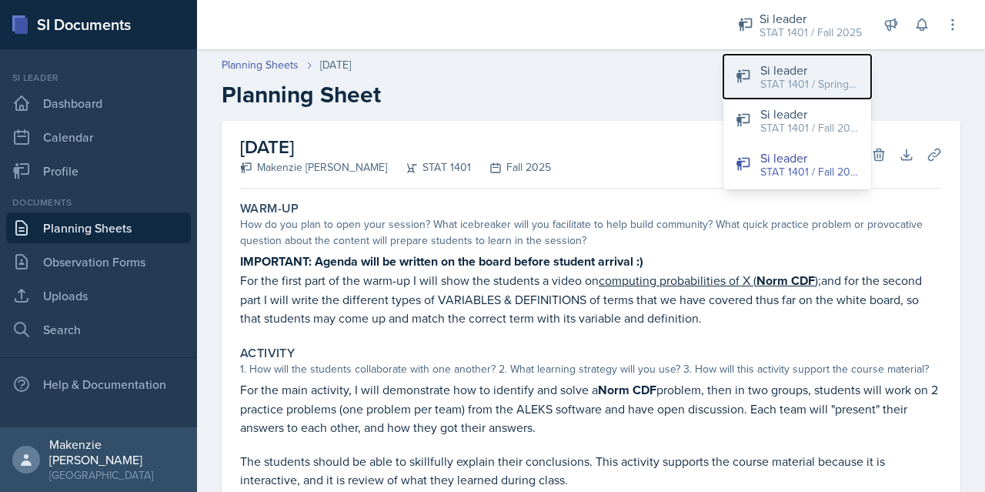
click at [797, 79] on div "STAT 1401 / Spring 2025" at bounding box center [810, 84] width 99 height 16
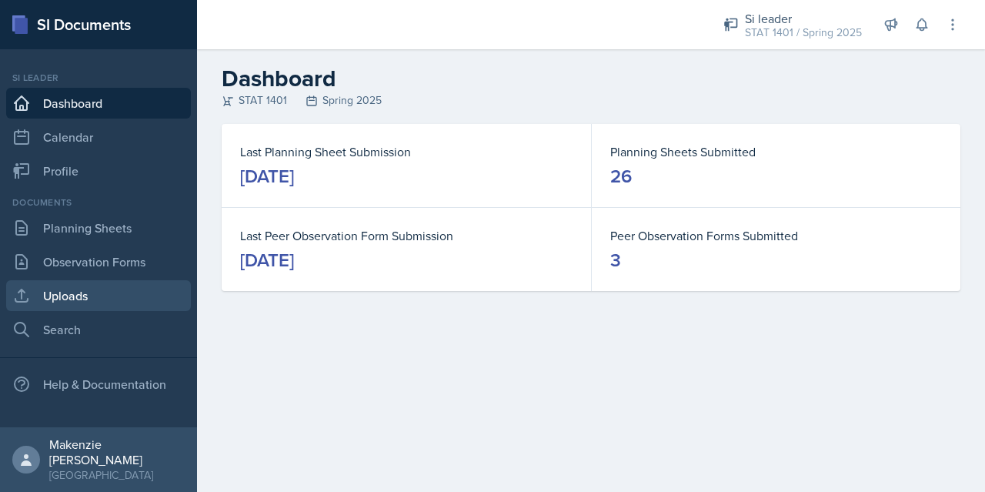
click at [99, 292] on link "Uploads" at bounding box center [98, 295] width 185 height 31
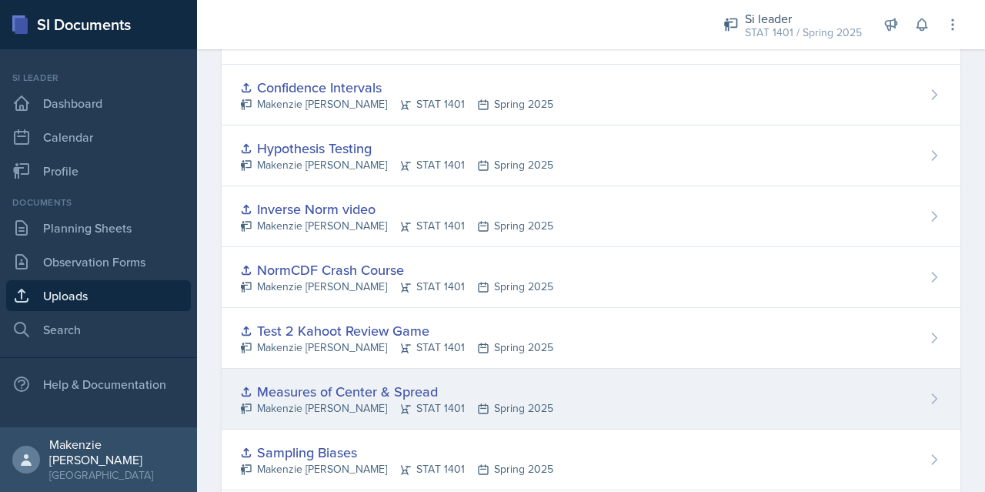
scroll to position [212, 0]
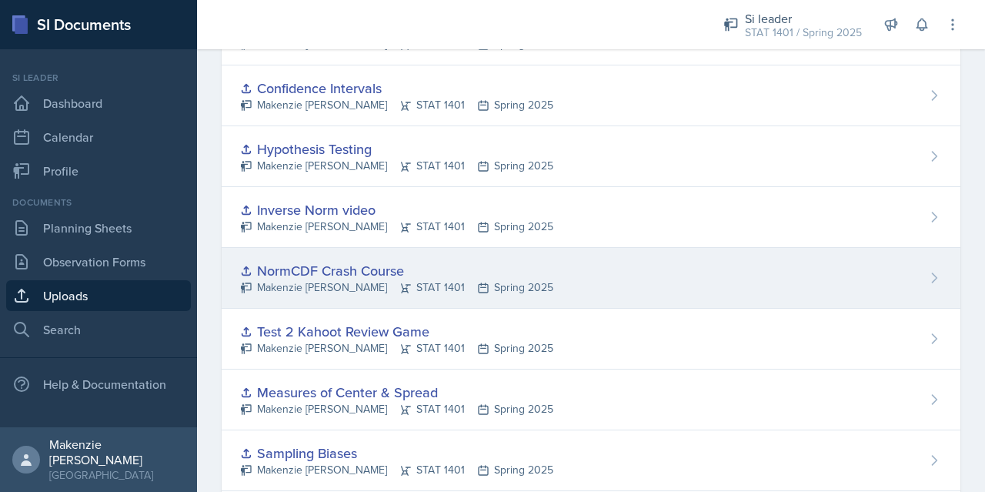
click at [703, 262] on div "NormCDF Crash Course [PERSON_NAME] STAT 1401 Spring 2025" at bounding box center [591, 278] width 739 height 61
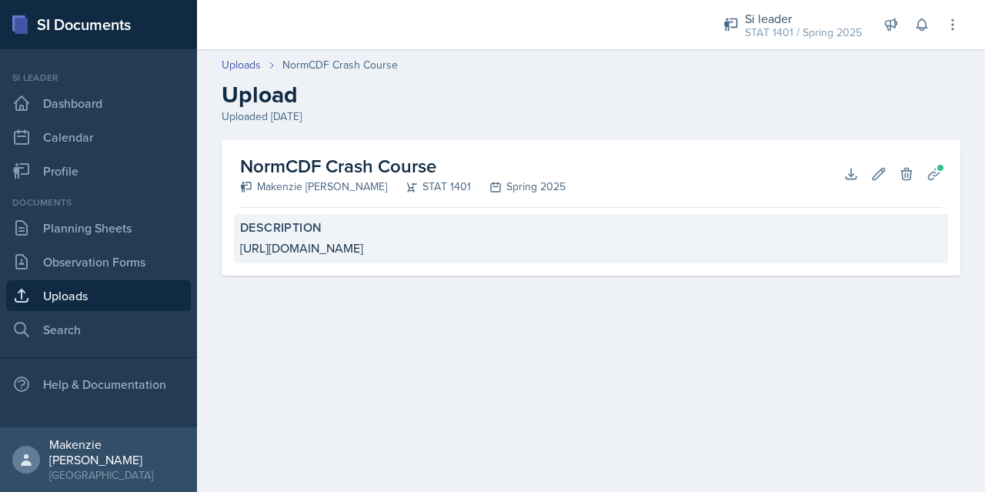
click at [521, 249] on div "[URL][DOMAIN_NAME]" at bounding box center [591, 248] width 702 height 18
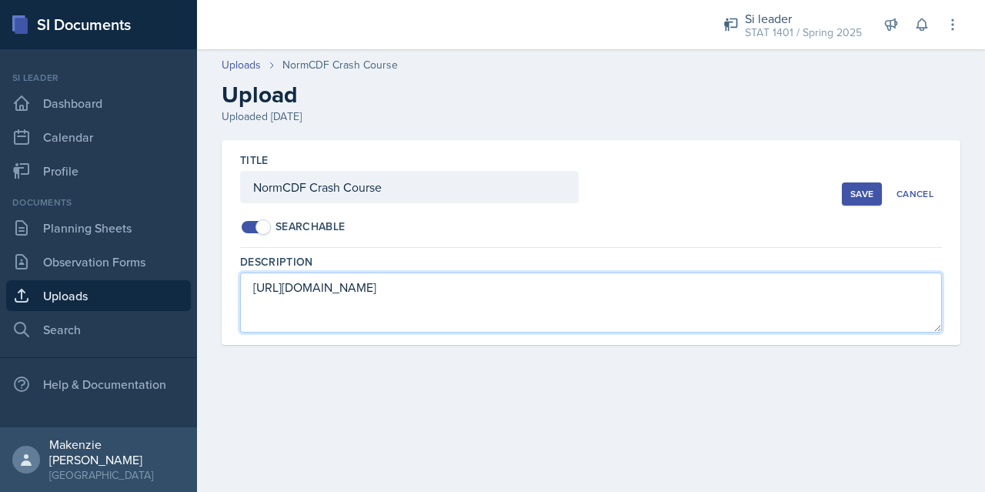
click at [410, 288] on textarea "[URL][DOMAIN_NAME]" at bounding box center [591, 302] width 702 height 60
click at [408, 289] on textarea "[URL][DOMAIN_NAME]" at bounding box center [591, 302] width 702 height 60
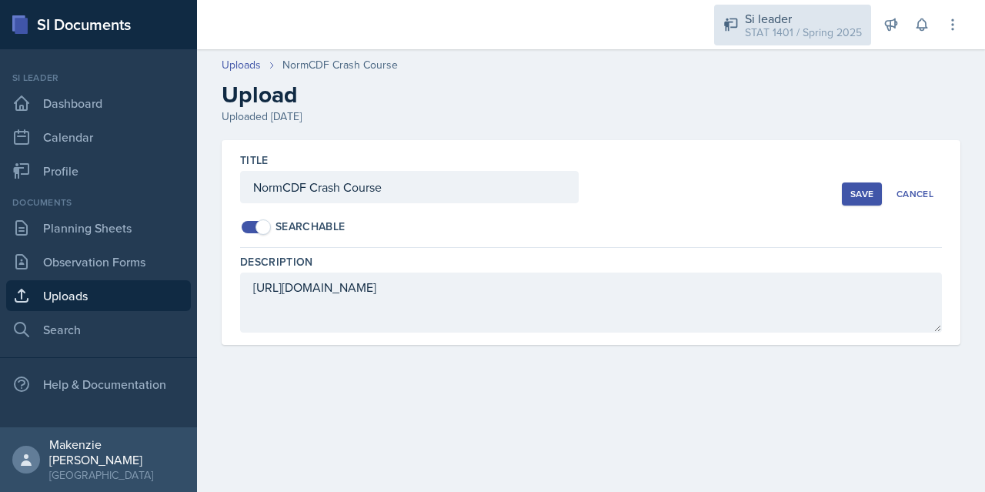
click at [784, 32] on div "STAT 1401 / Spring 2025" at bounding box center [803, 33] width 117 height 16
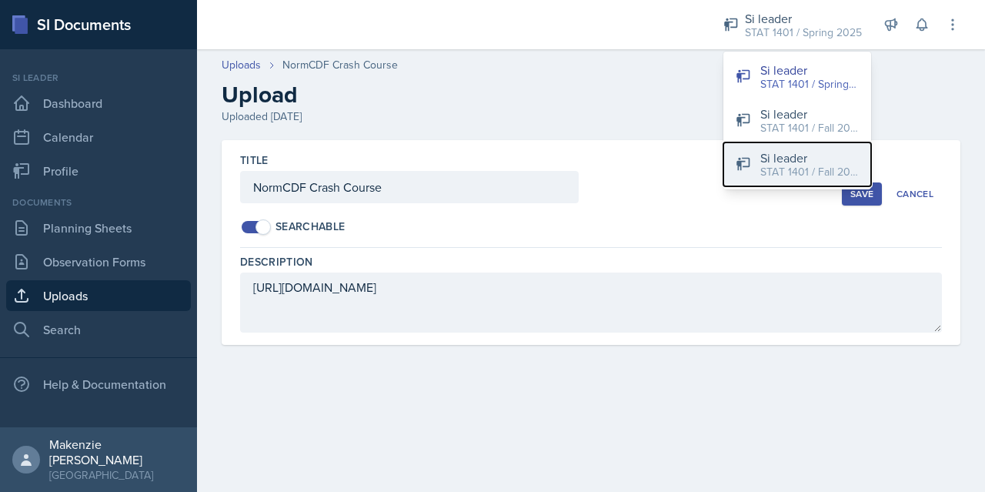
click at [792, 164] on div "STAT 1401 / Fall 2025" at bounding box center [810, 172] width 99 height 16
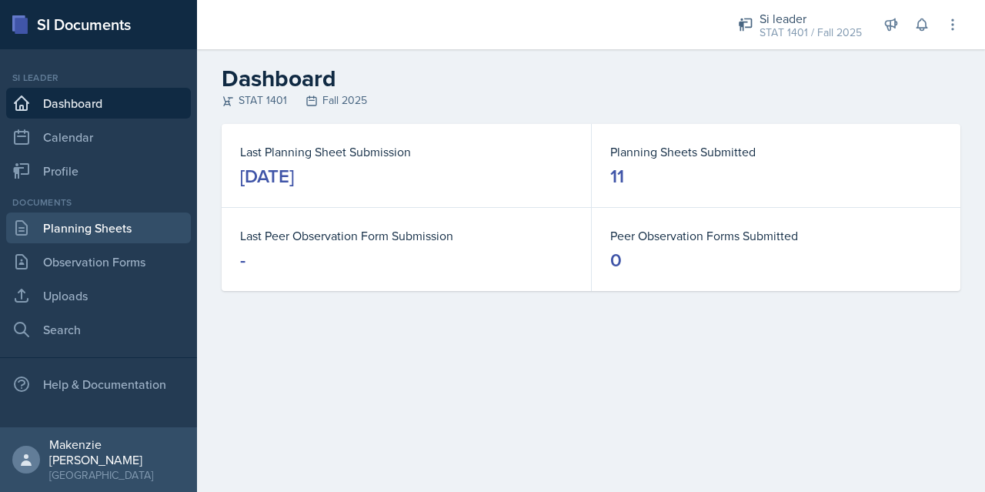
click at [96, 225] on link "Planning Sheets" at bounding box center [98, 227] width 185 height 31
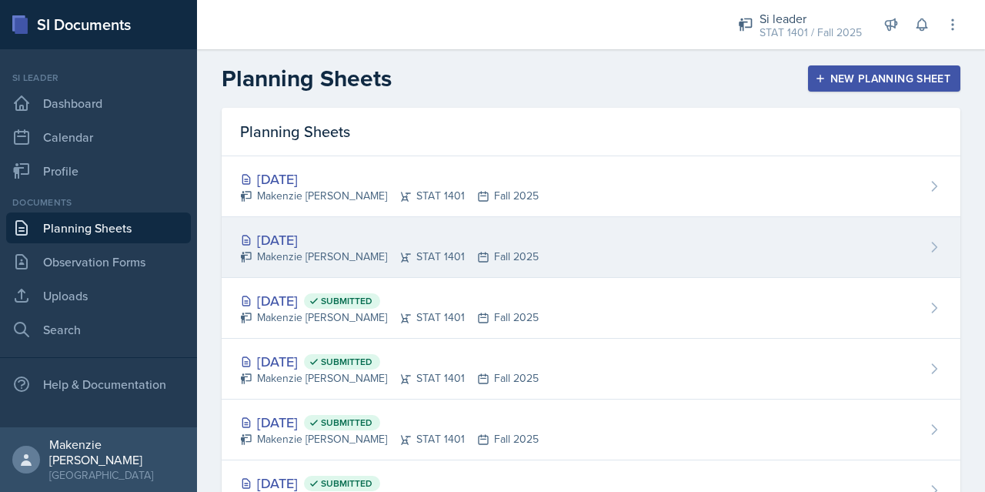
click at [276, 236] on div "[DATE]" at bounding box center [389, 239] width 299 height 21
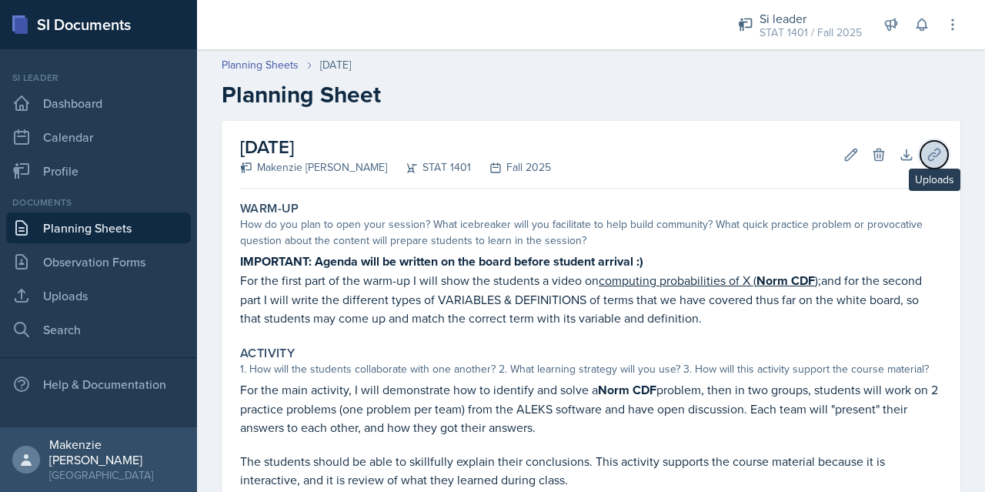
click at [928, 153] on icon at bounding box center [934, 155] width 12 height 12
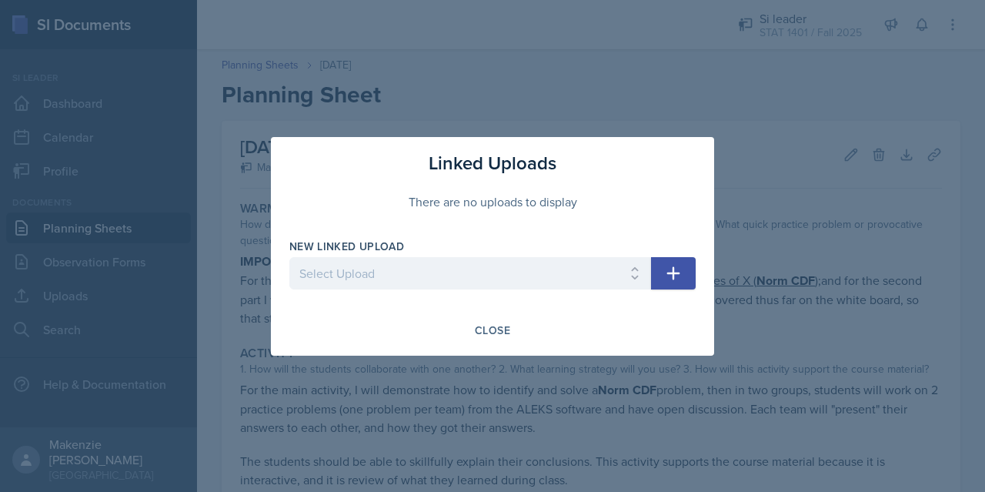
click at [773, 110] on div at bounding box center [492, 246] width 985 height 492
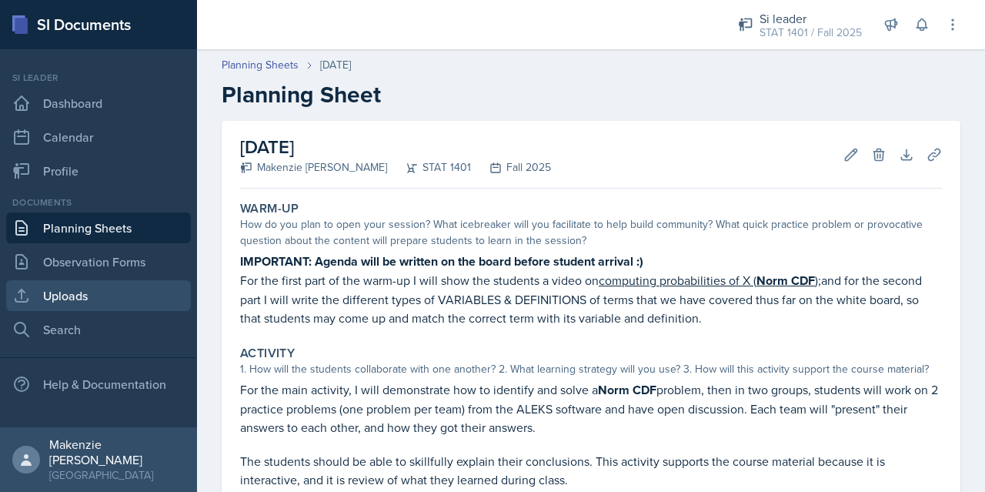
click at [105, 295] on link "Uploads" at bounding box center [98, 295] width 185 height 31
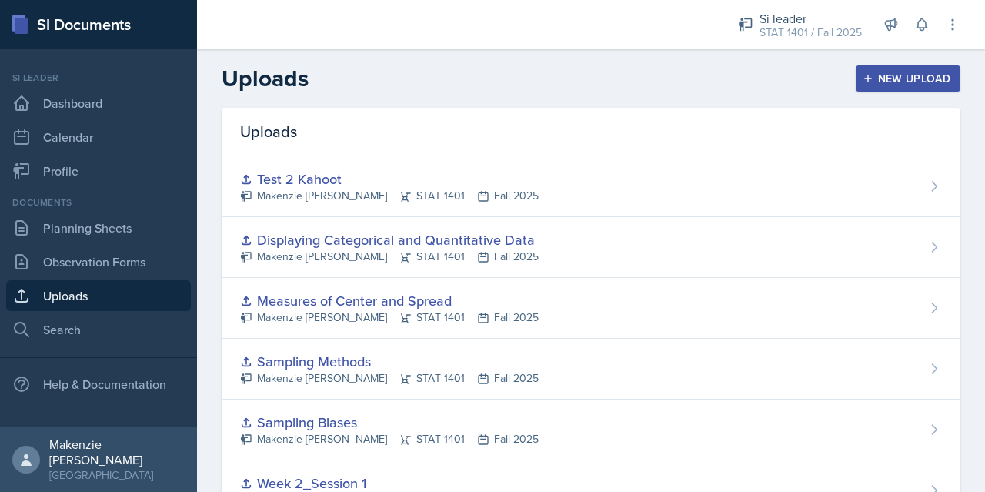
click at [899, 72] on div "New Upload" at bounding box center [908, 78] width 85 height 12
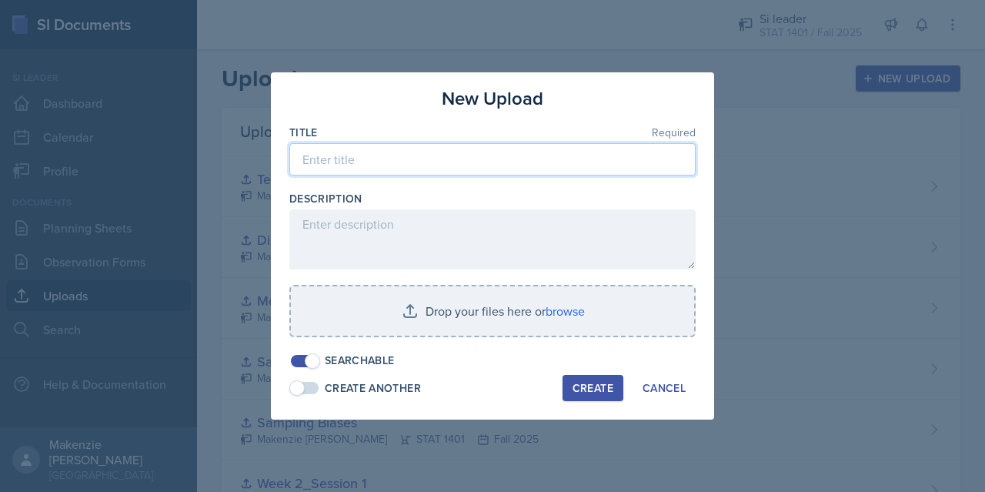
click at [451, 155] on input at bounding box center [492, 159] width 406 height 32
type input "Norm CDF Crash Course"
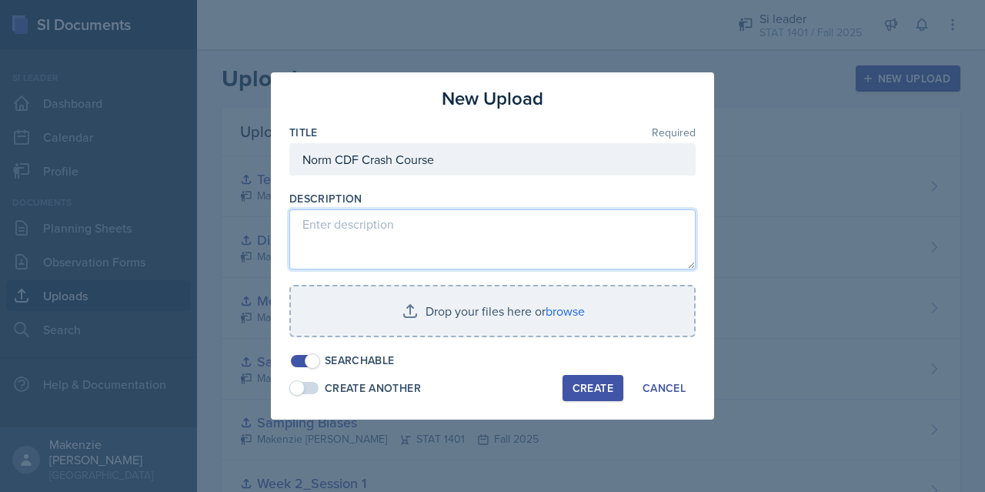
click at [426, 238] on textarea at bounding box center [492, 239] width 406 height 60
paste textarea "[URL][DOMAIN_NAME]"
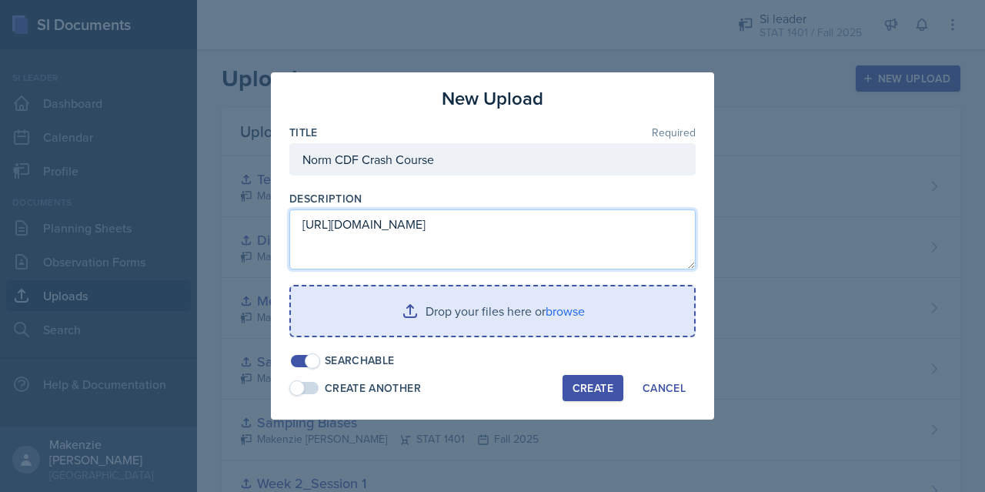
type textarea "[URL][DOMAIN_NAME]"
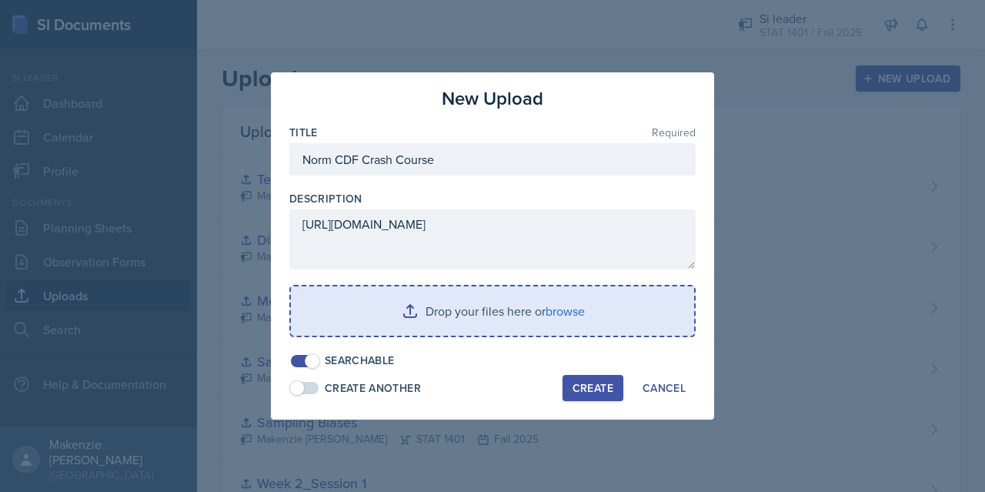
click at [422, 301] on input "file" at bounding box center [492, 310] width 403 height 49
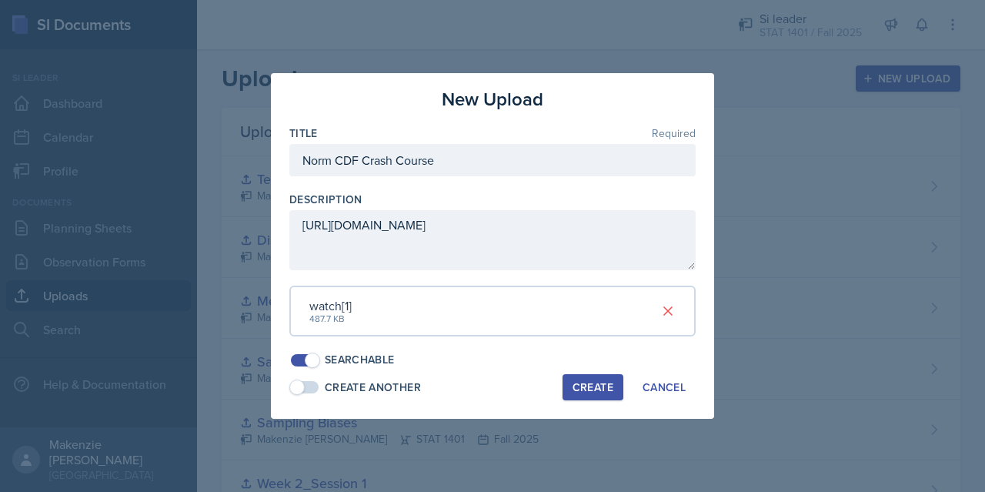
click at [602, 383] on div "Create" at bounding box center [593, 387] width 41 height 12
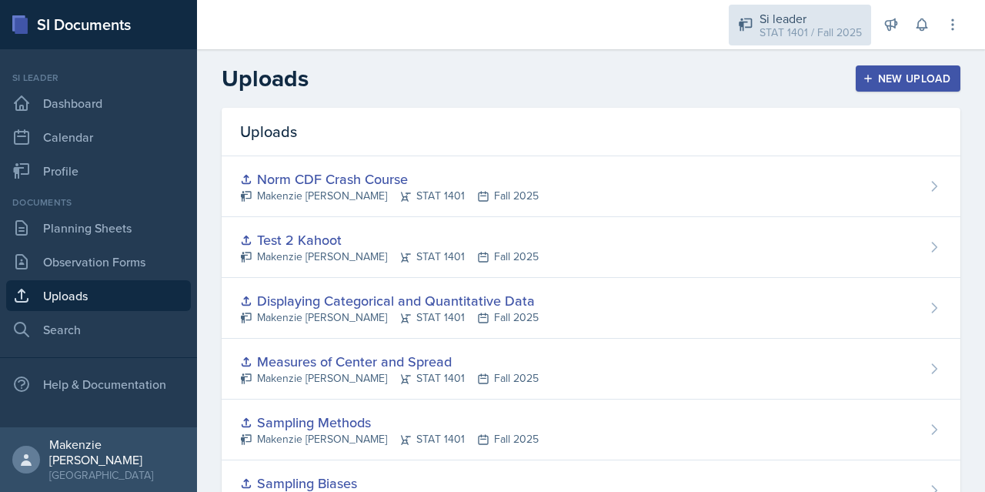
click at [827, 22] on div "Si leader" at bounding box center [811, 18] width 102 height 18
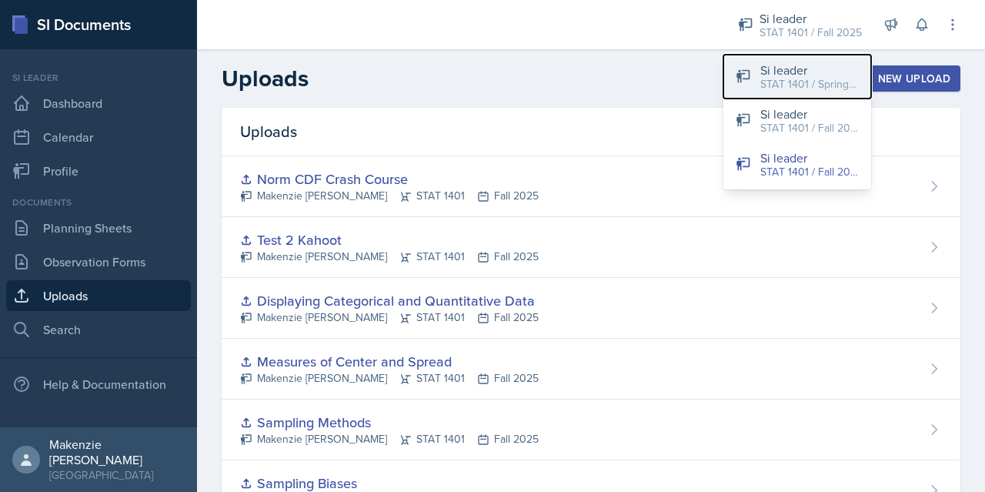
click at [814, 77] on div "STAT 1401 / Spring 2025" at bounding box center [810, 84] width 99 height 16
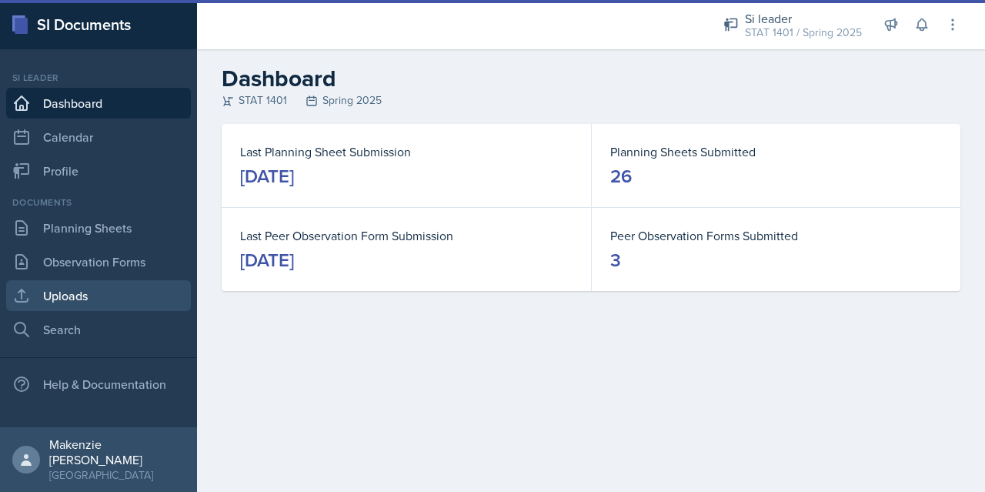
click at [80, 291] on link "Uploads" at bounding box center [98, 295] width 185 height 31
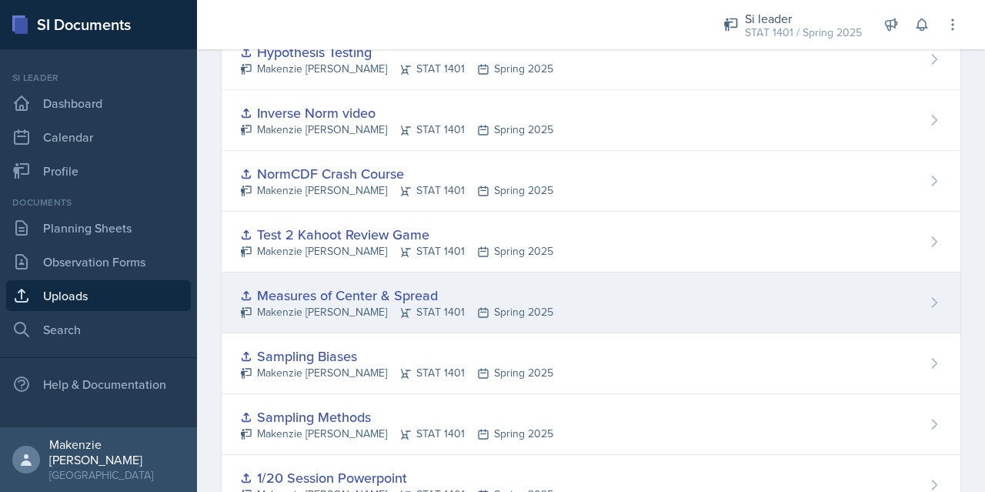
scroll to position [289, 0]
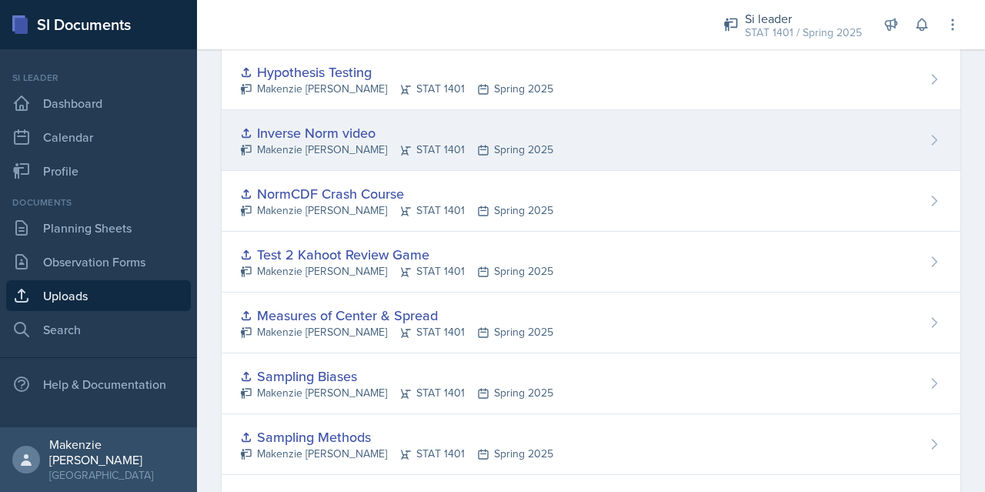
click at [593, 129] on div "Inverse Norm video [PERSON_NAME] STAT 1401 Spring 2025" at bounding box center [591, 140] width 739 height 61
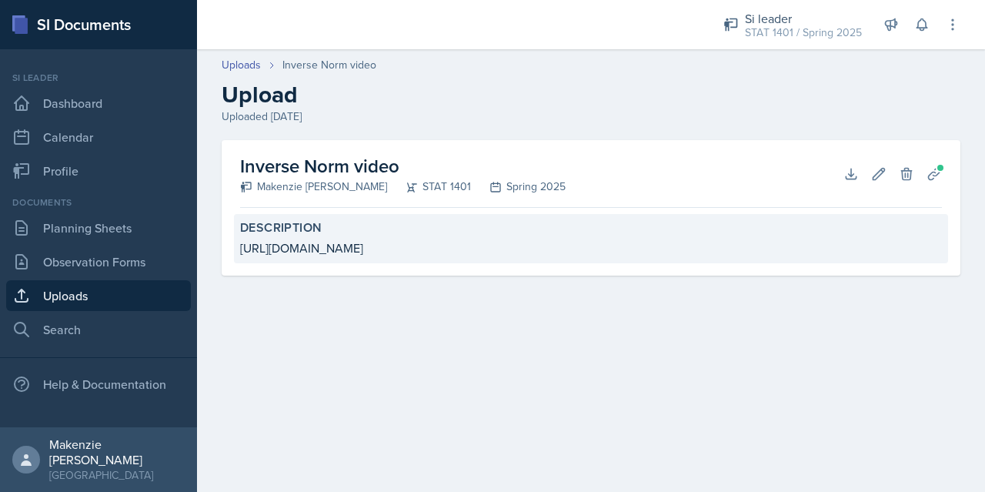
click at [433, 246] on div "[URL][DOMAIN_NAME]" at bounding box center [591, 248] width 702 height 18
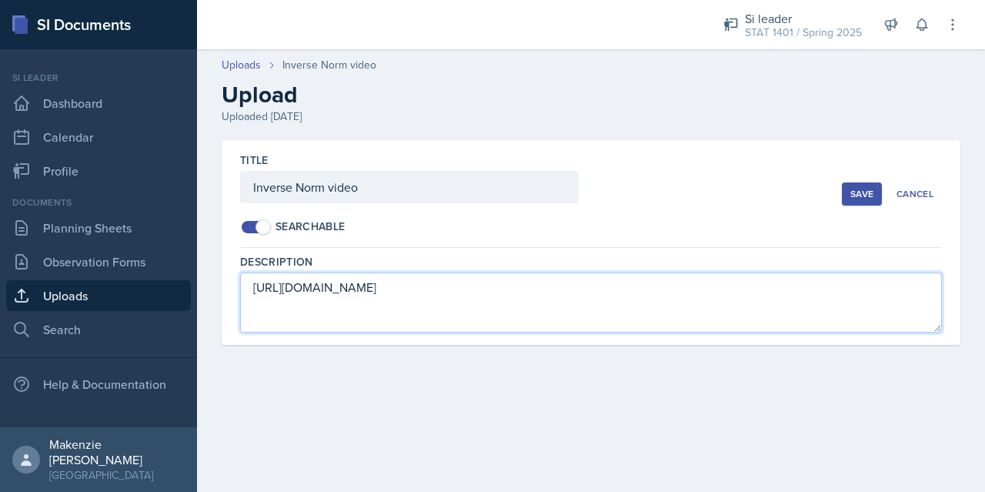
click at [376, 281] on textarea "[URL][DOMAIN_NAME]" at bounding box center [591, 302] width 702 height 60
click at [376, 282] on textarea "[URL][DOMAIN_NAME]" at bounding box center [591, 302] width 702 height 60
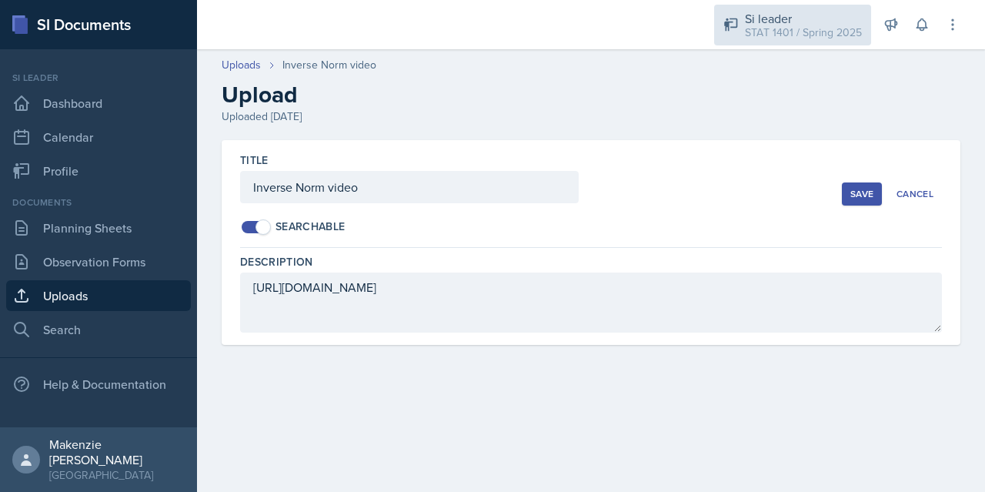
click at [790, 22] on div "Si leader" at bounding box center [803, 18] width 117 height 18
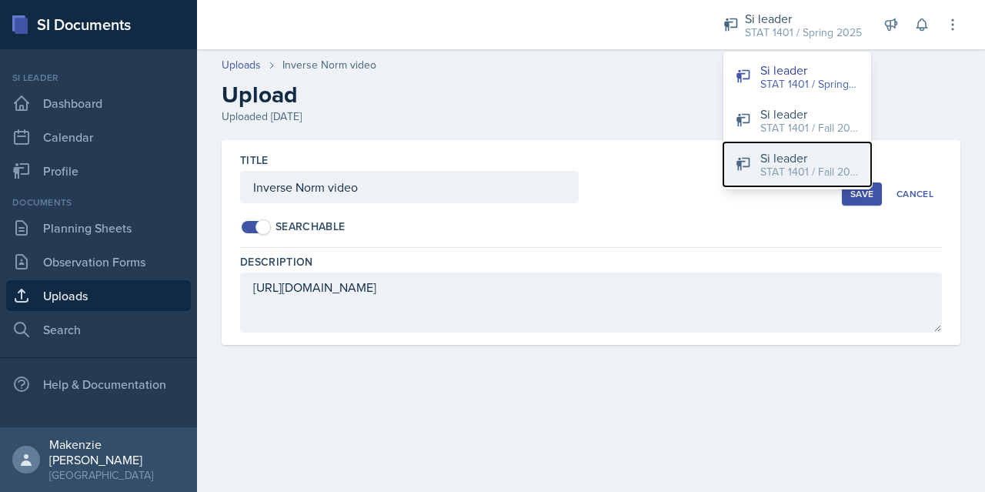
click at [776, 169] on div "STAT 1401 / Fall 2025" at bounding box center [810, 172] width 99 height 16
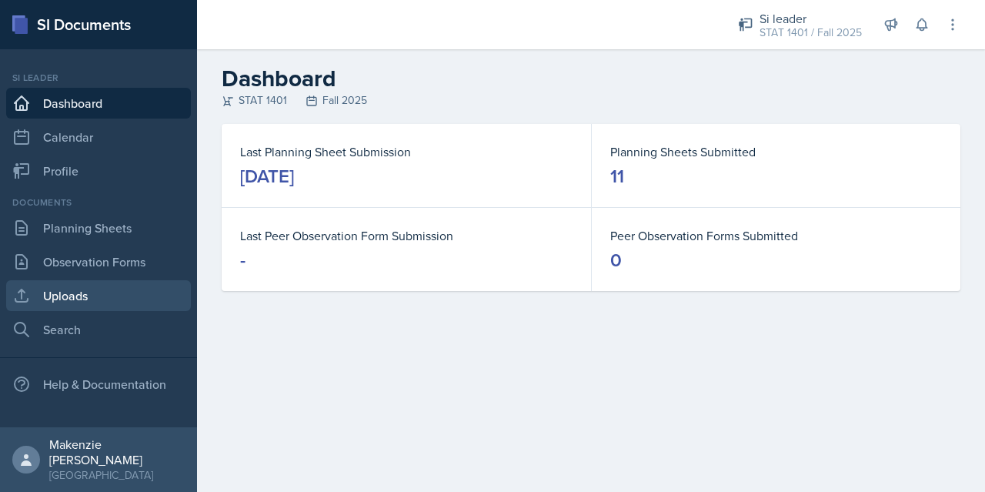
click at [82, 294] on link "Uploads" at bounding box center [98, 295] width 185 height 31
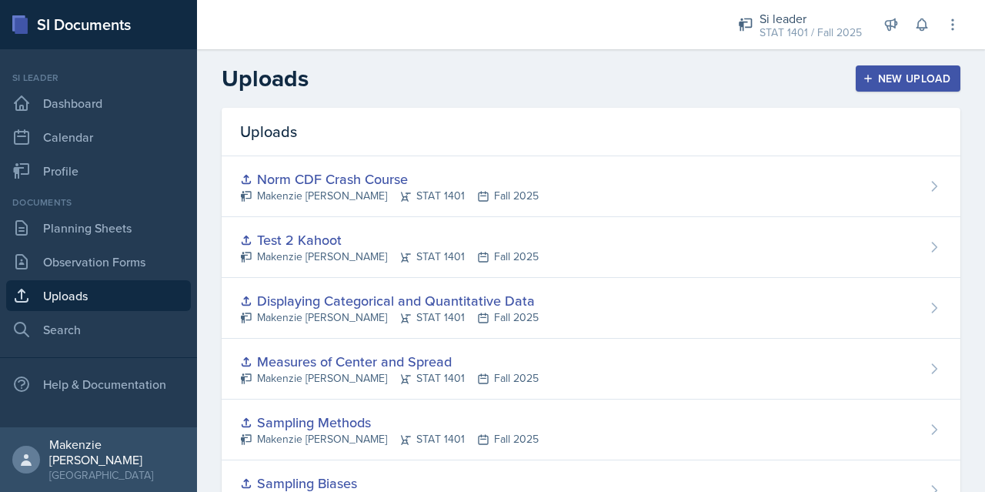
click at [891, 67] on button "New Upload" at bounding box center [908, 78] width 105 height 26
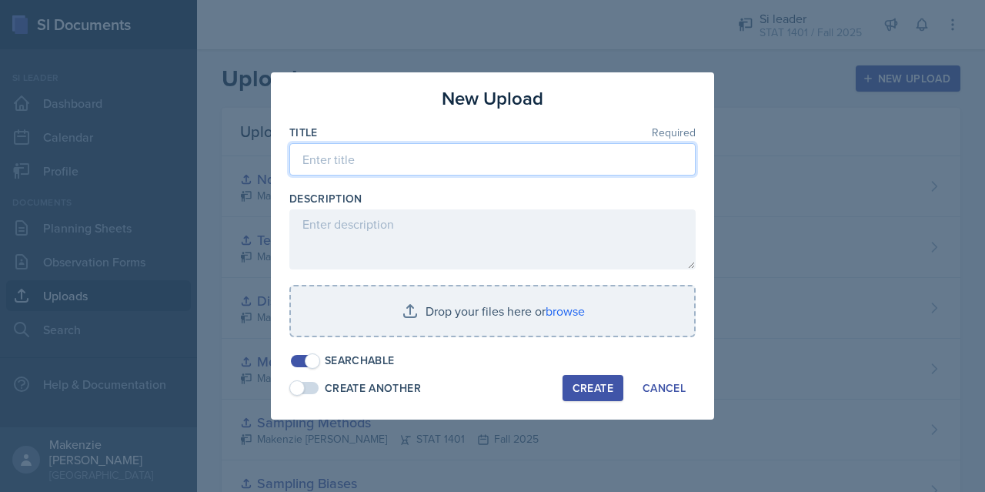
click at [385, 162] on input at bounding box center [492, 159] width 406 height 32
type input "Inverse Norm Crash Course"
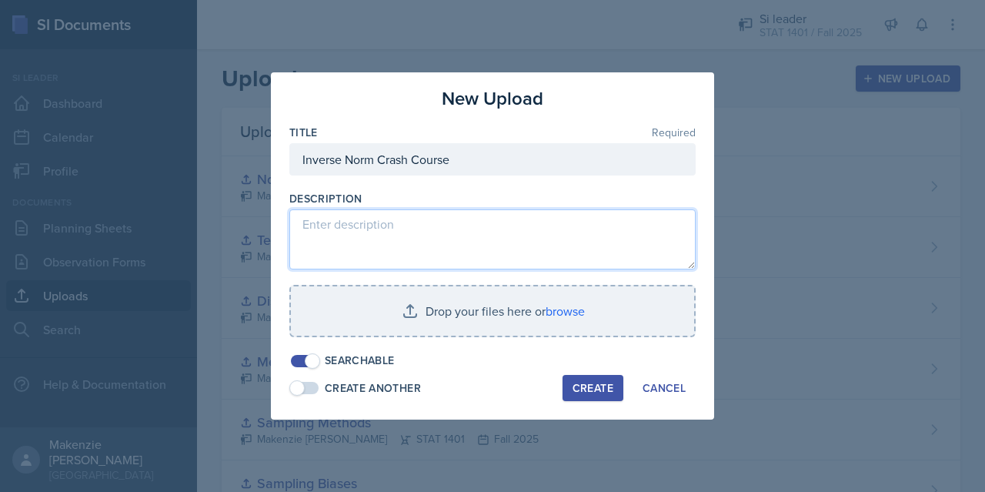
click at [383, 227] on textarea at bounding box center [492, 239] width 406 height 60
paste textarea "[URL][DOMAIN_NAME]"
type textarea "[URL][DOMAIN_NAME]"
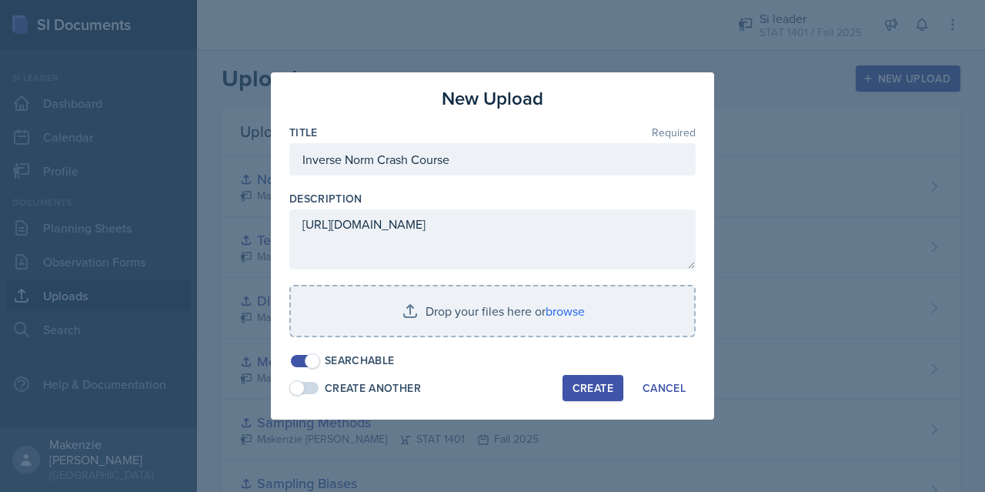
click at [520, 386] on div "Create Another Create Cancel" at bounding box center [492, 388] width 406 height 26
click at [587, 383] on div "Create" at bounding box center [593, 388] width 41 height 12
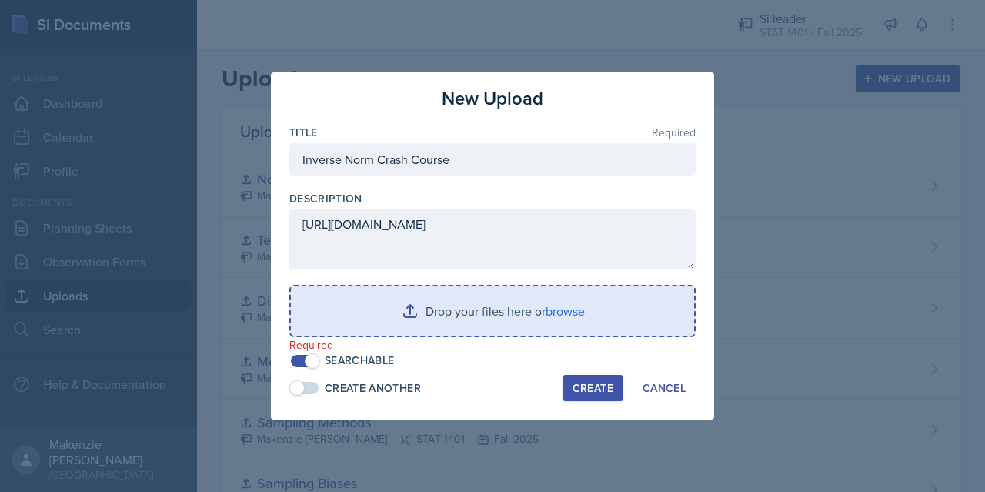
click at [473, 303] on input "file" at bounding box center [492, 310] width 403 height 49
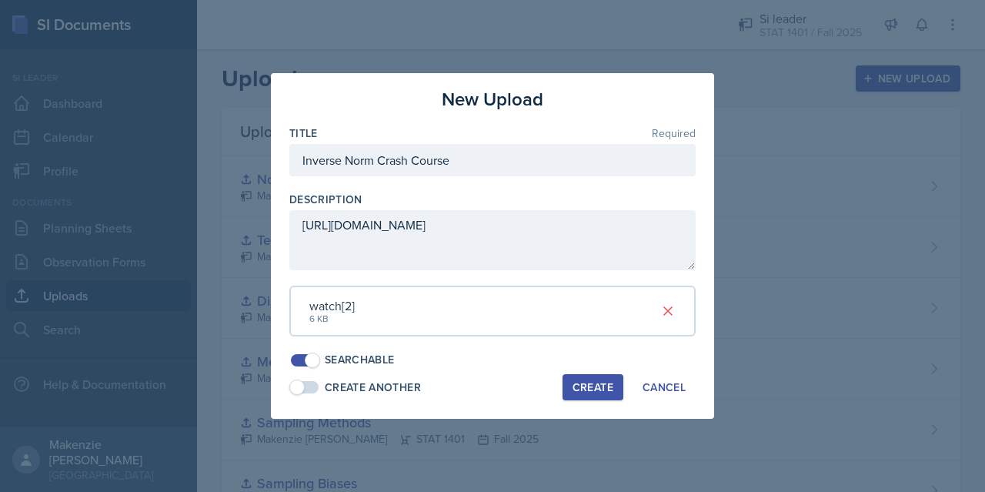
click at [605, 385] on div "Create" at bounding box center [593, 387] width 41 height 12
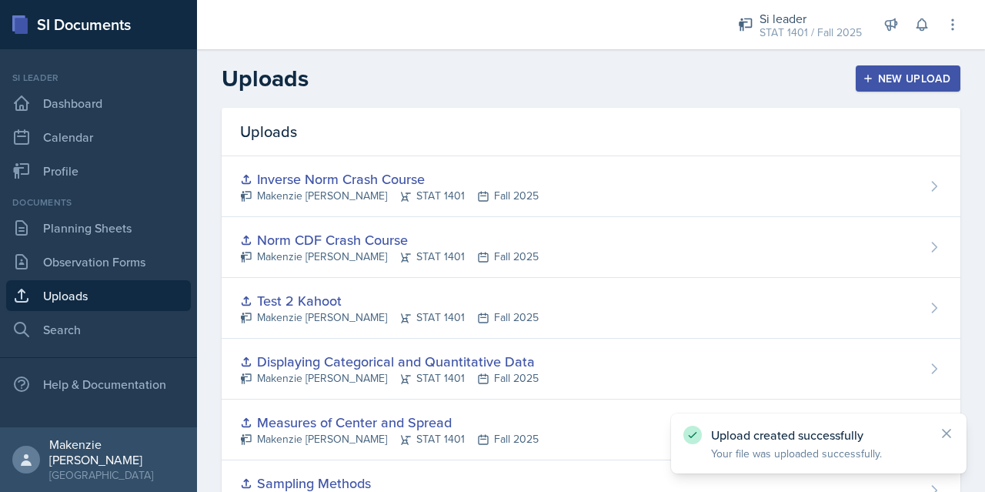
click at [535, 89] on div "Uploads New Upload" at bounding box center [591, 79] width 788 height 28
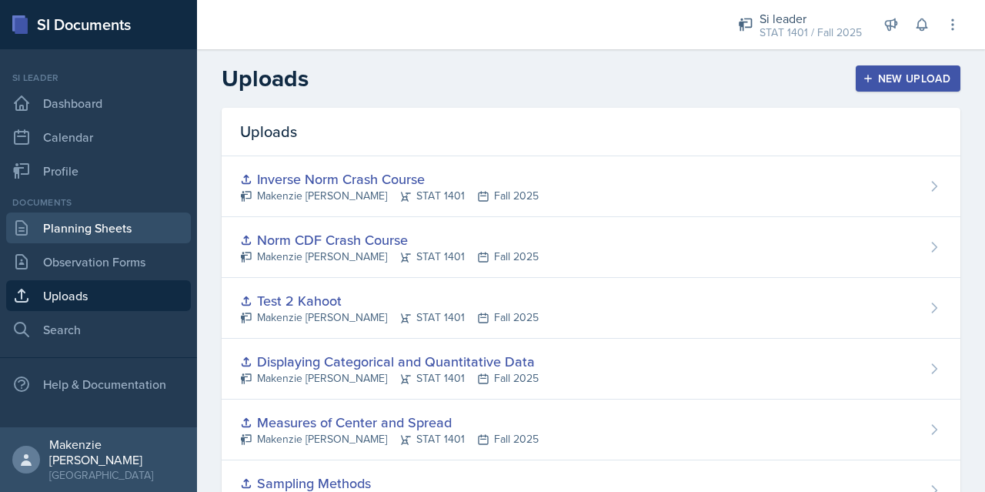
click at [89, 222] on link "Planning Sheets" at bounding box center [98, 227] width 185 height 31
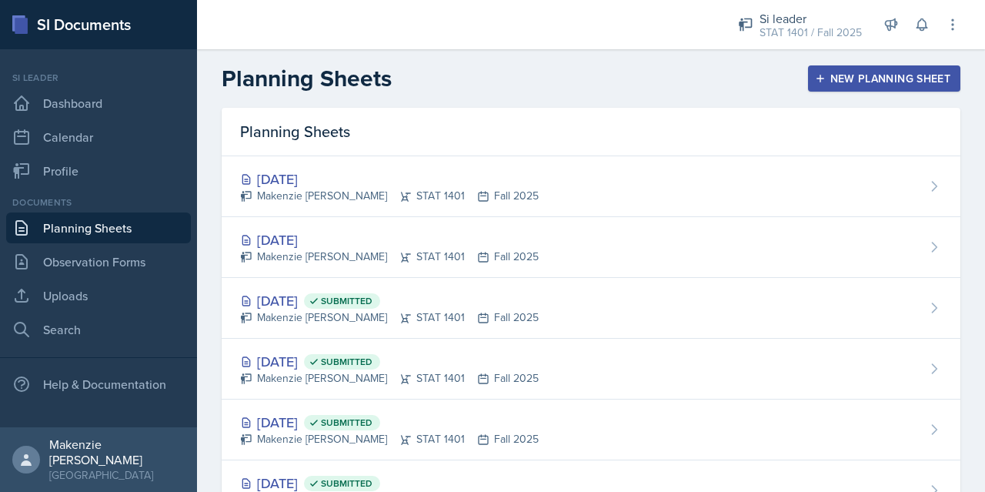
click at [299, 250] on div "Makenzie [PERSON_NAME] STAT 1401 Fall 2025" at bounding box center [389, 257] width 299 height 16
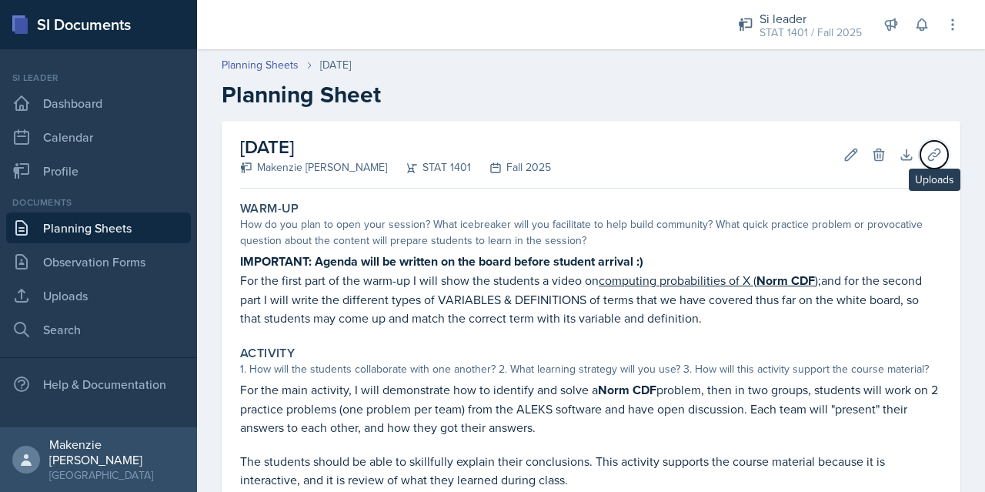
click at [921, 142] on button "Uploads" at bounding box center [935, 155] width 28 height 28
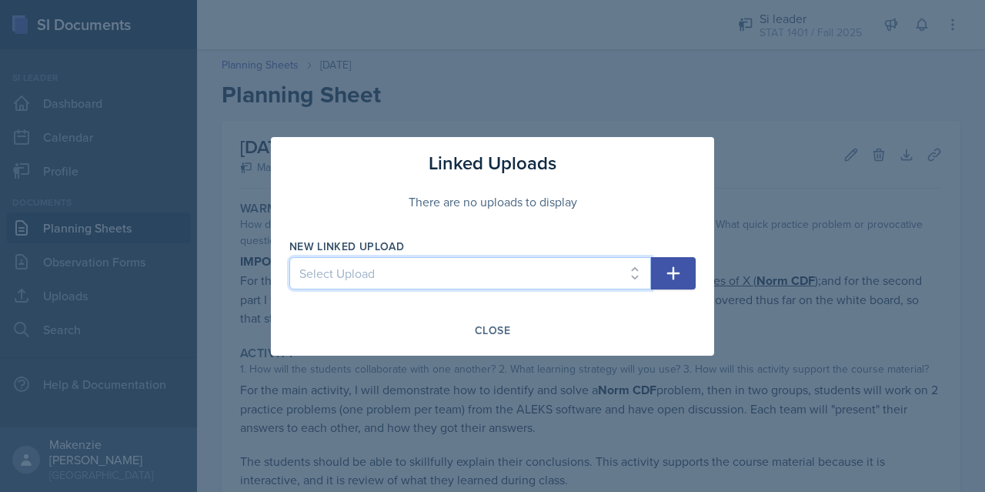
click at [640, 276] on select "Select Upload Week 2_Session 1 Sampling Biases Sampling Methods Measures of Cen…" at bounding box center [470, 273] width 362 height 32
select select "ee6fe3ed-6f22-4f20-9fa9-2d8b65068d69"
click at [289, 257] on select "Select Upload Week 2_Session 1 Sampling Biases Sampling Methods Measures of Cen…" at bounding box center [470, 273] width 362 height 32
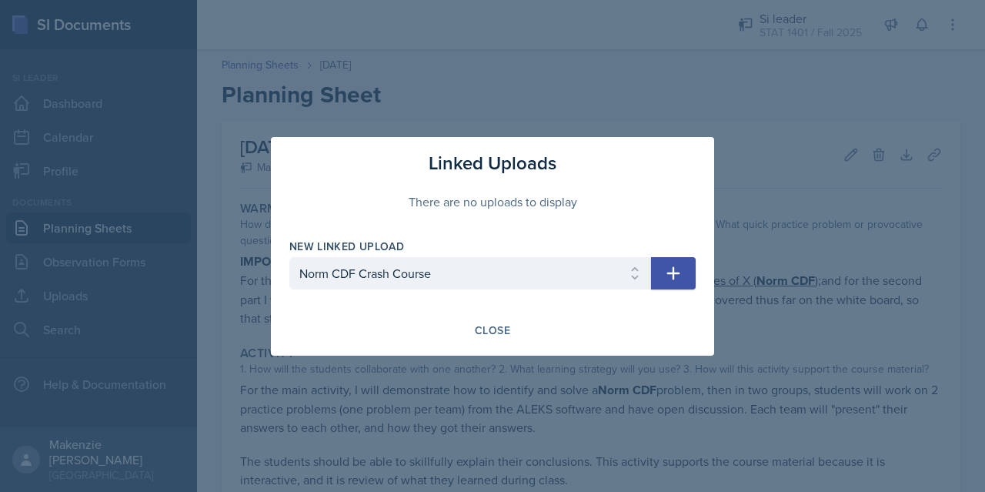
click at [671, 265] on icon "button" at bounding box center [673, 273] width 18 height 18
select select
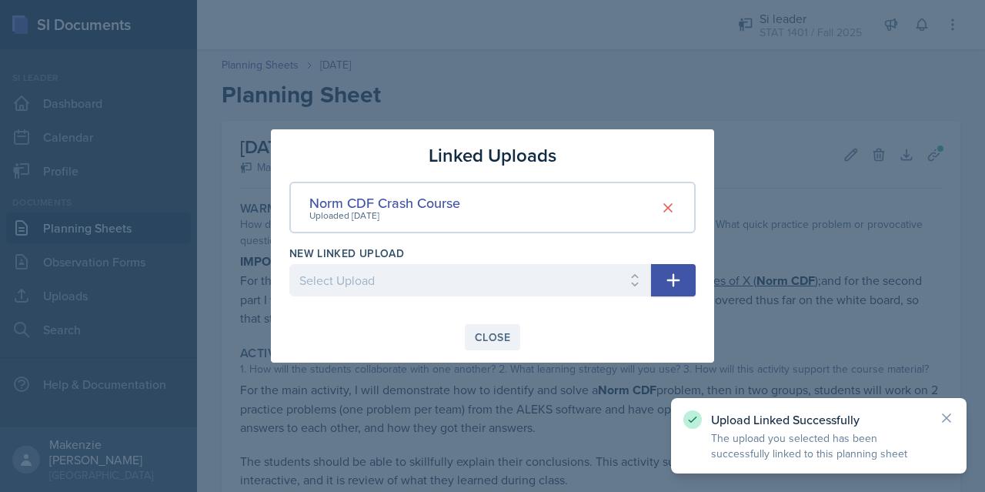
click at [498, 339] on div "Close" at bounding box center [492, 337] width 35 height 12
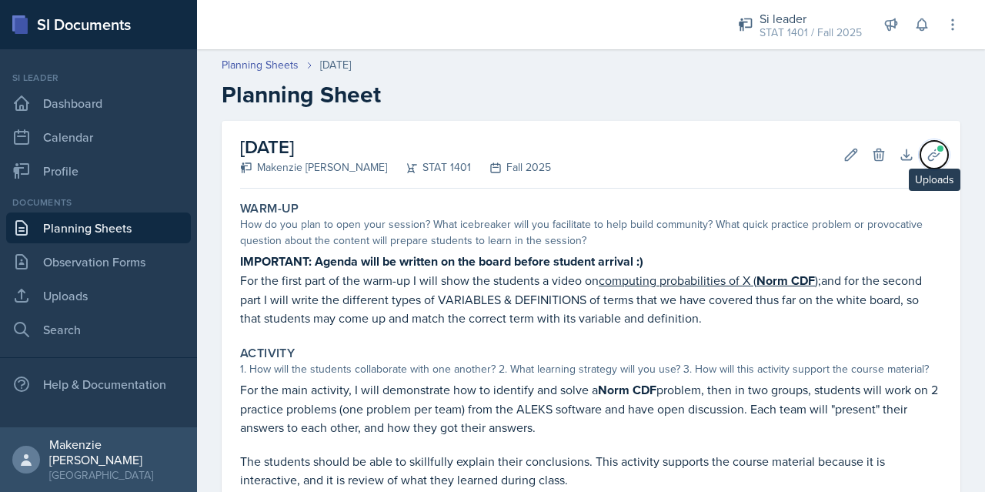
drag, startPoint x: 924, startPoint y: 144, endPoint x: 914, endPoint y: 144, distance: 9.2
click at [921, 144] on button "Uploads" at bounding box center [935, 155] width 28 height 28
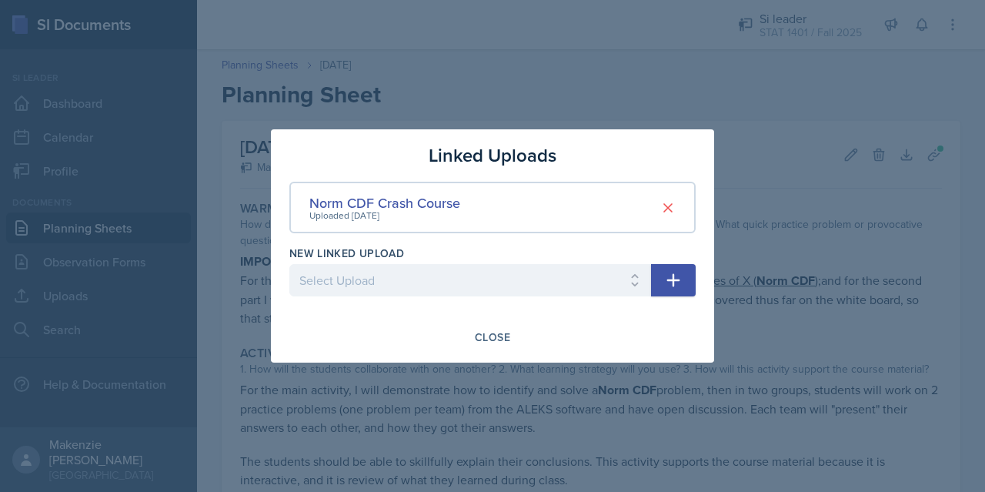
click at [728, 119] on div at bounding box center [492, 246] width 985 height 492
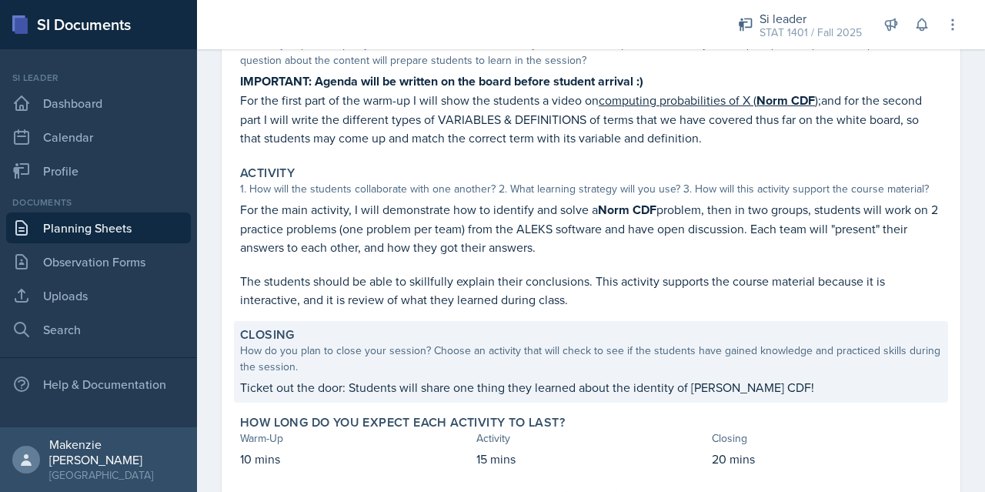
scroll to position [260, 0]
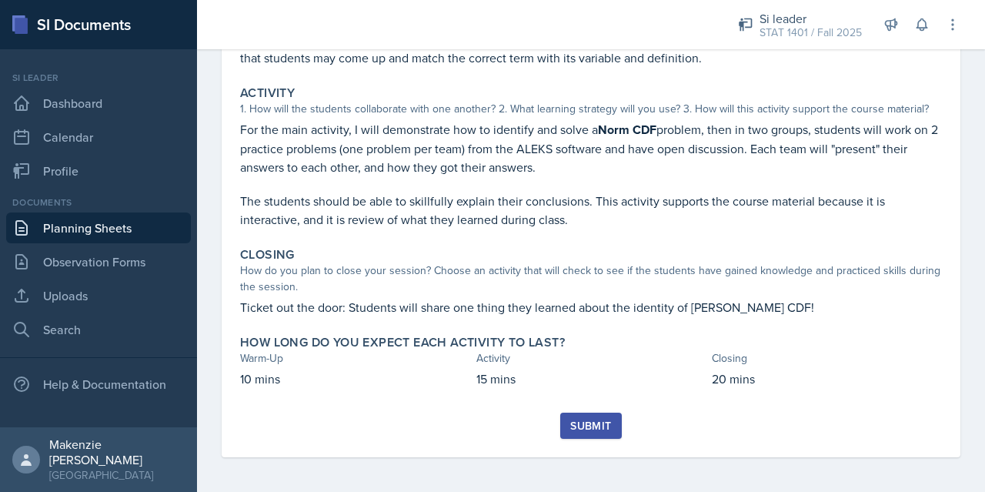
click at [587, 428] on div "Submit" at bounding box center [590, 426] width 41 height 12
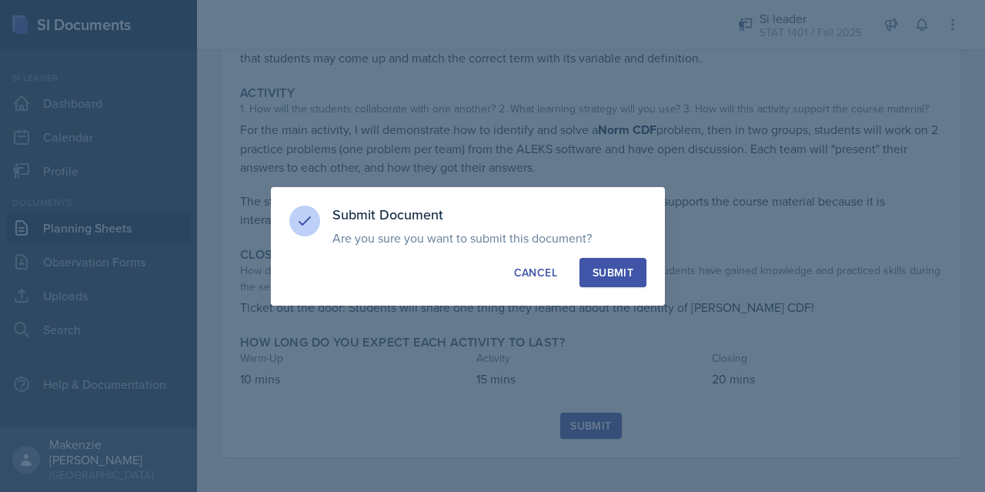
click at [624, 269] on div "Submit" at bounding box center [613, 272] width 41 height 15
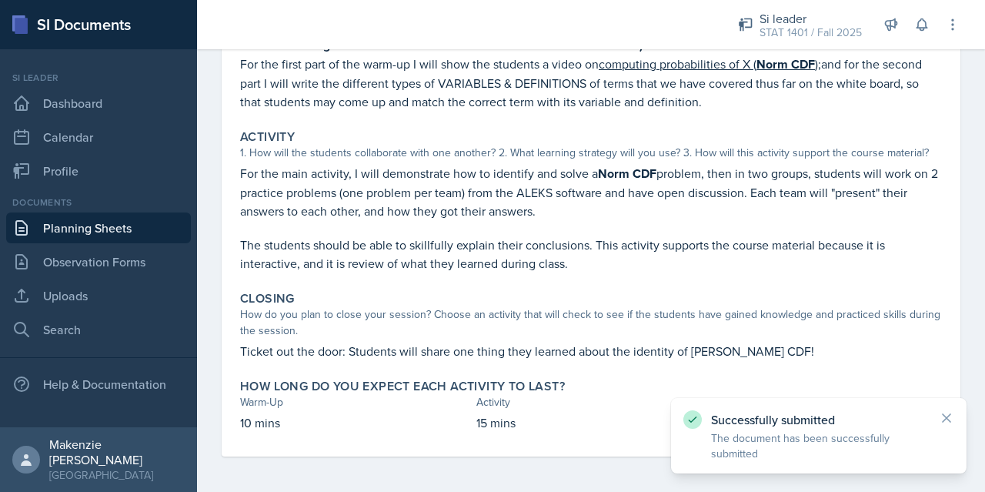
click at [74, 217] on link "Planning Sheets" at bounding box center [98, 227] width 185 height 31
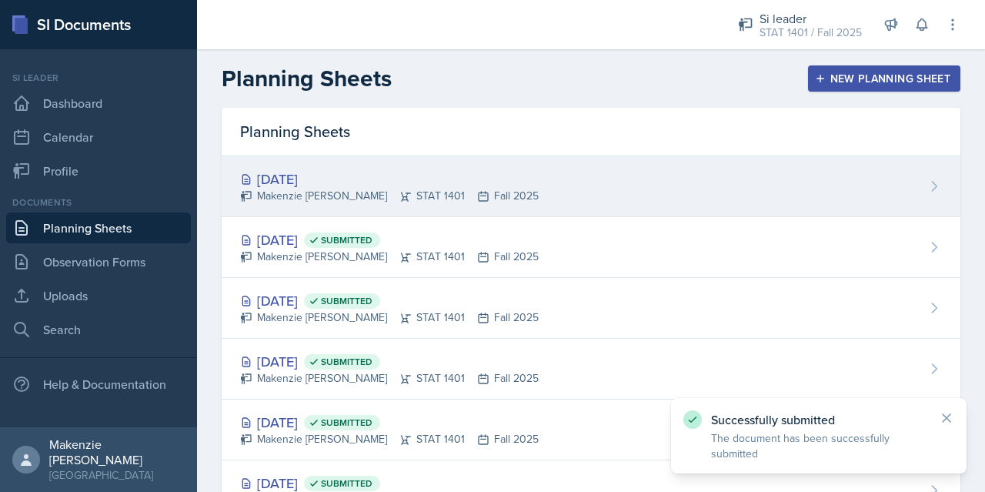
click at [321, 180] on div "[DATE]" at bounding box center [389, 179] width 299 height 21
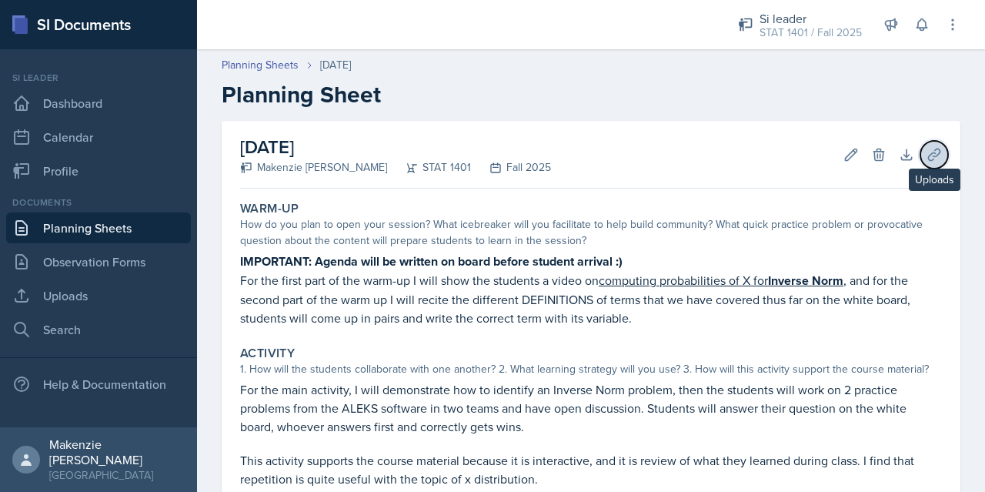
click at [921, 145] on button "Uploads" at bounding box center [935, 155] width 28 height 28
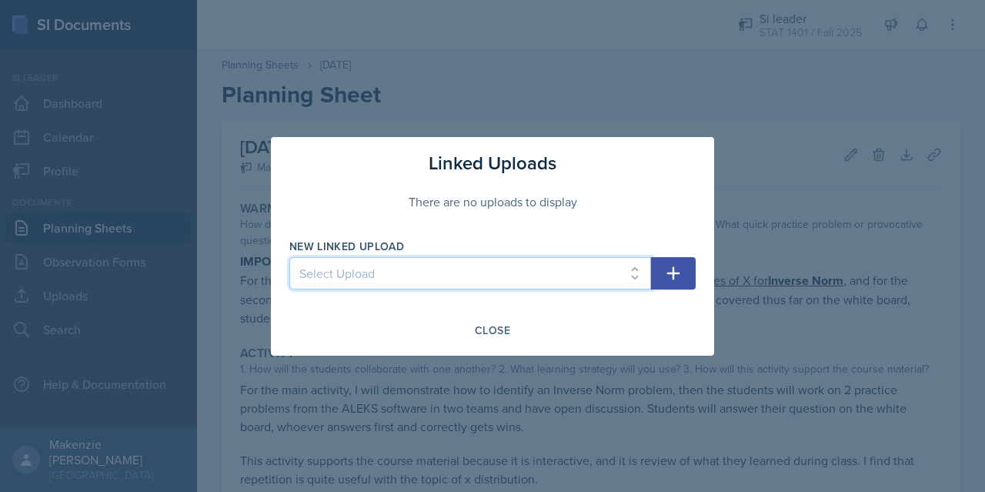
click at [548, 270] on select "Select Upload Week 2_Session 1 Sampling Biases Sampling Methods Measures of Cen…" at bounding box center [470, 273] width 362 height 32
select select "1ed70459-3587-41c2-bf3b-9d2af59d3881"
click at [289, 257] on select "Select Upload Week 2_Session 1 Sampling Biases Sampling Methods Measures of Cen…" at bounding box center [470, 273] width 362 height 32
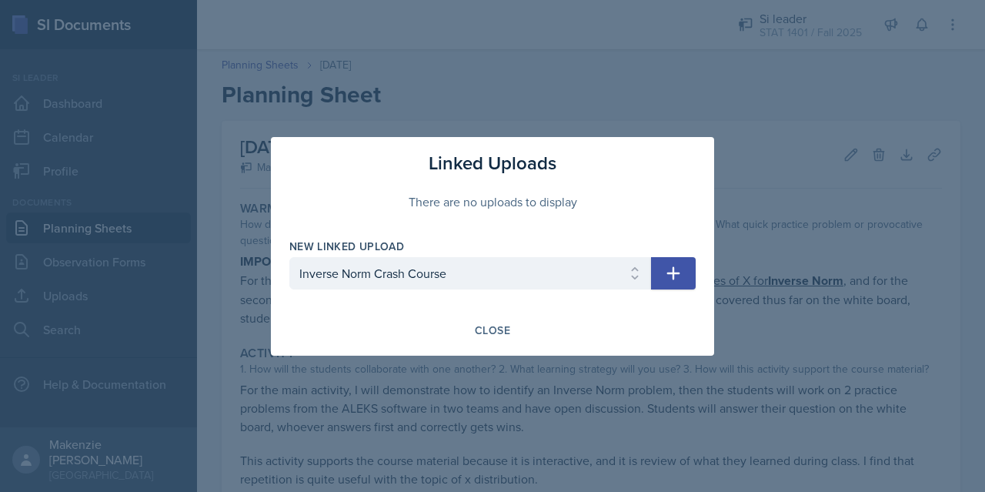
click at [680, 271] on icon "button" at bounding box center [673, 273] width 18 height 18
select select
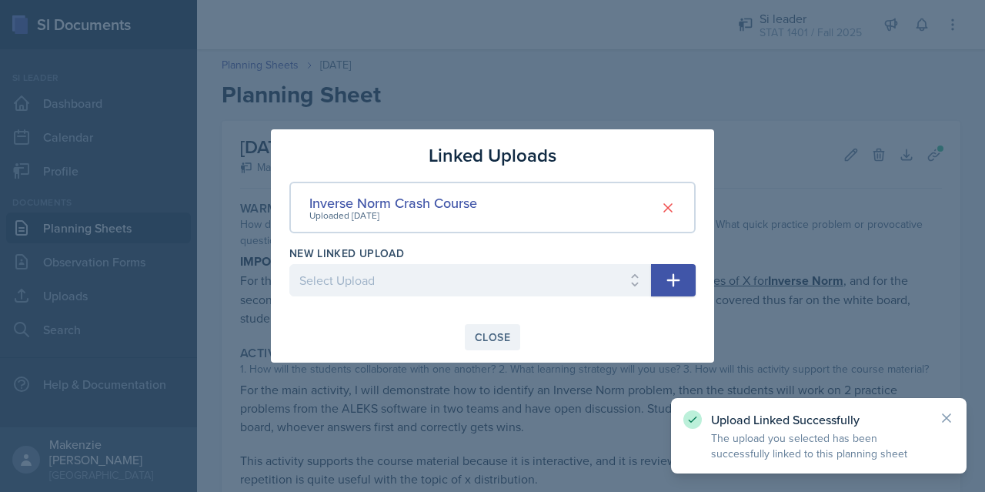
click at [483, 343] on div "Close" at bounding box center [492, 337] width 35 height 12
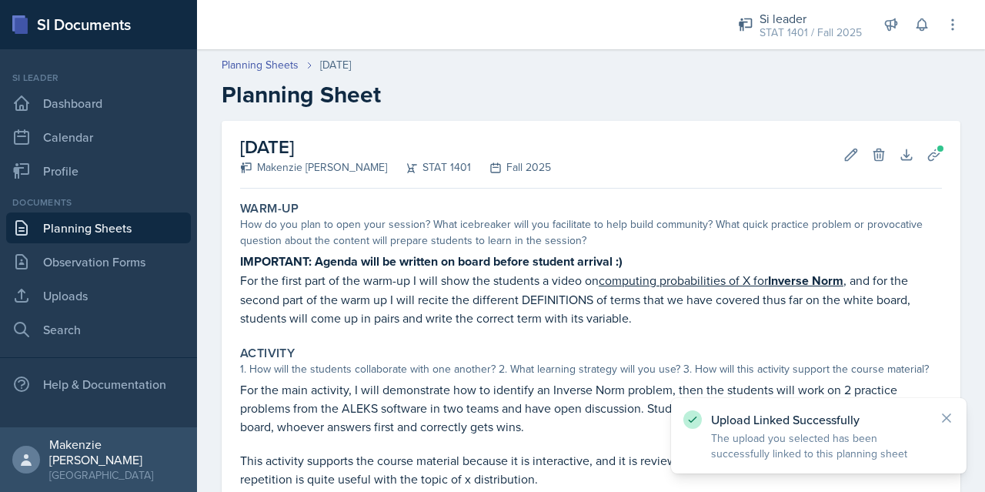
scroll to position [294, 0]
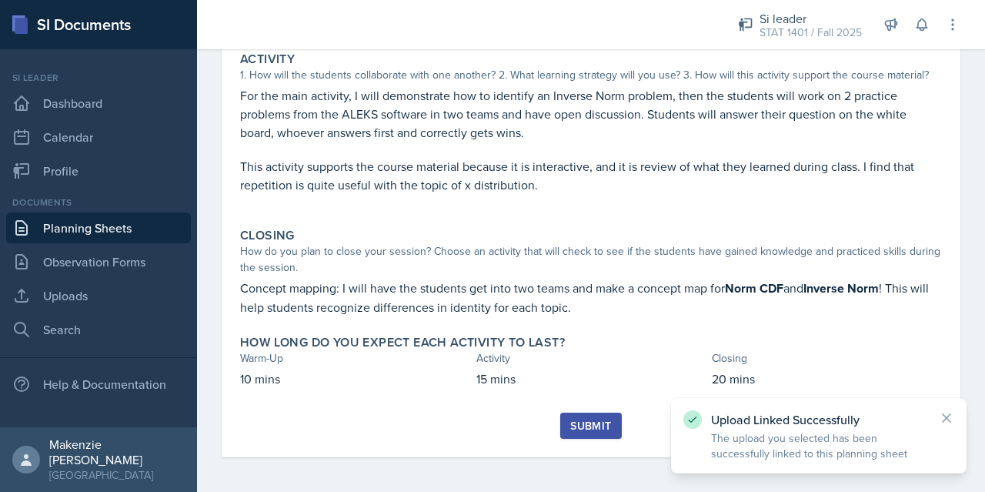
click at [587, 426] on div "Submit" at bounding box center [590, 426] width 41 height 12
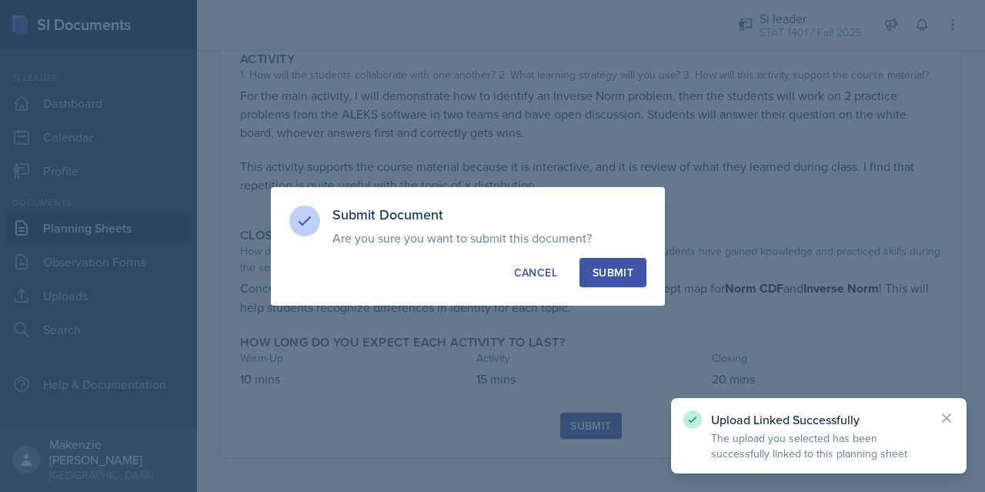
click at [605, 261] on button "Submit" at bounding box center [613, 272] width 67 height 29
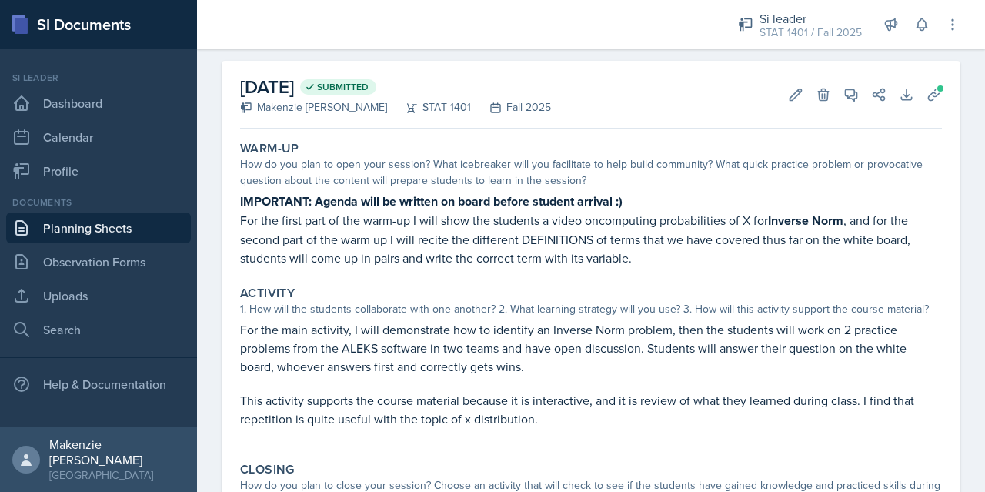
scroll to position [0, 0]
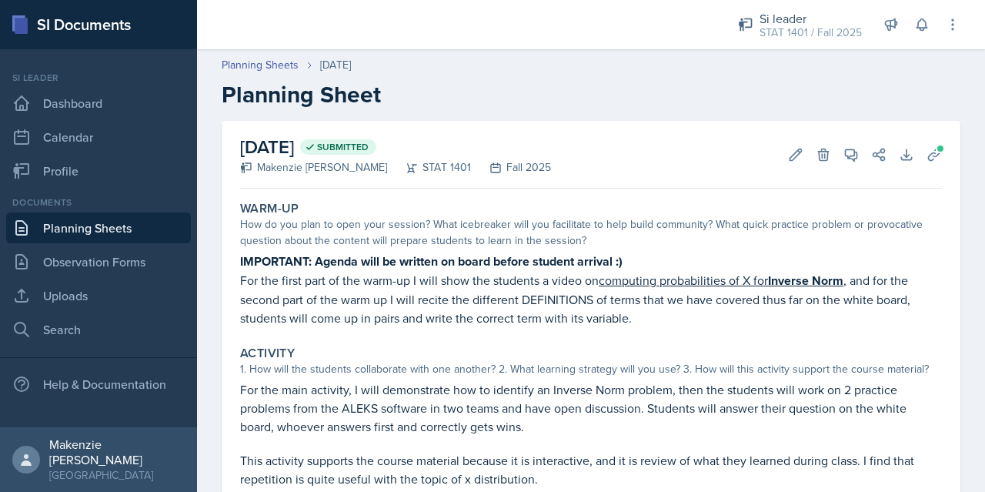
click at [108, 230] on link "Planning Sheets" at bounding box center [98, 227] width 185 height 31
